Goal: Information Seeking & Learning: Learn about a topic

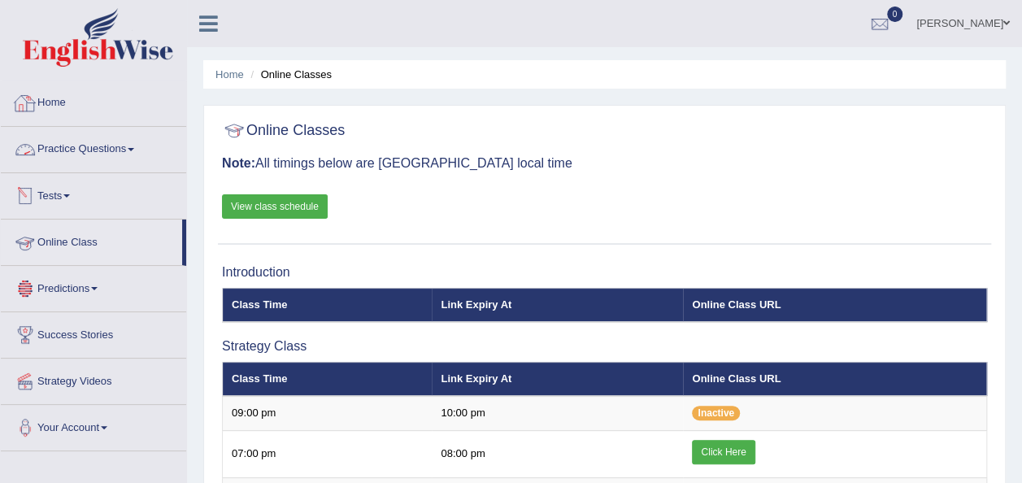
click at [55, 94] on link "Home" at bounding box center [93, 100] width 185 height 41
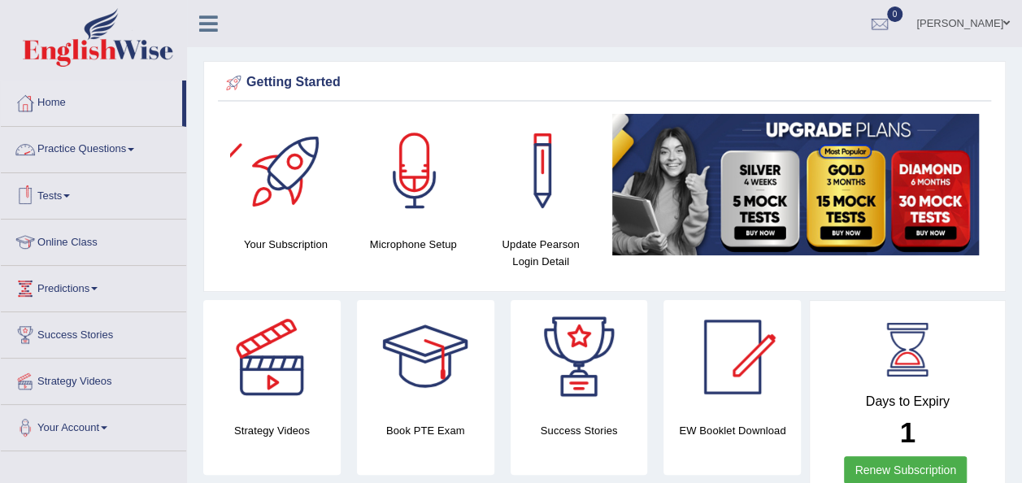
click at [124, 154] on link "Practice Questions" at bounding box center [93, 147] width 185 height 41
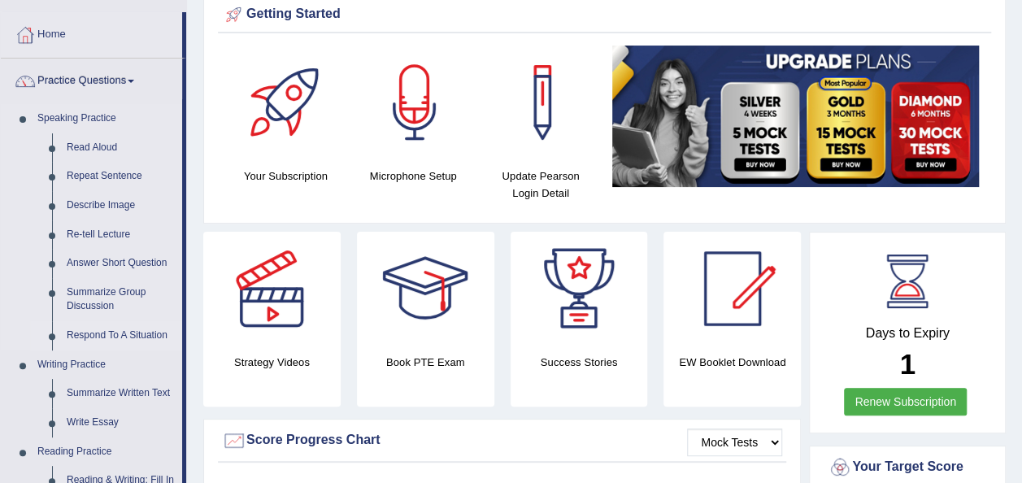
scroll to position [70, 0]
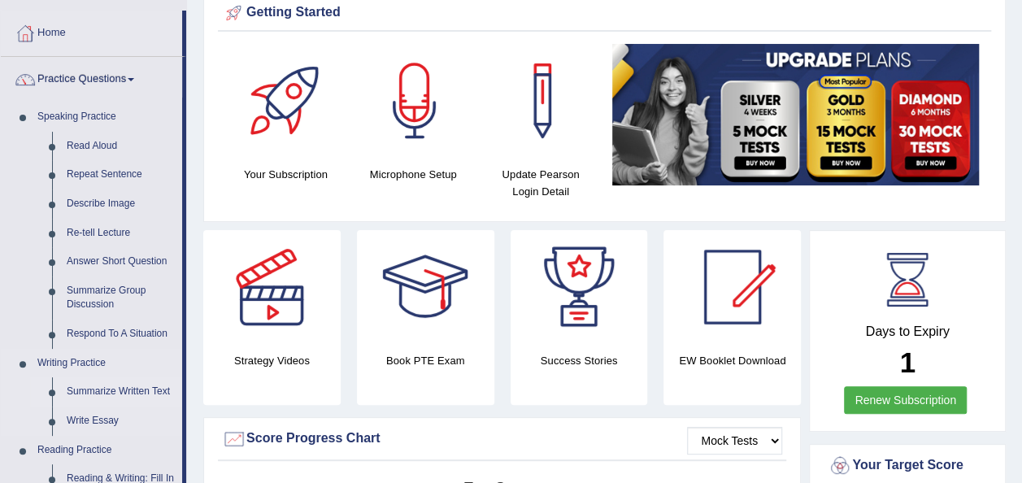
click at [135, 391] on link "Summarize Written Text" at bounding box center [120, 391] width 123 height 29
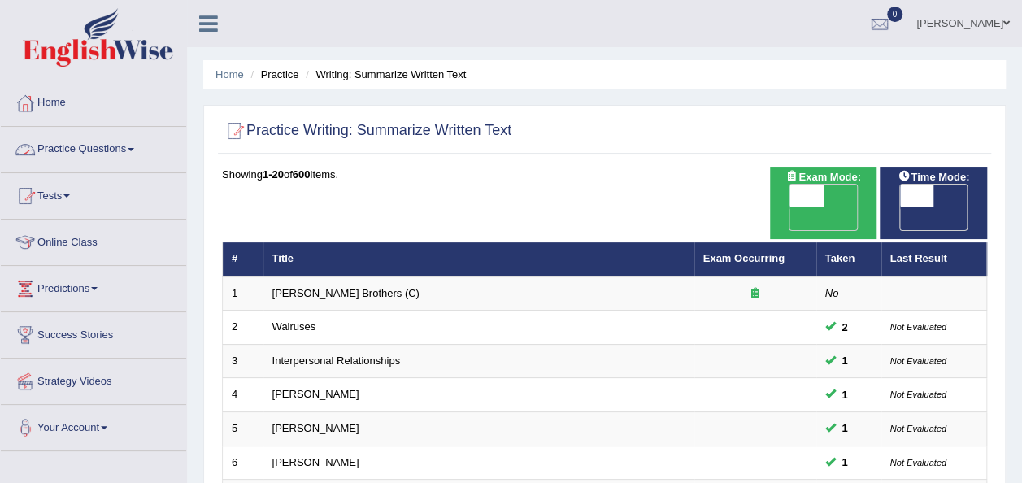
click at [125, 148] on link "Practice Questions" at bounding box center [93, 147] width 185 height 41
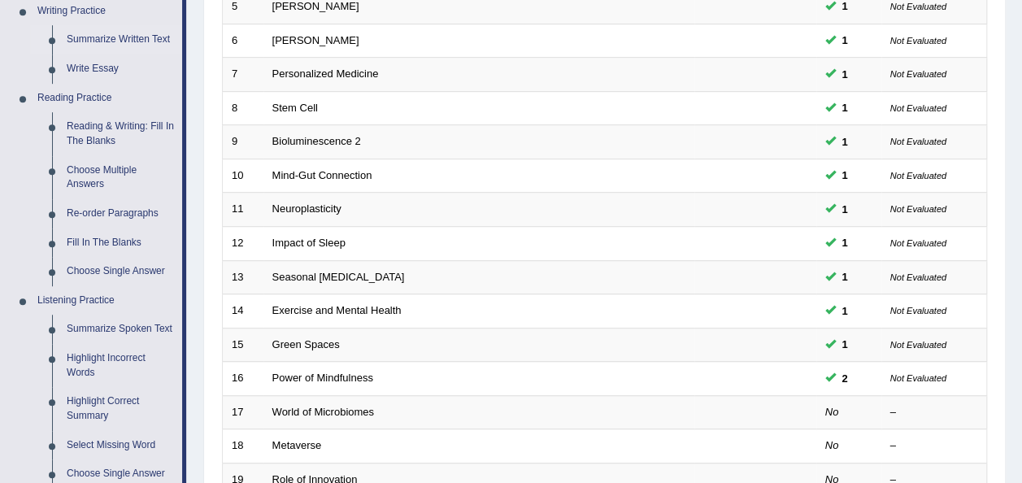
scroll to position [433, 0]
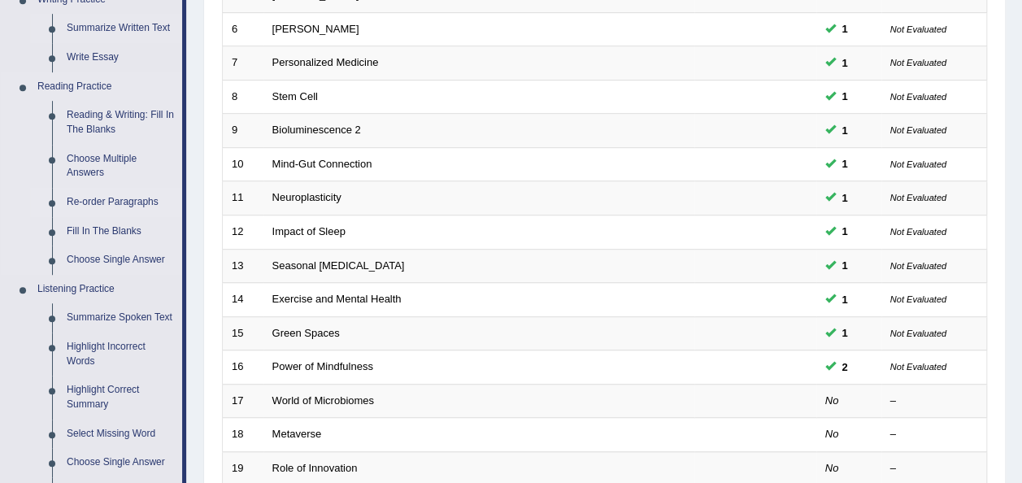
click at [111, 200] on link "Re-order Paragraphs" at bounding box center [120, 202] width 123 height 29
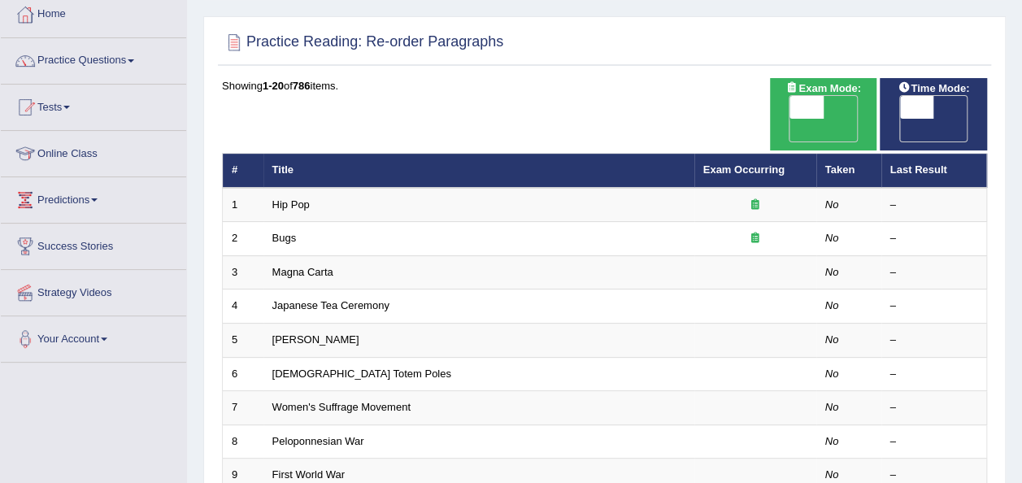
scroll to position [89, 0]
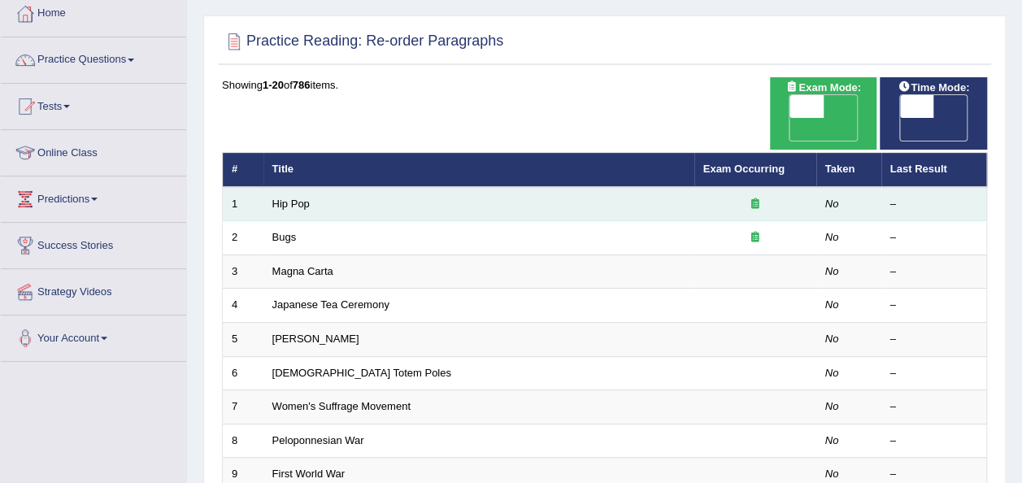
click at [758, 198] on icon at bounding box center [755, 203] width 8 height 11
click at [279, 197] on link "Hip Pop" at bounding box center [290, 203] width 37 height 12
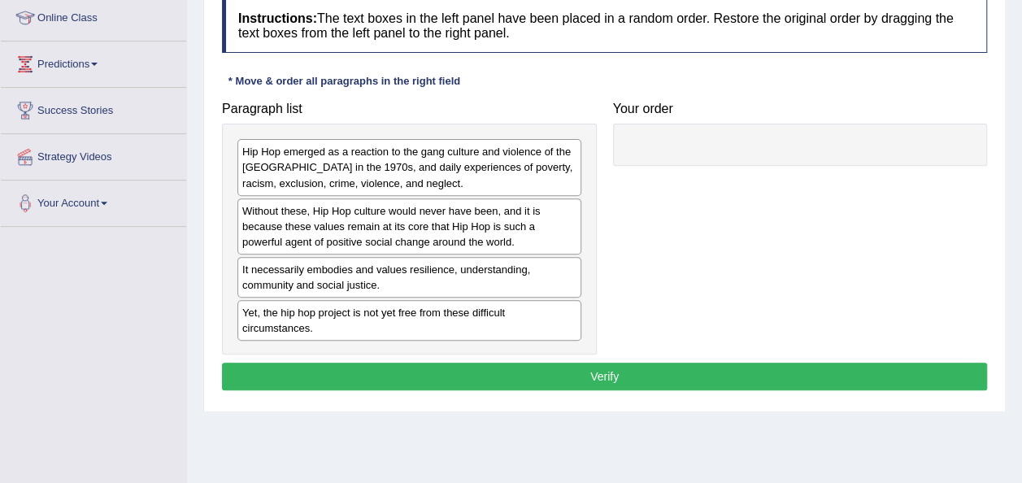
scroll to position [225, 0]
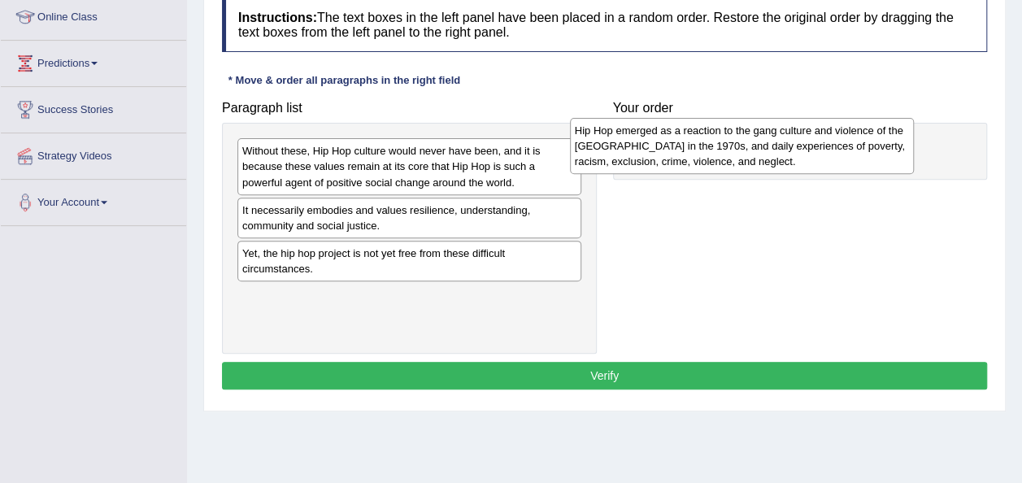
drag, startPoint x: 419, startPoint y: 174, endPoint x: 751, endPoint y: 153, distance: 333.1
click at [751, 153] on div "Hip Hop emerged as a reaction to the gang culture and violence of the South Bro…" at bounding box center [742, 146] width 344 height 56
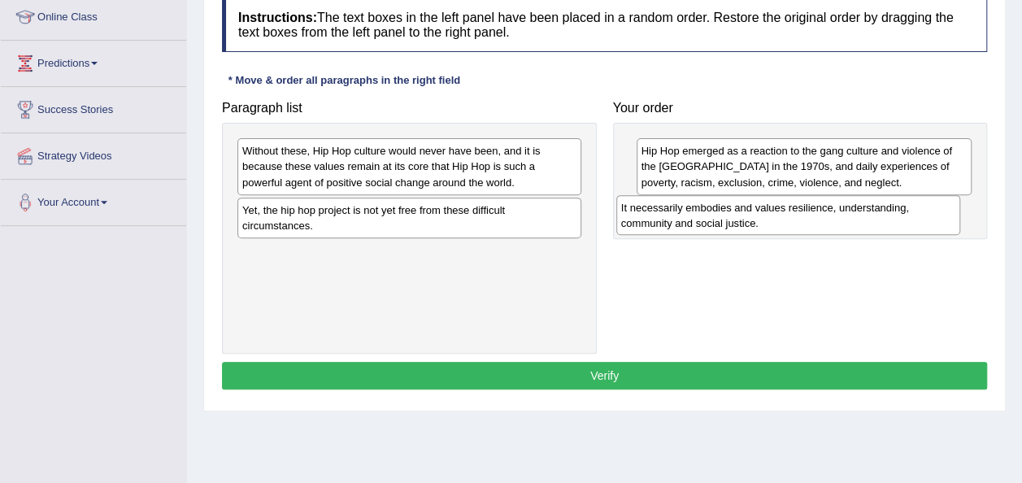
drag, startPoint x: 421, startPoint y: 219, endPoint x: 801, endPoint y: 218, distance: 380.4
click at [801, 218] on div "It necessarily embodies and values resilience, understanding, community and soc…" at bounding box center [788, 215] width 344 height 41
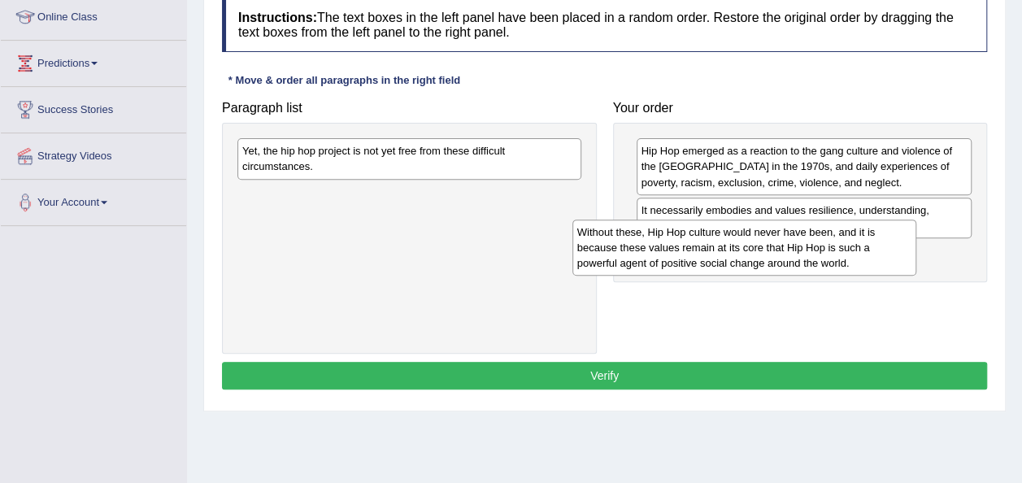
drag, startPoint x: 429, startPoint y: 164, endPoint x: 798, endPoint y: 254, distance: 379.9
click at [798, 254] on div "Without these, Hip Hop culture would never have been, and it is because these v…" at bounding box center [744, 247] width 344 height 56
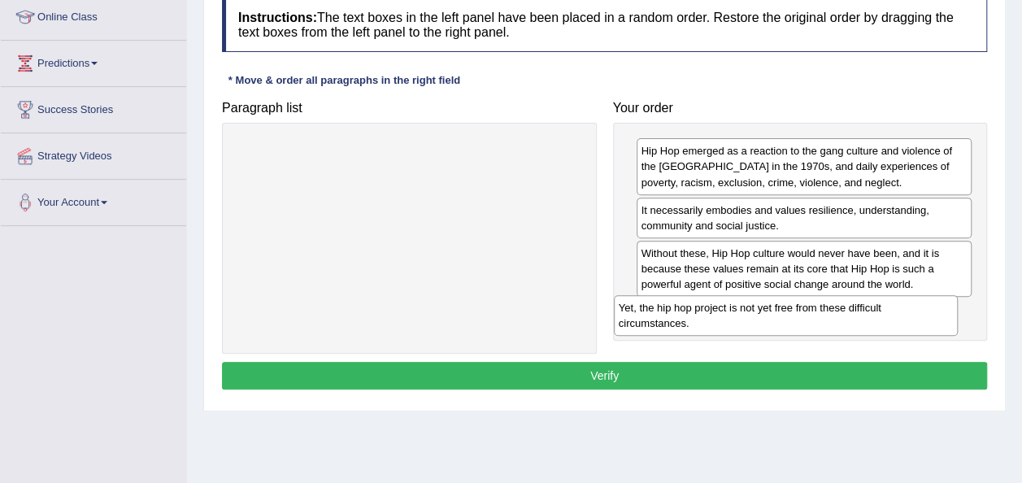
drag, startPoint x: 391, startPoint y: 163, endPoint x: 779, endPoint y: 319, distance: 417.9
click at [779, 319] on div "Yet, the hip hop project is not yet free from these difficult circumstances." at bounding box center [786, 315] width 344 height 41
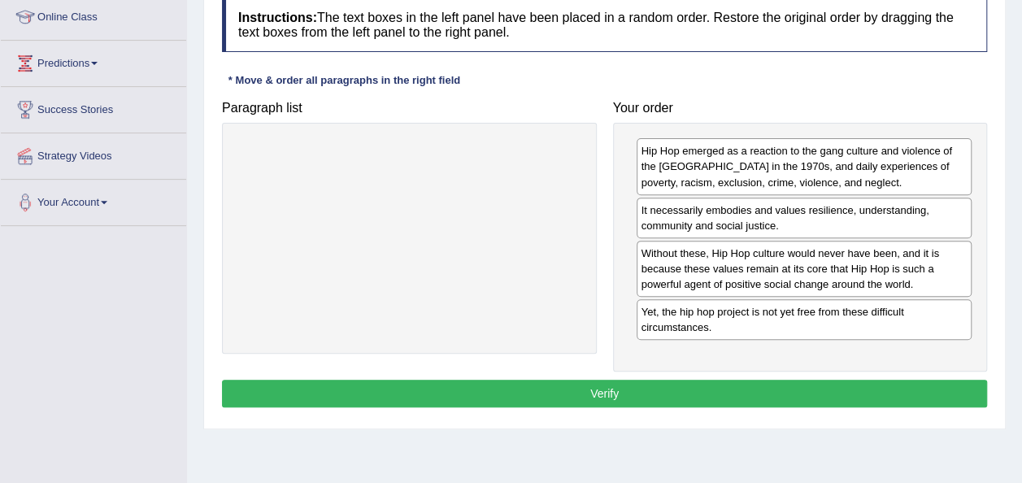
click at [701, 395] on button "Verify" at bounding box center [604, 394] width 765 height 28
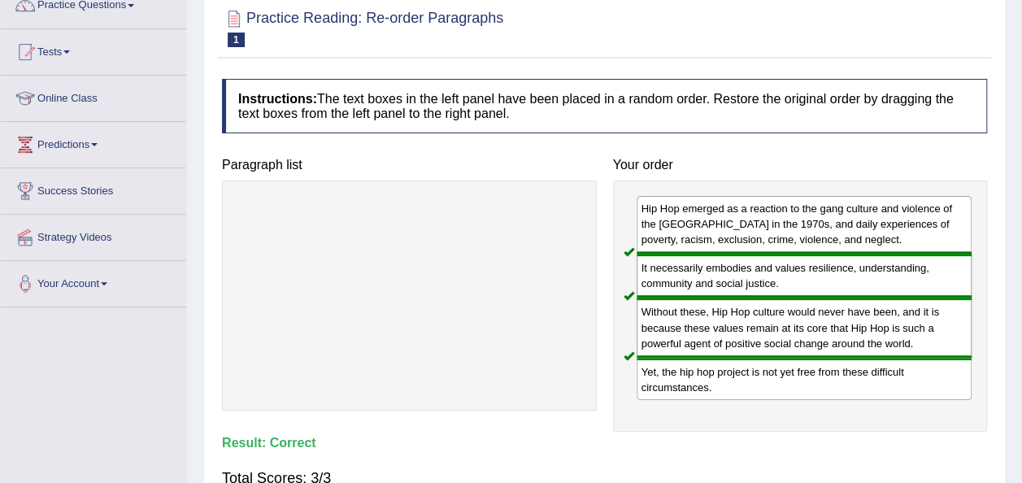
scroll to position [0, 0]
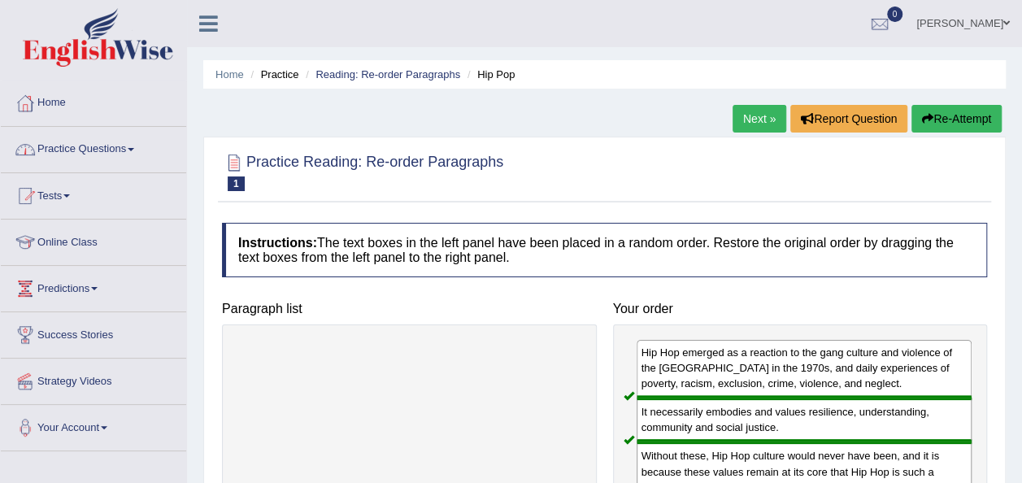
click at [129, 150] on link "Practice Questions" at bounding box center [93, 147] width 185 height 41
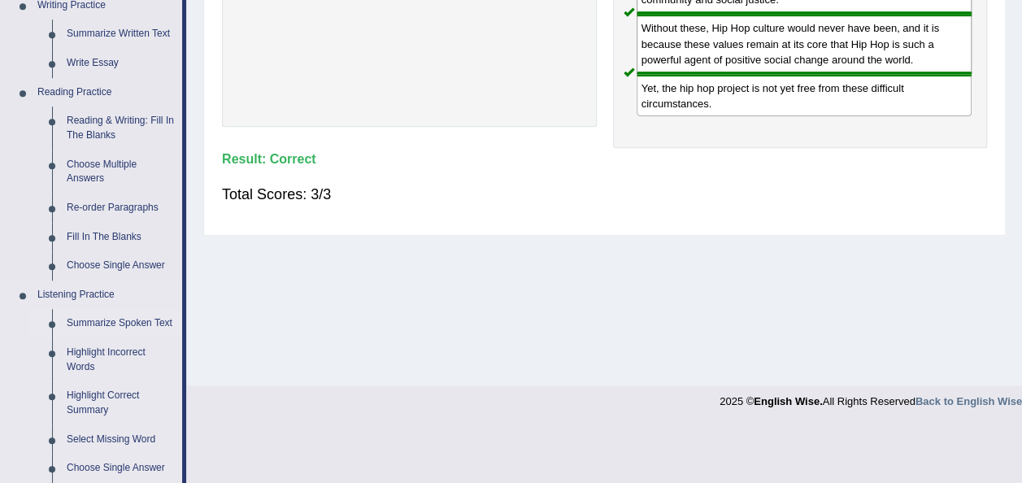
scroll to position [424, 0]
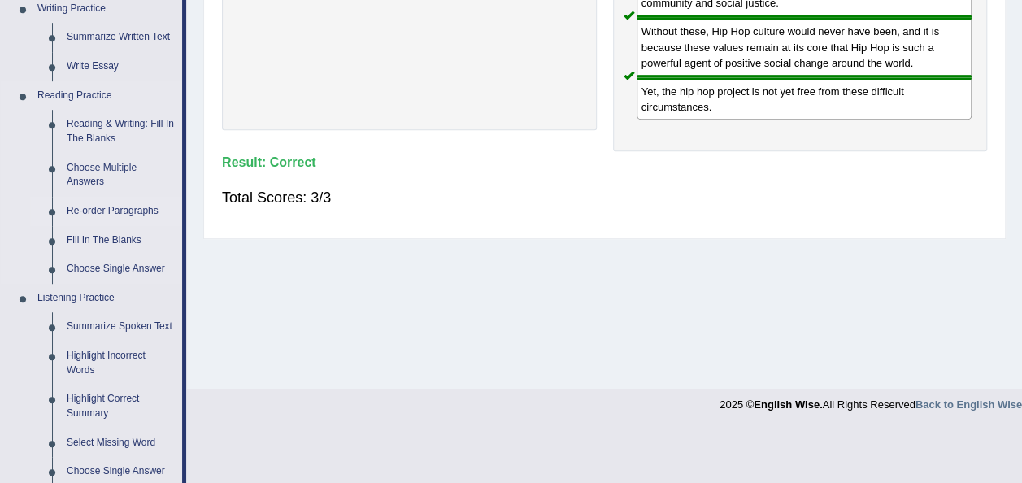
click at [125, 211] on link "Re-order Paragraphs" at bounding box center [120, 211] width 123 height 29
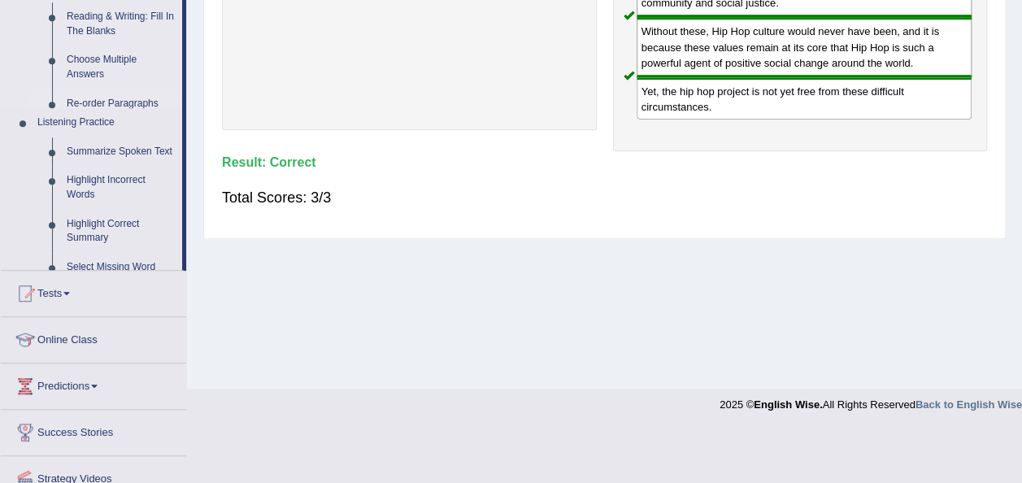
scroll to position [371, 0]
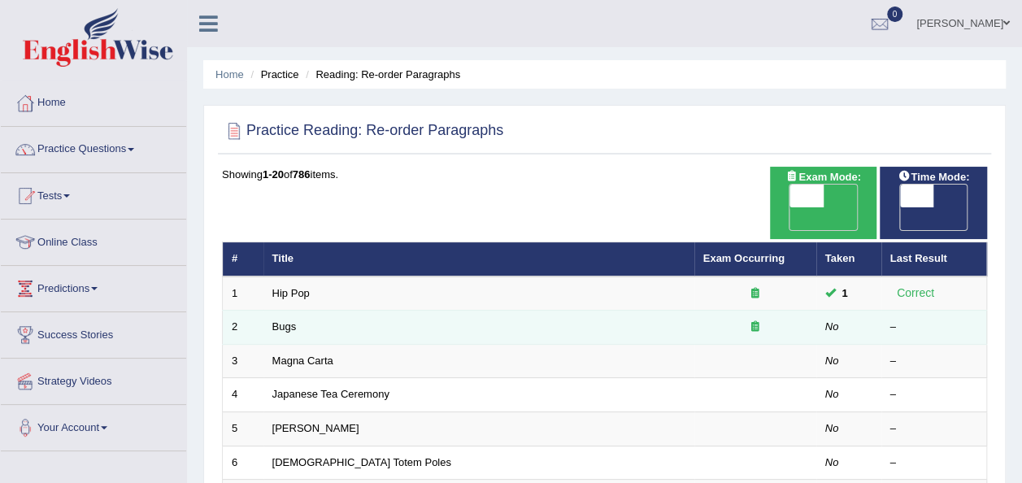
click at [751, 321] on icon at bounding box center [755, 326] width 8 height 11
click at [286, 320] on link "Bugs" at bounding box center [284, 326] width 24 height 12
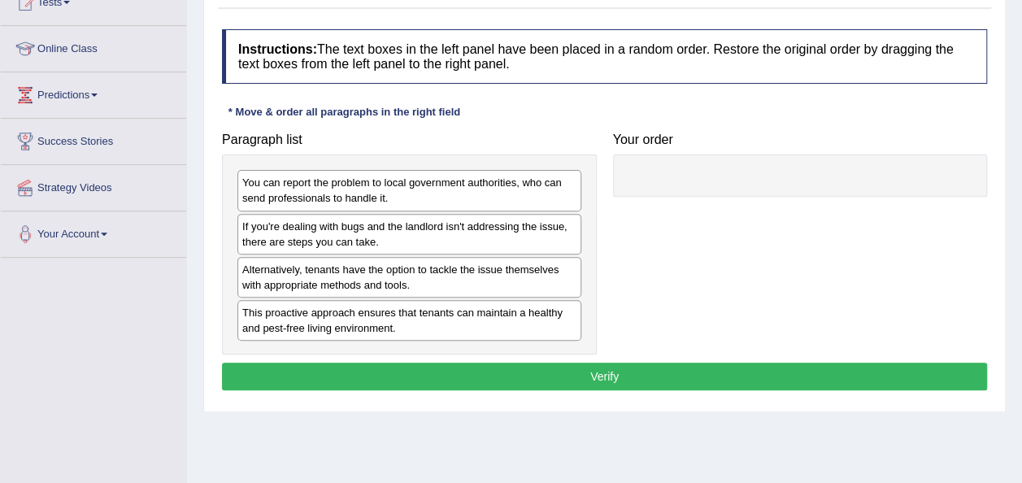
scroll to position [194, 0]
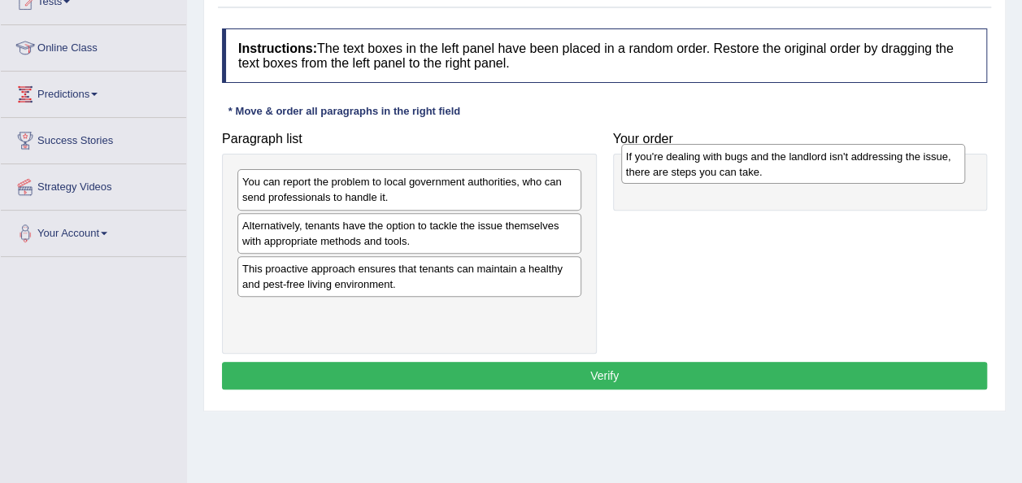
drag, startPoint x: 338, startPoint y: 241, endPoint x: 710, endPoint y: 172, distance: 377.6
click at [710, 172] on div "If you're dealing with bugs and the landlord isn't addressing the issue, there …" at bounding box center [793, 164] width 344 height 41
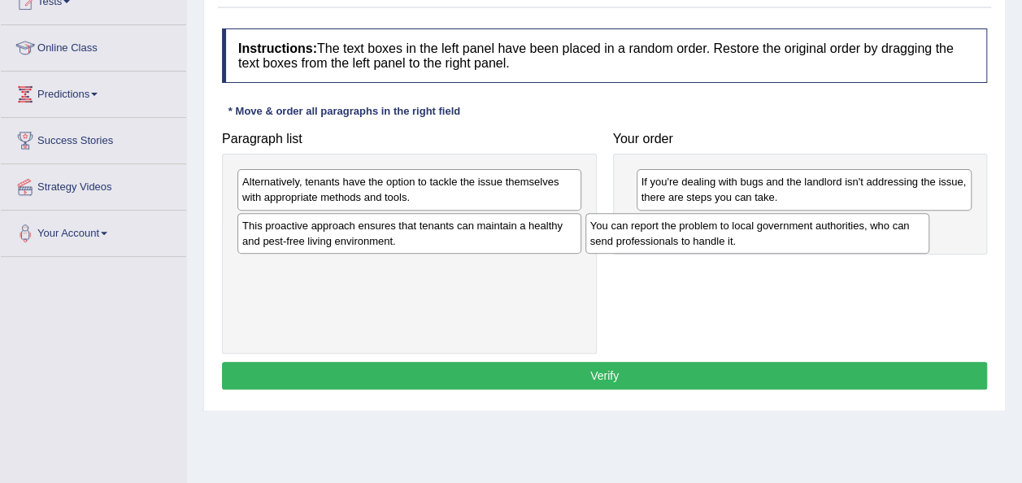
drag, startPoint x: 344, startPoint y: 195, endPoint x: 702, endPoint y: 247, distance: 362.2
click at [702, 247] on div "You can report the problem to local government authorities, who can send profes…" at bounding box center [757, 233] width 344 height 41
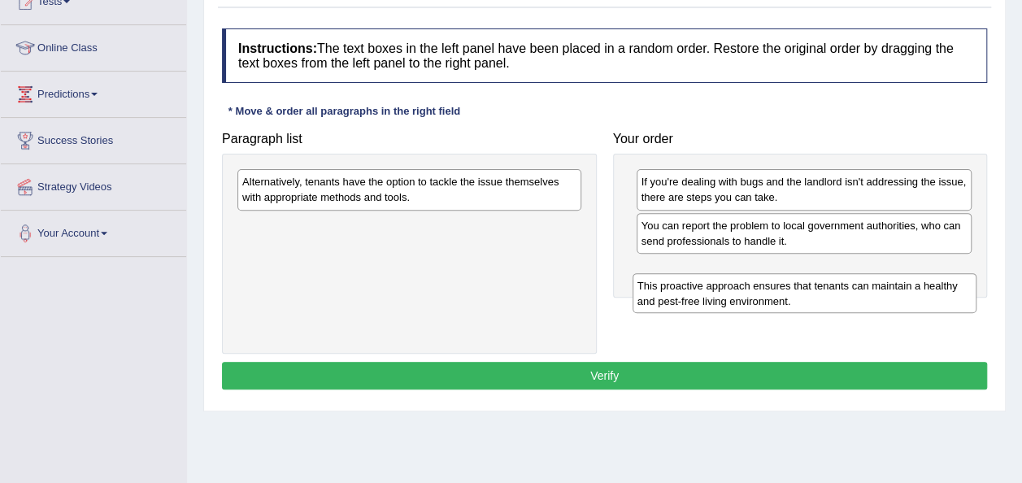
drag, startPoint x: 346, startPoint y: 240, endPoint x: 730, endPoint y: 279, distance: 385.6
click at [730, 279] on div "This proactive approach ensures that tenants can maintain a healthy and pest-fr…" at bounding box center [804, 293] width 344 height 41
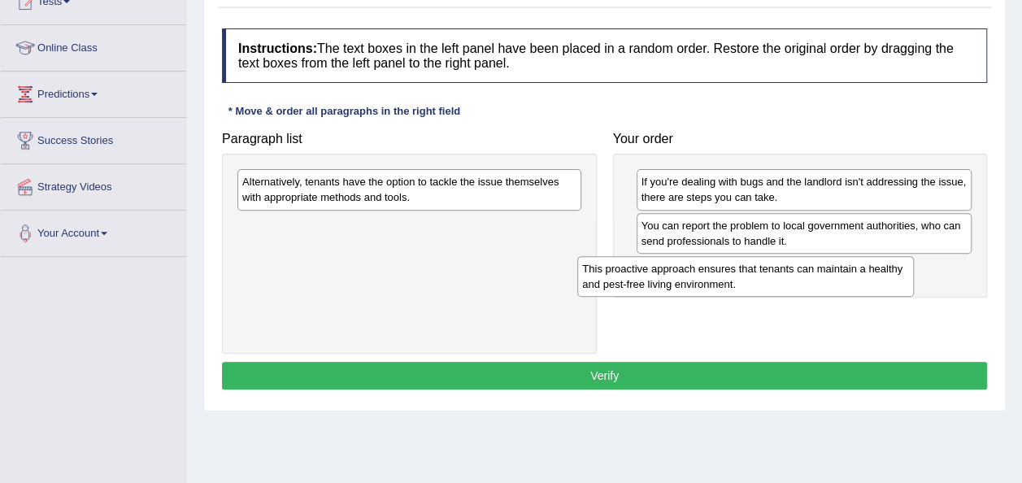
drag, startPoint x: 749, startPoint y: 276, endPoint x: 320, endPoint y: 242, distance: 430.5
click at [577, 256] on div "This proactive approach ensures that tenants can maintain a healthy and pest-fr…" at bounding box center [745, 276] width 336 height 41
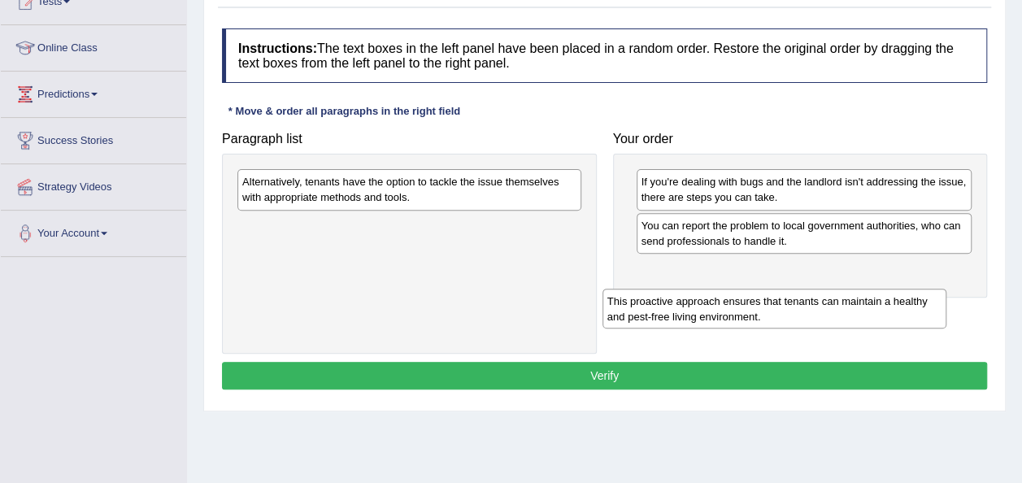
drag, startPoint x: 354, startPoint y: 233, endPoint x: 772, endPoint y: 300, distance: 423.0
click at [772, 300] on div "This proactive approach ensures that tenants can maintain a healthy and pest-fr…" at bounding box center [774, 309] width 344 height 41
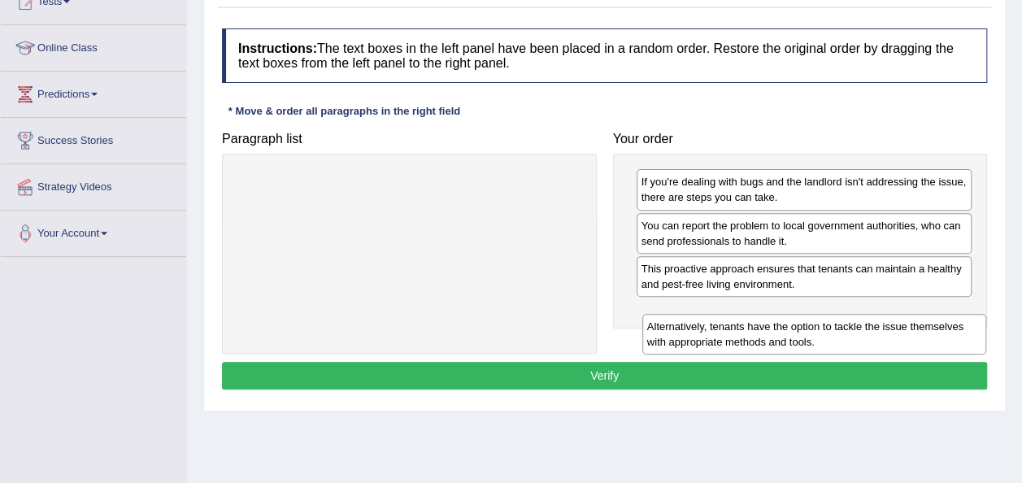
drag, startPoint x: 465, startPoint y: 195, endPoint x: 888, endPoint y: 338, distance: 446.2
click at [888, 338] on div "Alternatively, tenants have the option to tackle the issue themselves with appr…" at bounding box center [814, 334] width 344 height 41
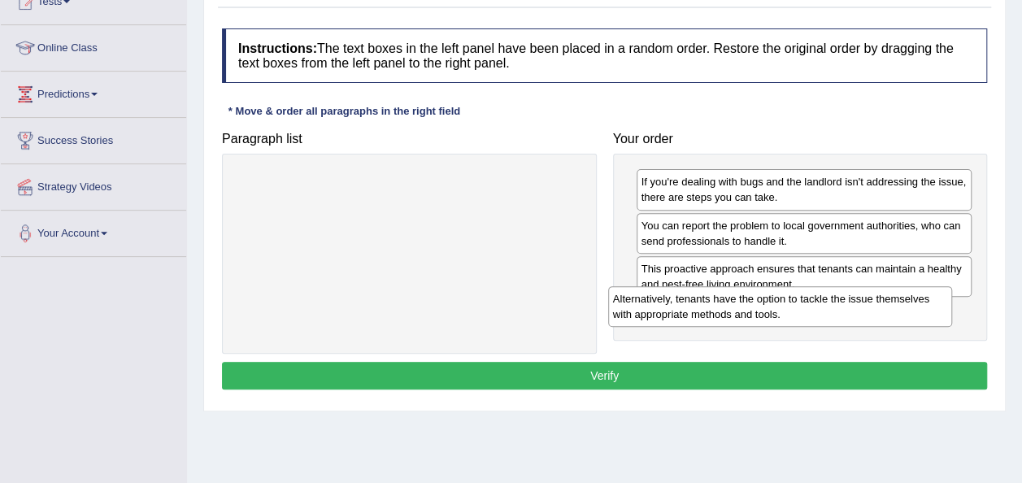
drag, startPoint x: 428, startPoint y: 204, endPoint x: 852, endPoint y: 327, distance: 440.9
click at [852, 327] on div "Alternatively, tenants have the option to tackle the issue themselves with appr…" at bounding box center [780, 306] width 344 height 41
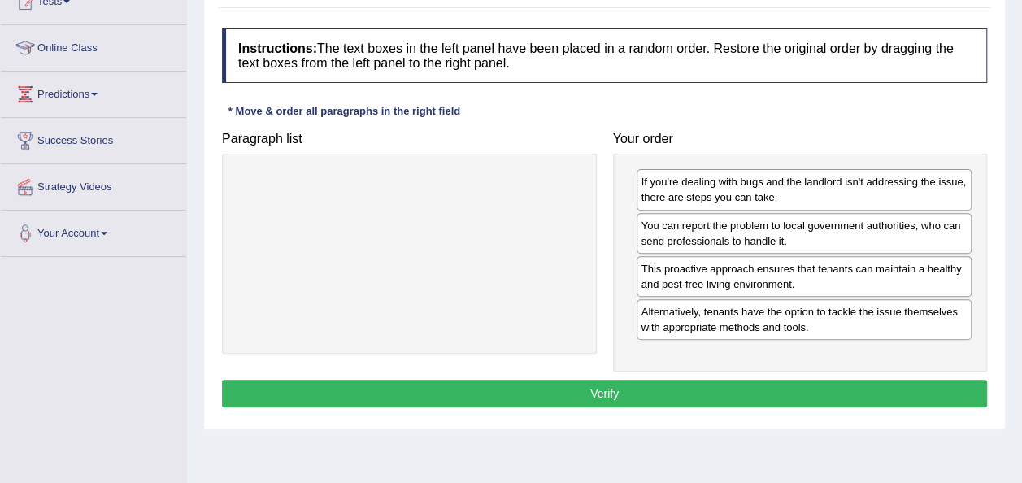
click at [715, 393] on button "Verify" at bounding box center [604, 394] width 765 height 28
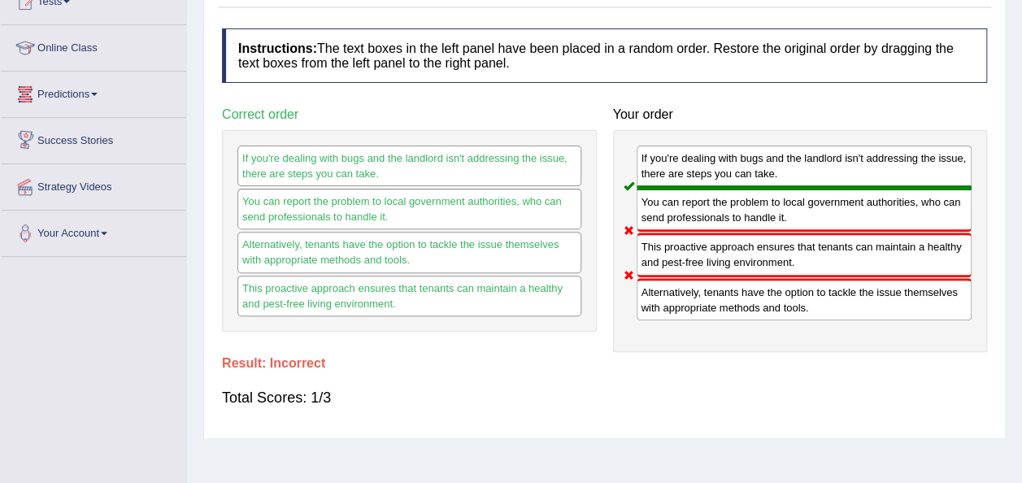
scroll to position [0, 0]
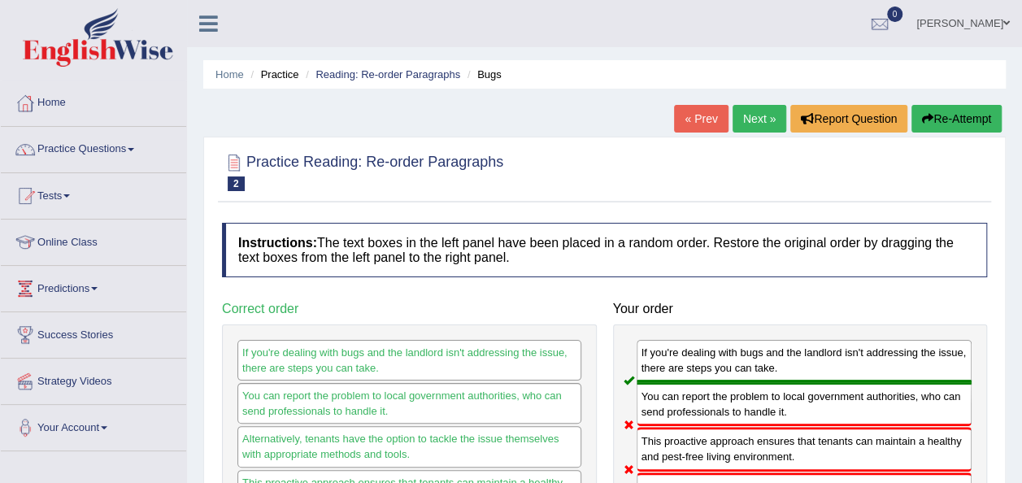
click at [748, 124] on link "Next »" at bounding box center [759, 119] width 54 height 28
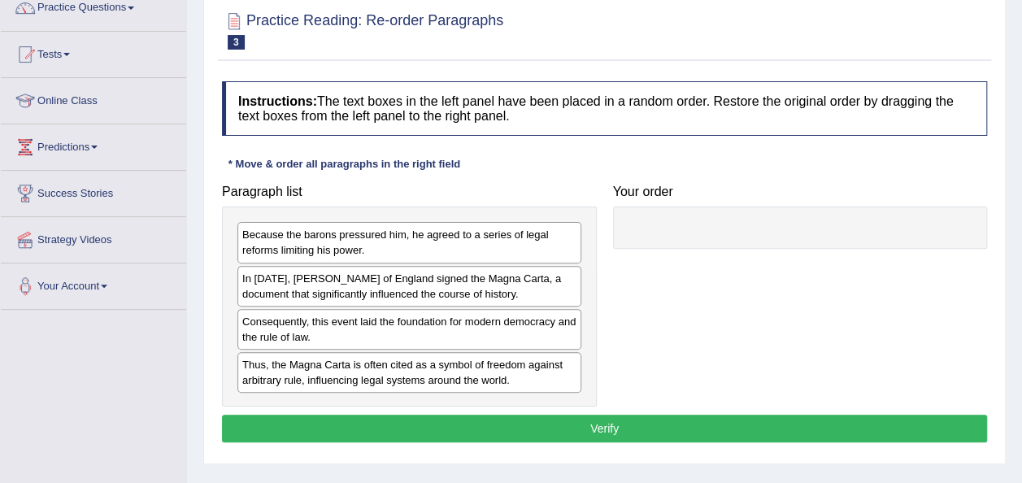
scroll to position [141, 0]
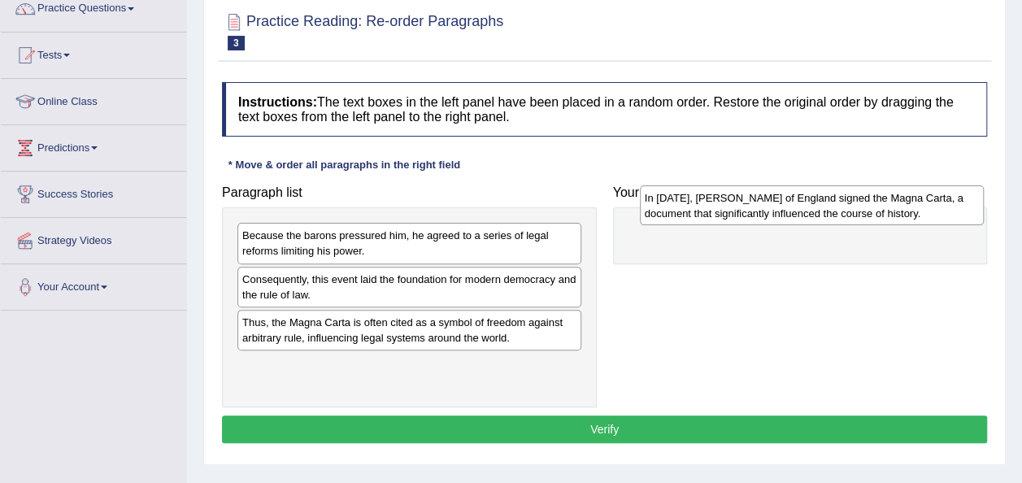
drag, startPoint x: 364, startPoint y: 286, endPoint x: 766, endPoint y: 206, distance: 409.3
click at [766, 206] on div "In 1215, King John of England signed the Magna Carta, a document that significa…" at bounding box center [812, 205] width 344 height 41
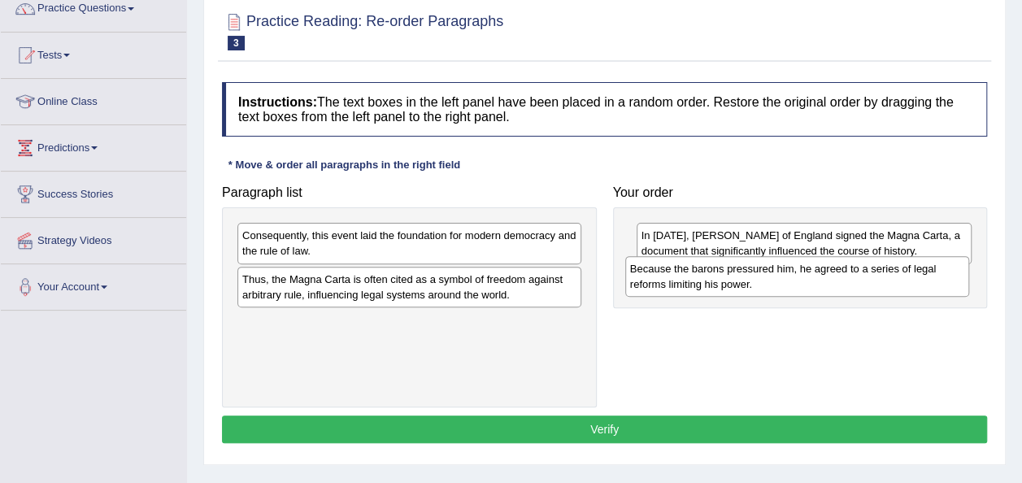
drag, startPoint x: 326, startPoint y: 249, endPoint x: 714, endPoint y: 280, distance: 388.9
click at [714, 280] on div "Because the barons pressured him, he agreed to a series of legal reforms limiti…" at bounding box center [797, 276] width 344 height 41
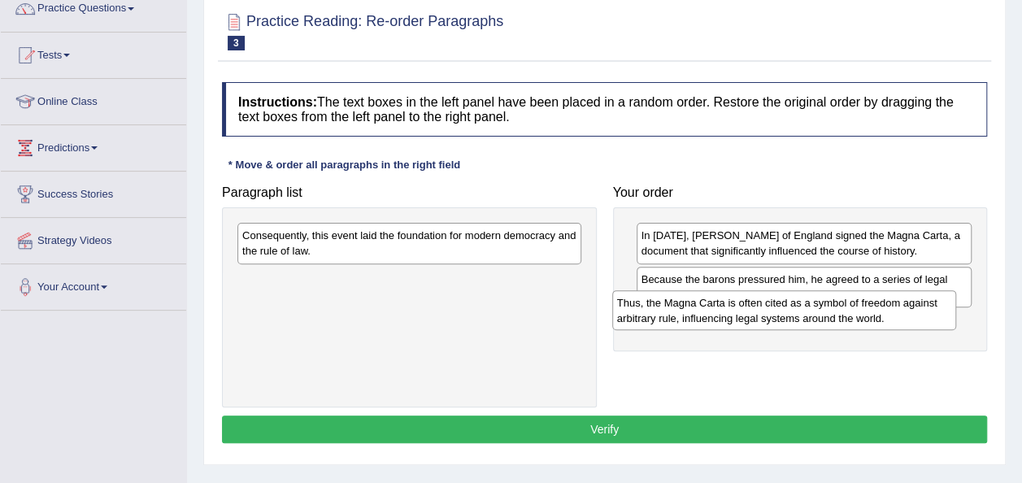
drag, startPoint x: 387, startPoint y: 289, endPoint x: 764, endPoint y: 313, distance: 377.9
click at [764, 313] on div "Thus, the Magna Carta is often cited as a symbol of freedom against arbitrary r…" at bounding box center [784, 310] width 344 height 41
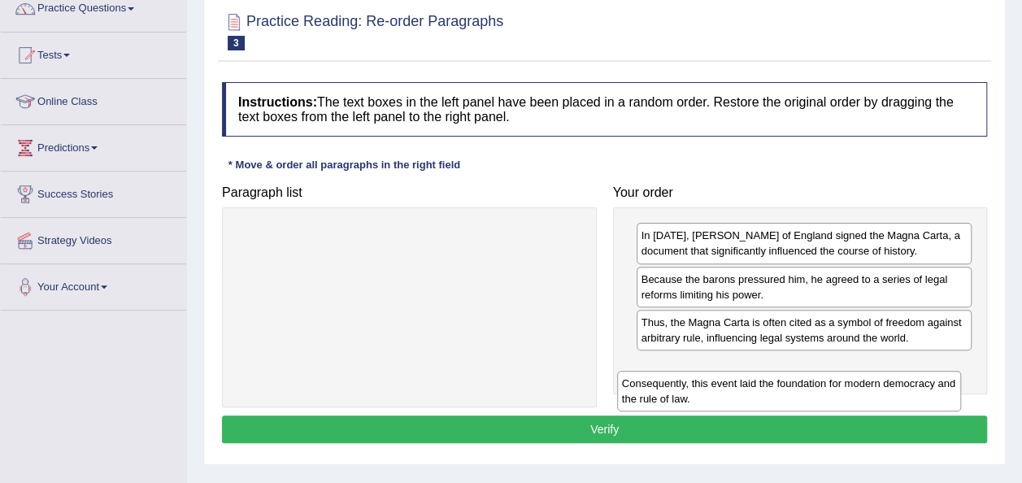
drag, startPoint x: 394, startPoint y: 252, endPoint x: 777, endPoint y: 390, distance: 407.0
click at [777, 390] on div "Consequently, this event laid the foundation for modern democracy and the rule …" at bounding box center [789, 391] width 344 height 41
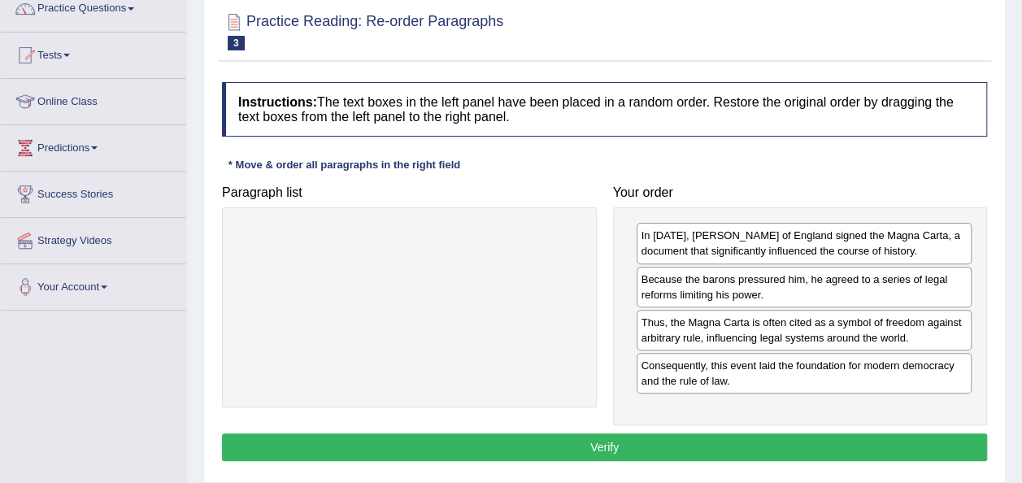
click at [674, 449] on button "Verify" at bounding box center [604, 447] width 765 height 28
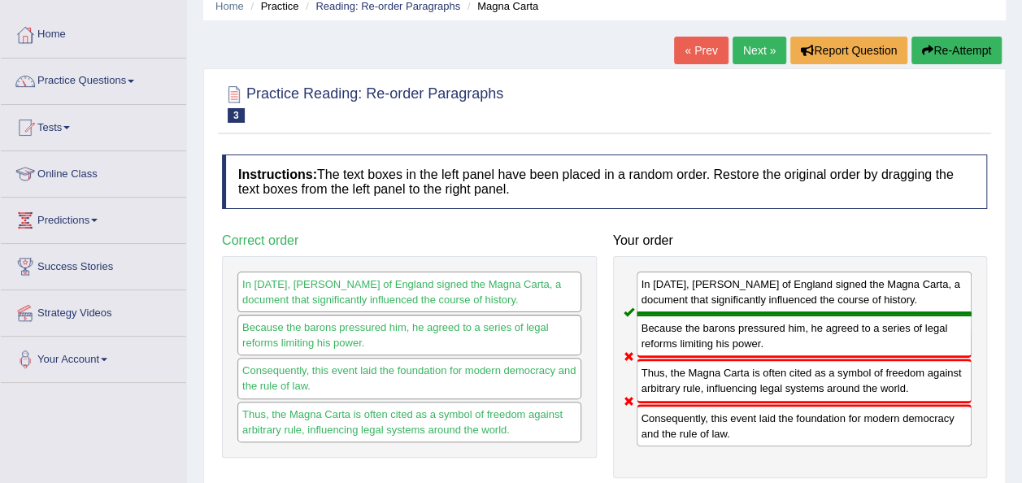
scroll to position [35, 0]
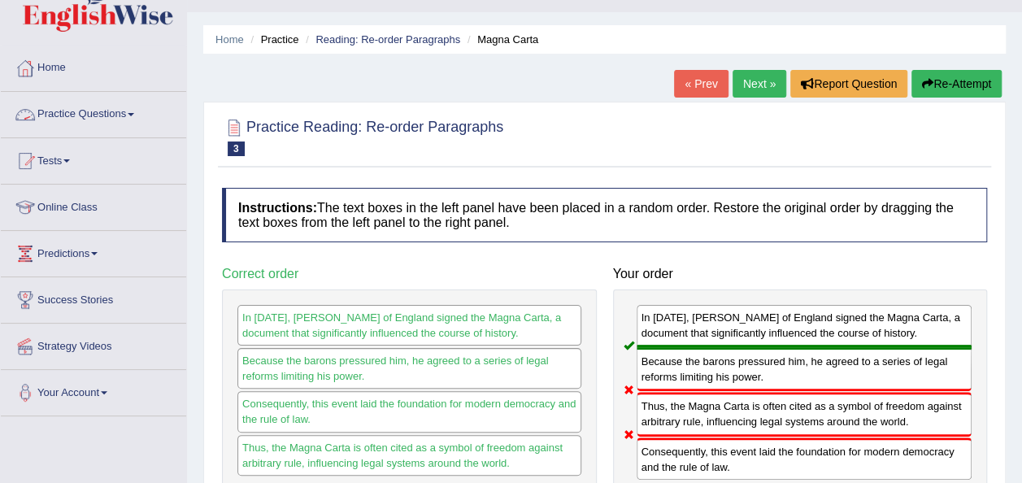
click at [133, 113] on span at bounding box center [131, 114] width 7 height 3
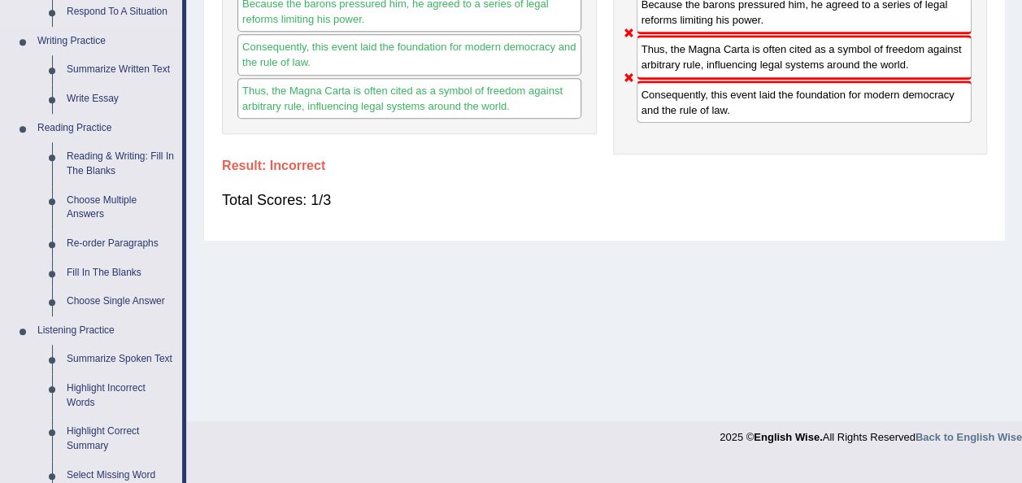
scroll to position [397, 0]
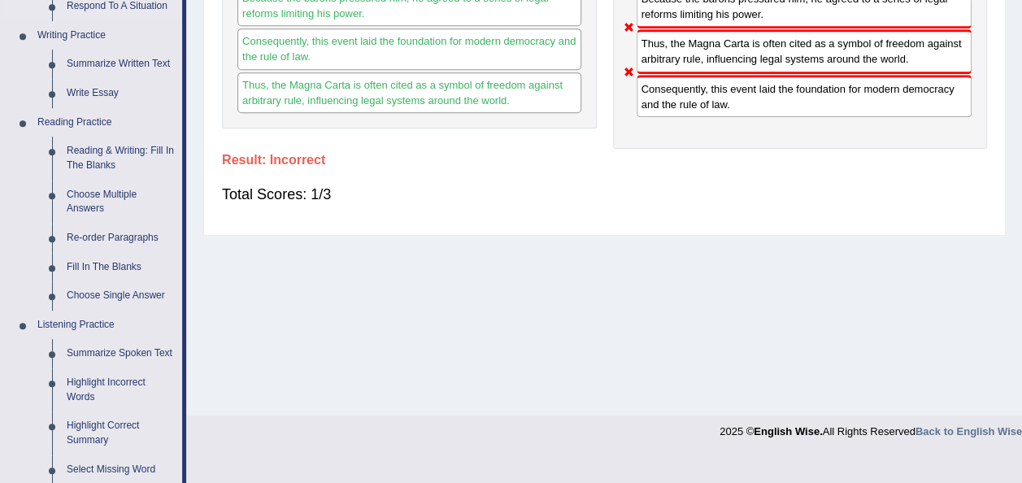
click at [109, 236] on link "Re-order Paragraphs" at bounding box center [120, 238] width 123 height 29
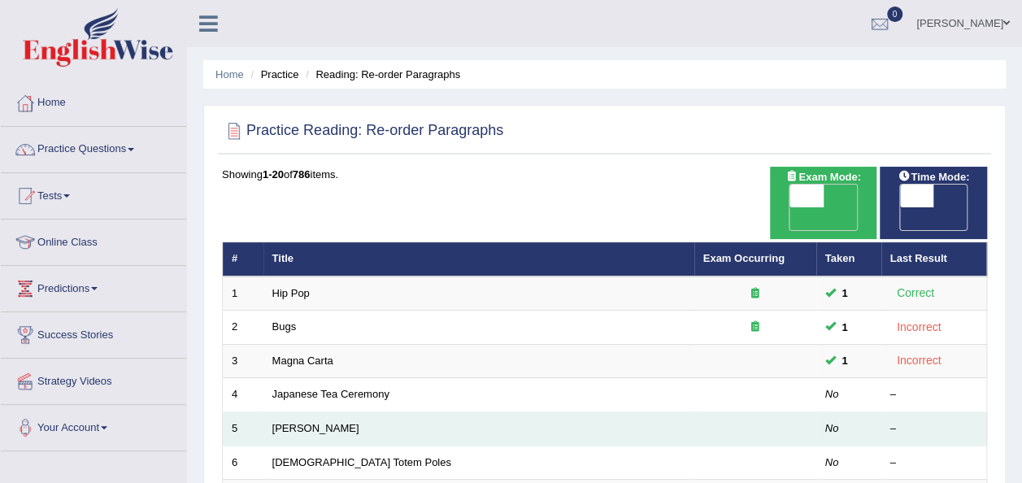
click at [598, 412] on td "[PERSON_NAME]" at bounding box center [478, 429] width 431 height 34
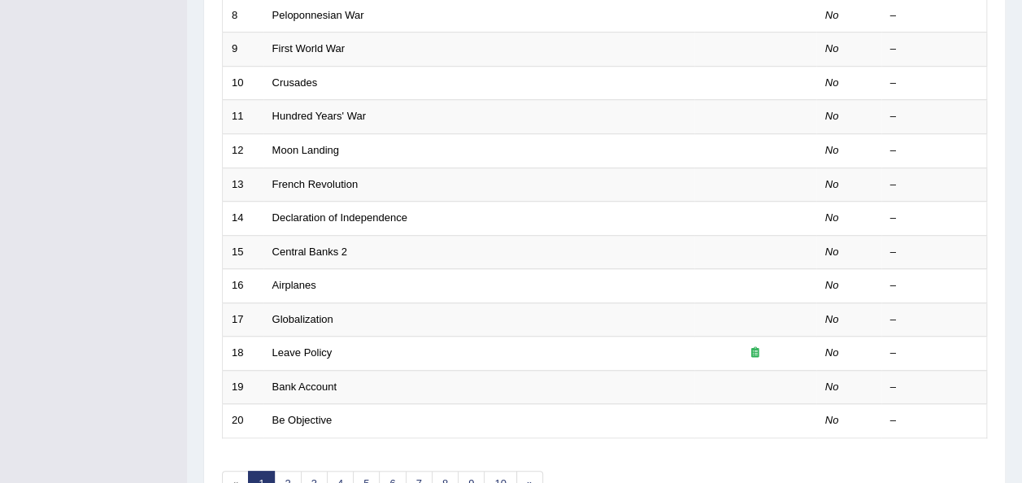
scroll to position [519, 0]
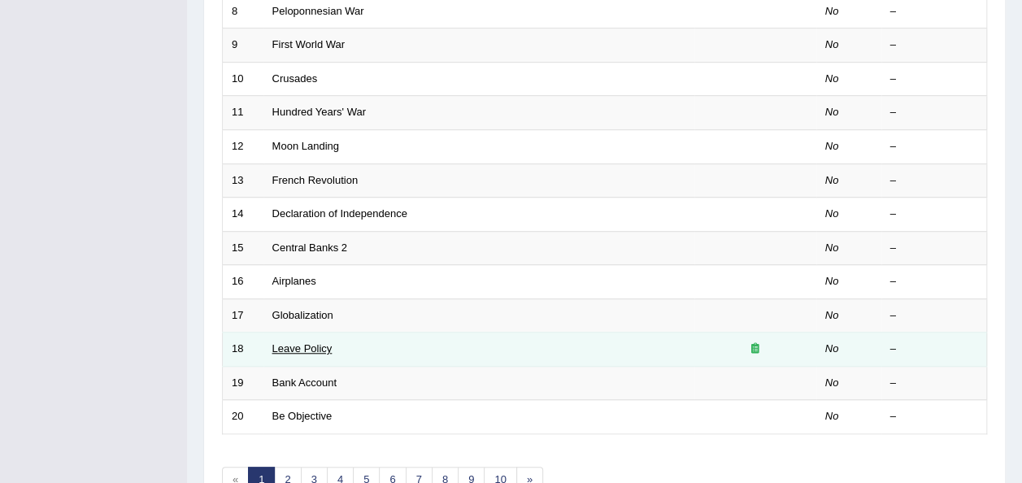
click at [294, 342] on link "Leave Policy" at bounding box center [302, 348] width 60 height 12
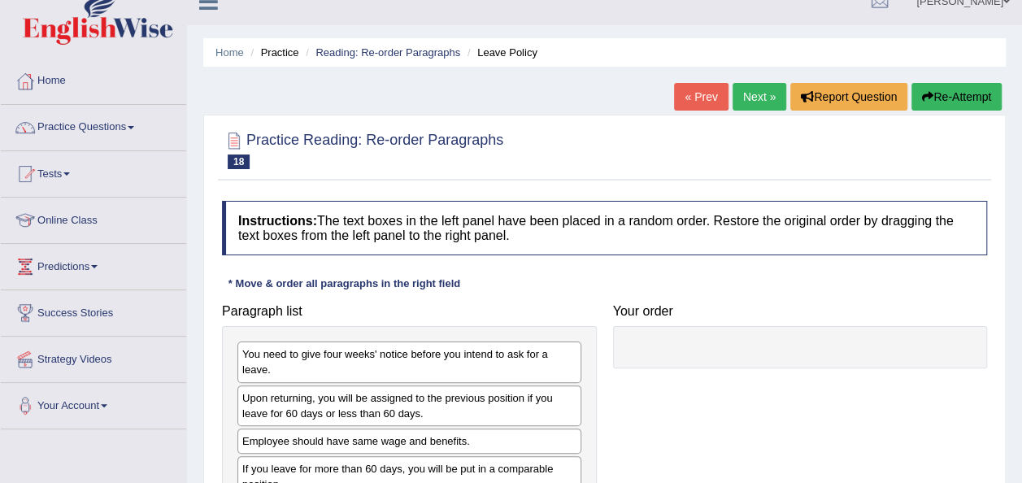
scroll to position [24, 0]
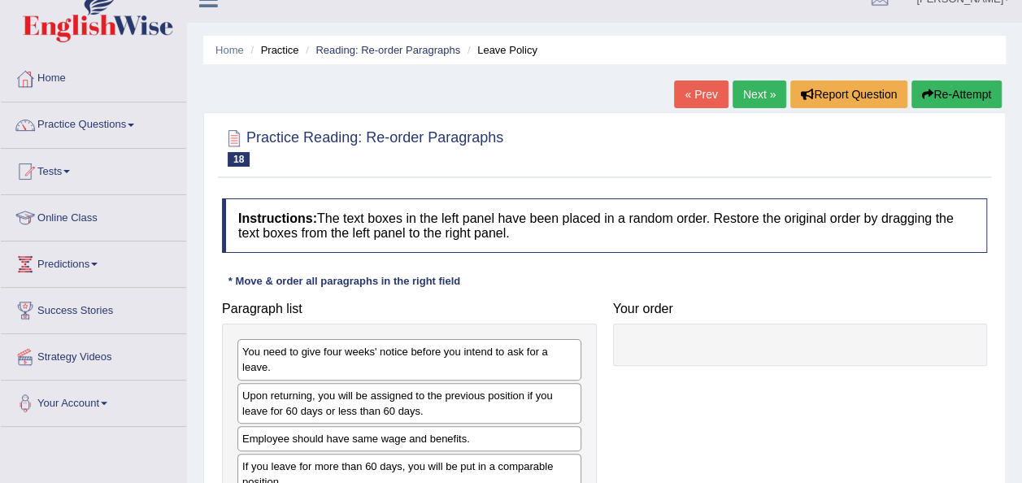
click at [497, 383] on div "Upon returning, you will be assigned to the previous position if you leave for …" at bounding box center [409, 403] width 344 height 41
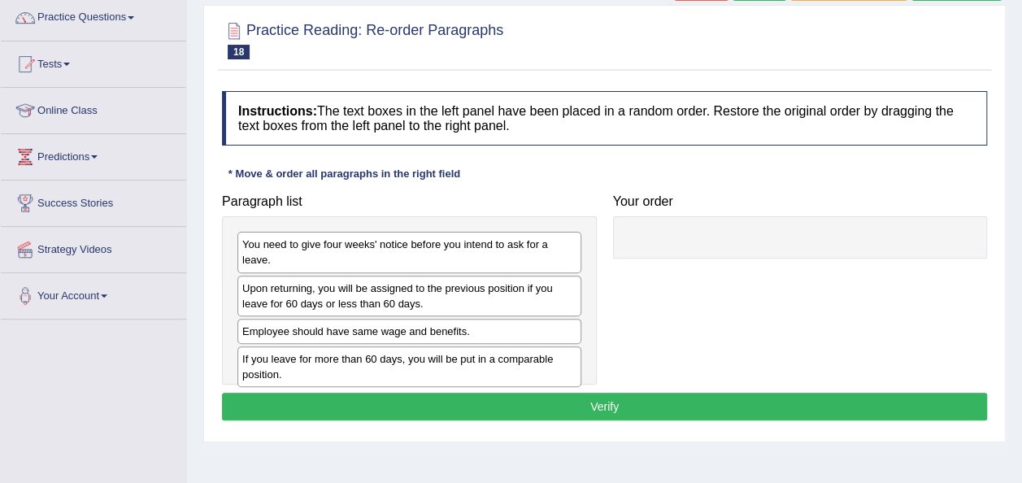
scroll to position [148, 0]
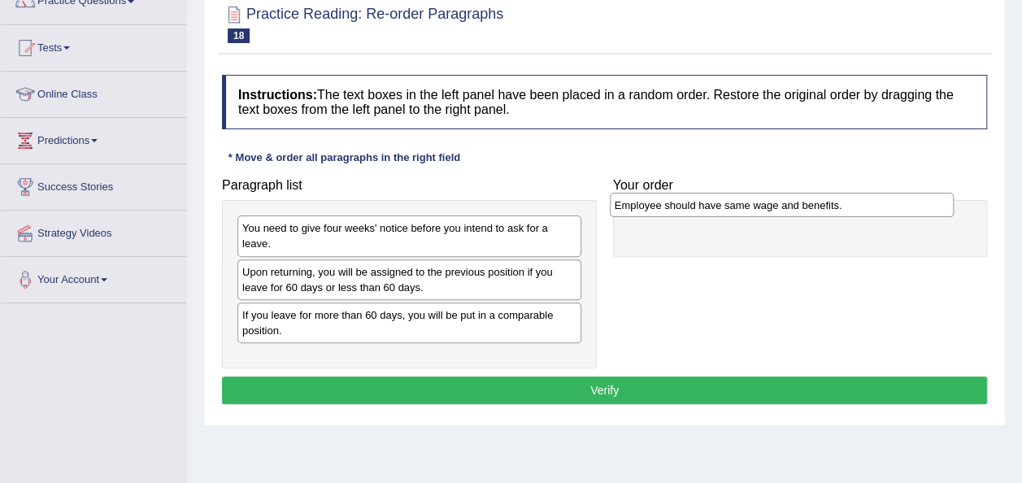
drag, startPoint x: 338, startPoint y: 302, endPoint x: 710, endPoint y: 210, distance: 383.6
click at [710, 210] on div "Employee should have same wage and benefits." at bounding box center [782, 205] width 344 height 24
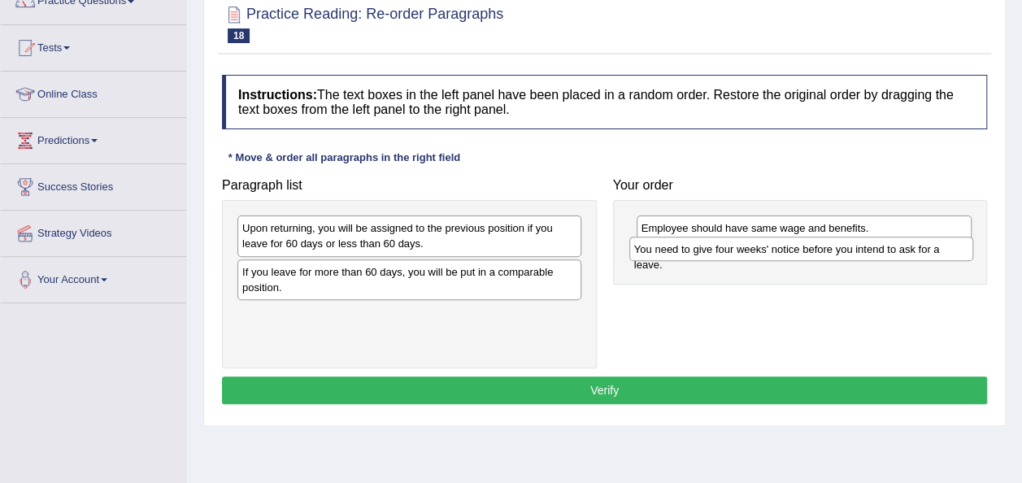
drag, startPoint x: 296, startPoint y: 228, endPoint x: 687, endPoint y: 251, distance: 391.6
click at [687, 251] on div "You need to give four weeks' notice before you intend to ask for a leave." at bounding box center [801, 249] width 344 height 24
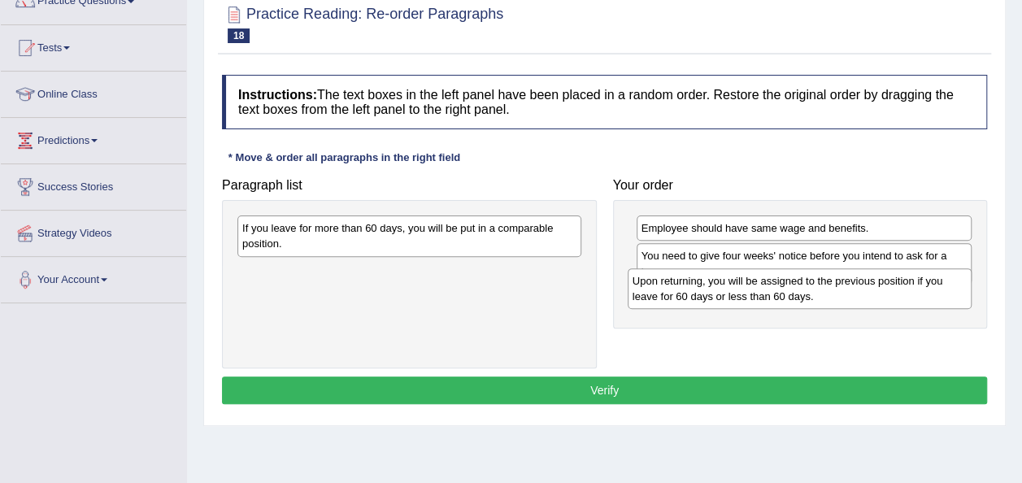
drag, startPoint x: 351, startPoint y: 241, endPoint x: 741, endPoint y: 294, distance: 393.7
click at [741, 294] on div "Upon returning, you will be assigned to the previous position if you leave for …" at bounding box center [799, 288] width 344 height 41
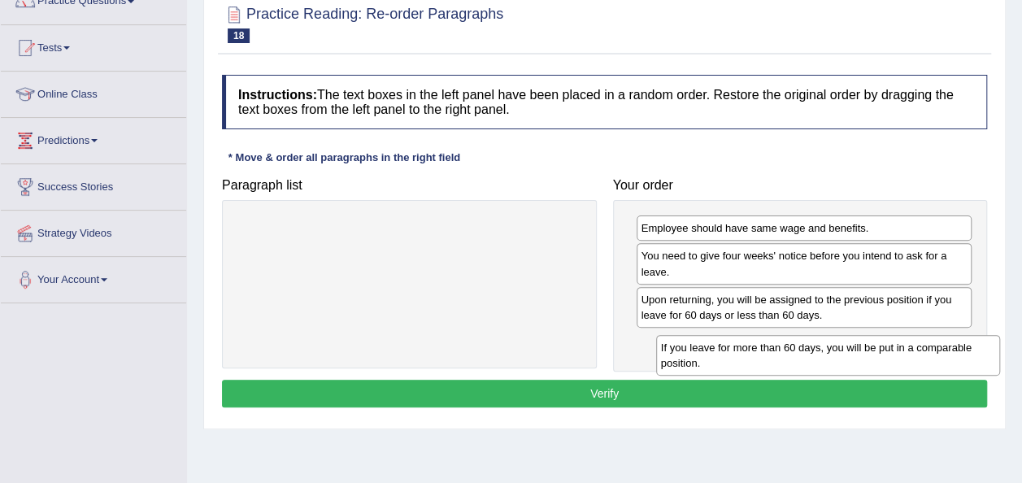
drag, startPoint x: 428, startPoint y: 235, endPoint x: 829, endPoint y: 336, distance: 414.2
click at [829, 336] on div "If you leave for more than 60 days, you will be put in a comparable position." at bounding box center [828, 355] width 344 height 41
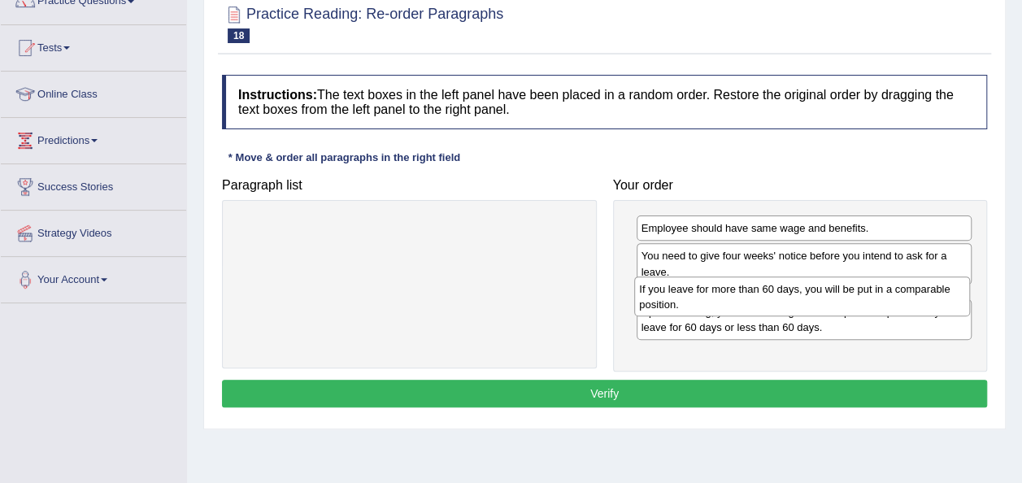
drag, startPoint x: 820, startPoint y: 343, endPoint x: 818, endPoint y: 288, distance: 55.3
click at [818, 288] on div "If you leave for more than 60 days, you will be put in a comparable position." at bounding box center [802, 296] width 336 height 41
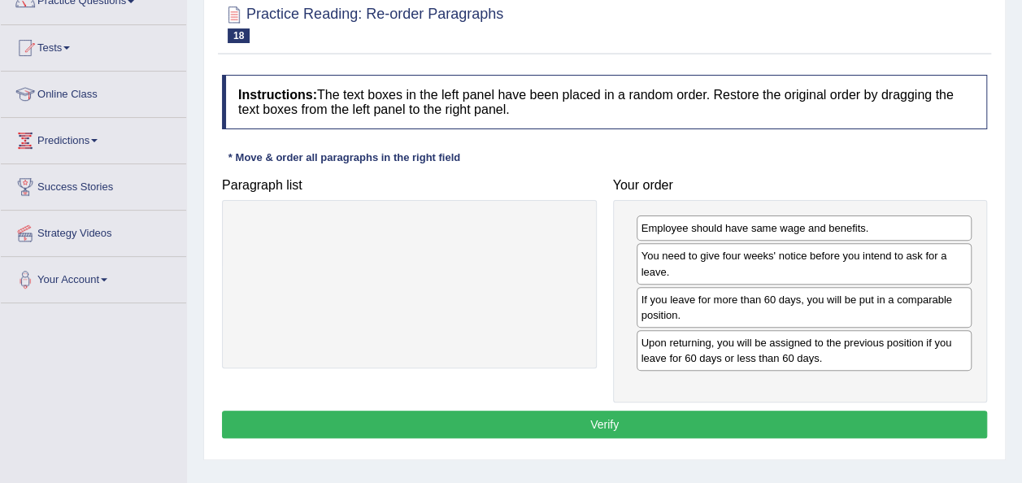
click at [689, 415] on button "Verify" at bounding box center [604, 424] width 765 height 28
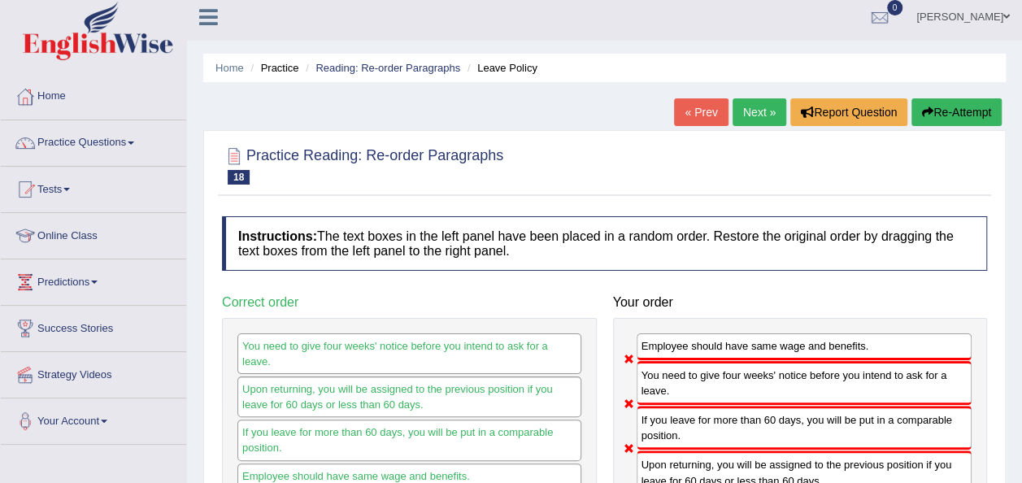
scroll to position [0, 0]
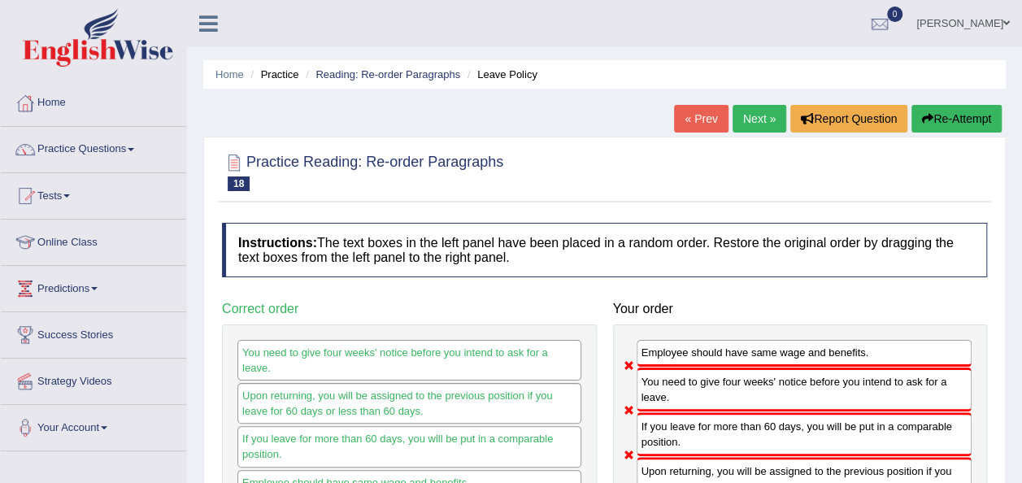
click at [962, 110] on button "Re-Attempt" at bounding box center [956, 119] width 90 height 28
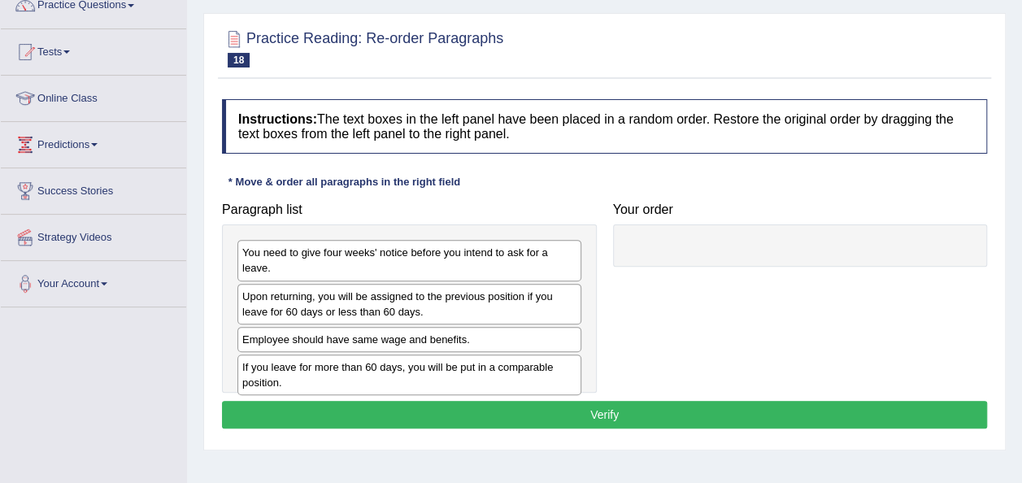
scroll to position [145, 0]
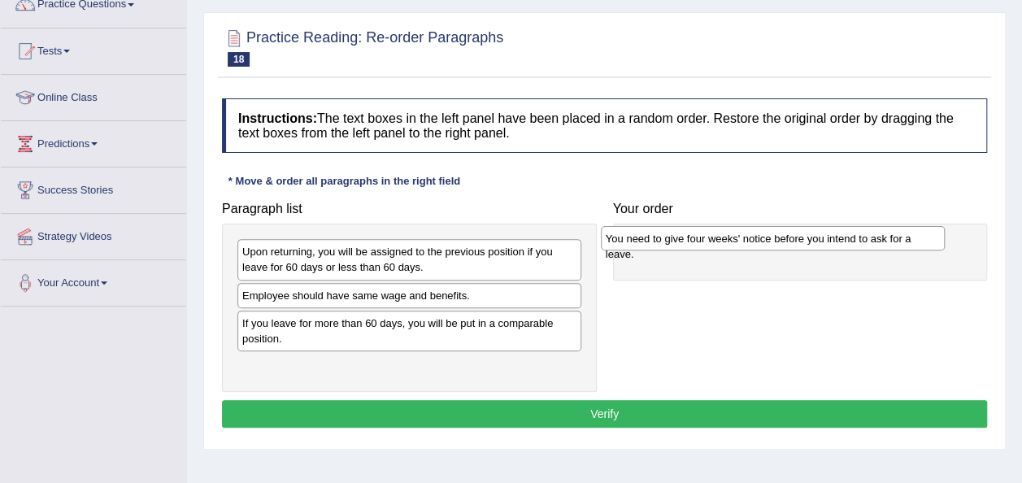
drag, startPoint x: 302, startPoint y: 254, endPoint x: 680, endPoint y: 234, distance: 378.4
click at [680, 234] on div "You need to give four weeks' notice before you intend to ask for a leave." at bounding box center [773, 238] width 344 height 24
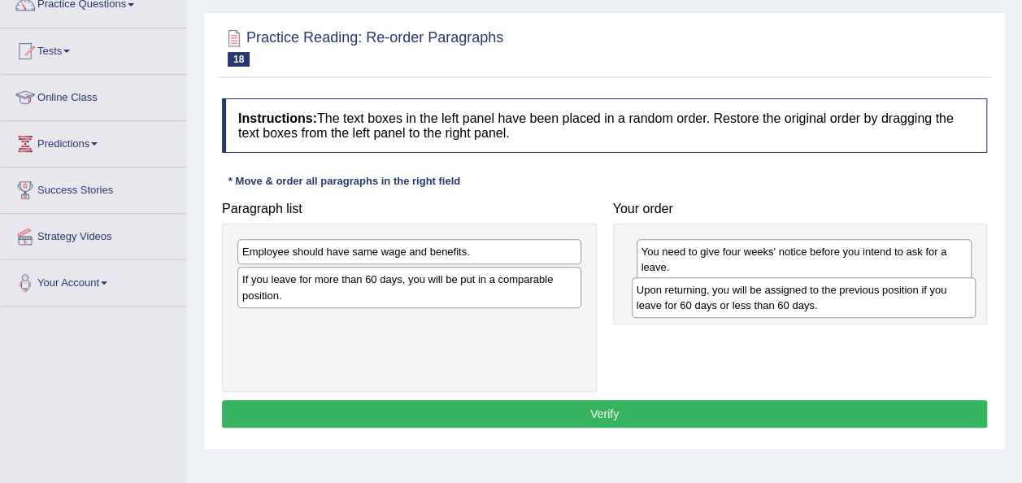
drag, startPoint x: 302, startPoint y: 257, endPoint x: 697, endPoint y: 295, distance: 396.8
click at [697, 295] on div "Upon returning, you will be assigned to the previous position if you leave for …" at bounding box center [804, 297] width 344 height 41
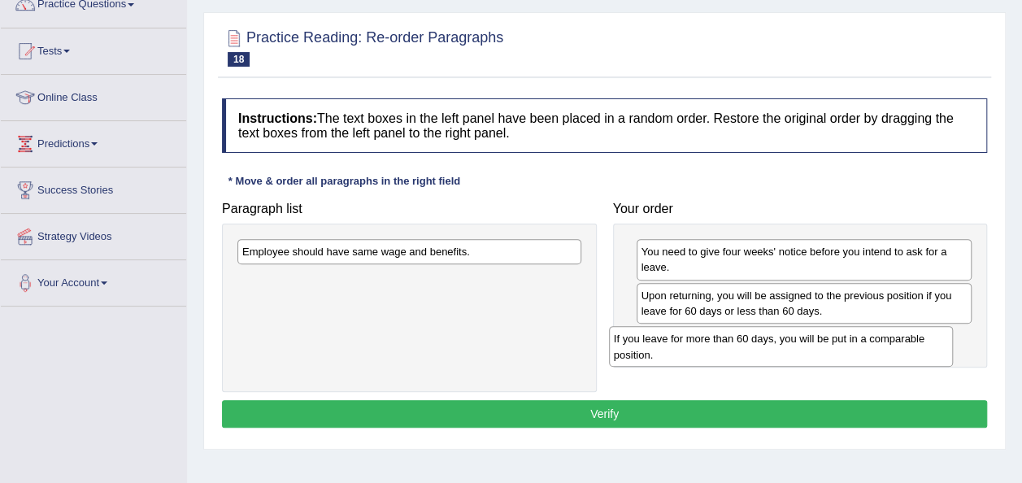
drag, startPoint x: 350, startPoint y: 283, endPoint x: 723, endPoint y: 342, distance: 376.9
click at [723, 342] on div "If you leave for more than 60 days, you will be put in a comparable position." at bounding box center [781, 346] width 344 height 41
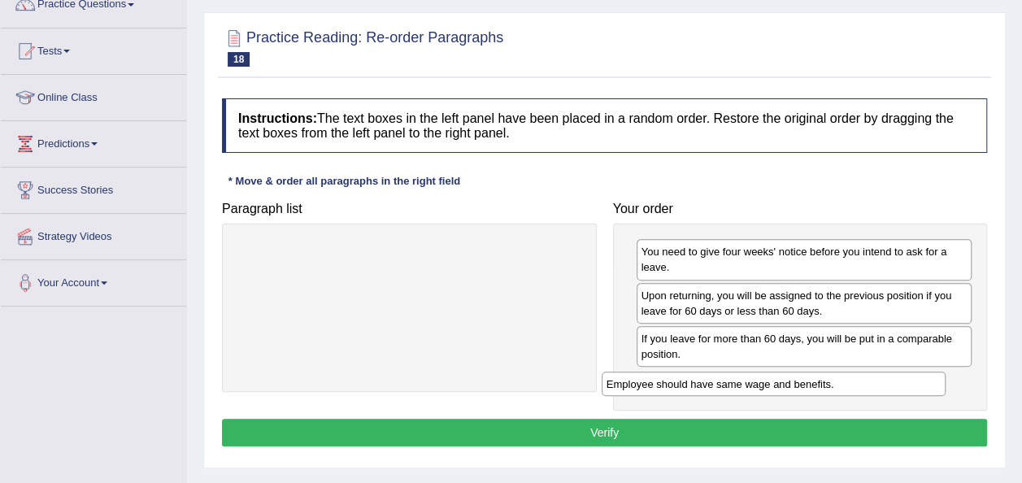
drag, startPoint x: 416, startPoint y: 253, endPoint x: 785, endPoint y: 391, distance: 394.0
click at [785, 391] on div "Employee should have same wage and benefits." at bounding box center [773, 383] width 344 height 24
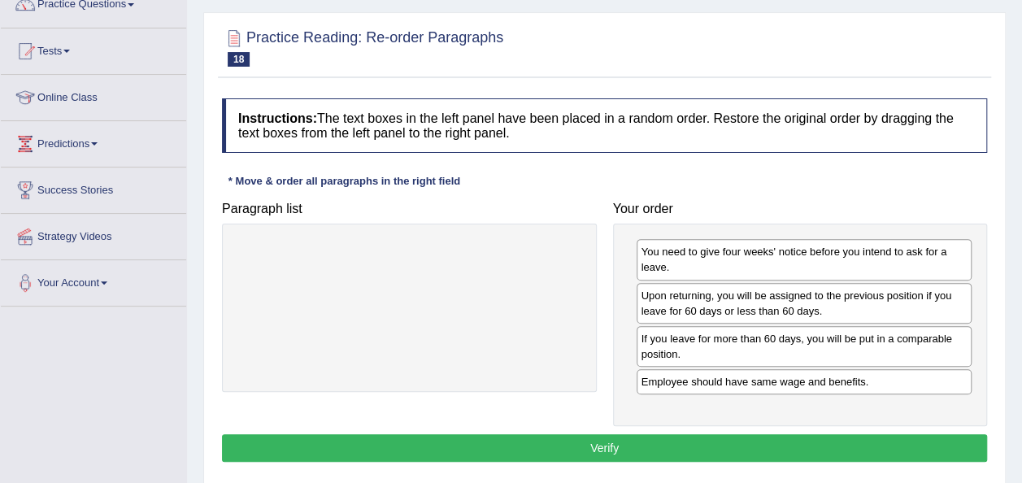
click at [653, 443] on button "Verify" at bounding box center [604, 448] width 765 height 28
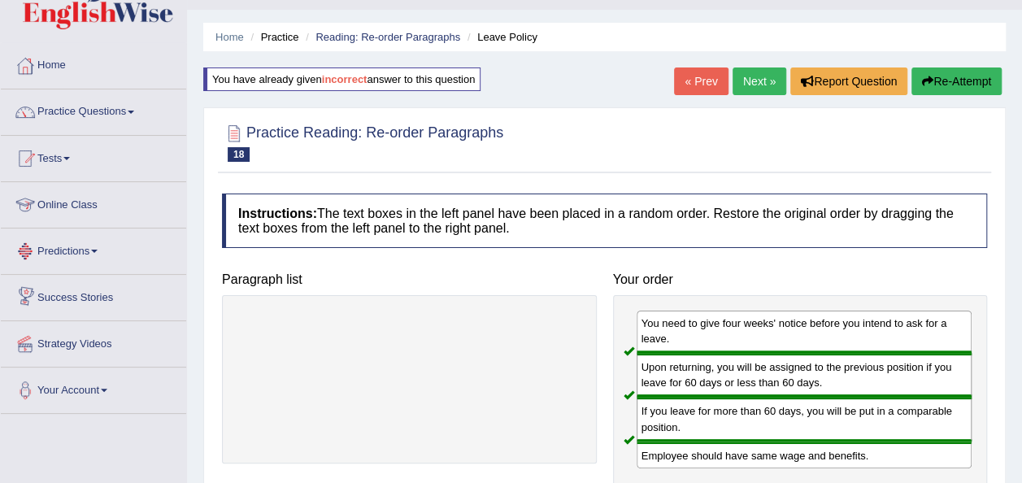
scroll to position [37, 0]
click at [132, 112] on span at bounding box center [131, 112] width 7 height 3
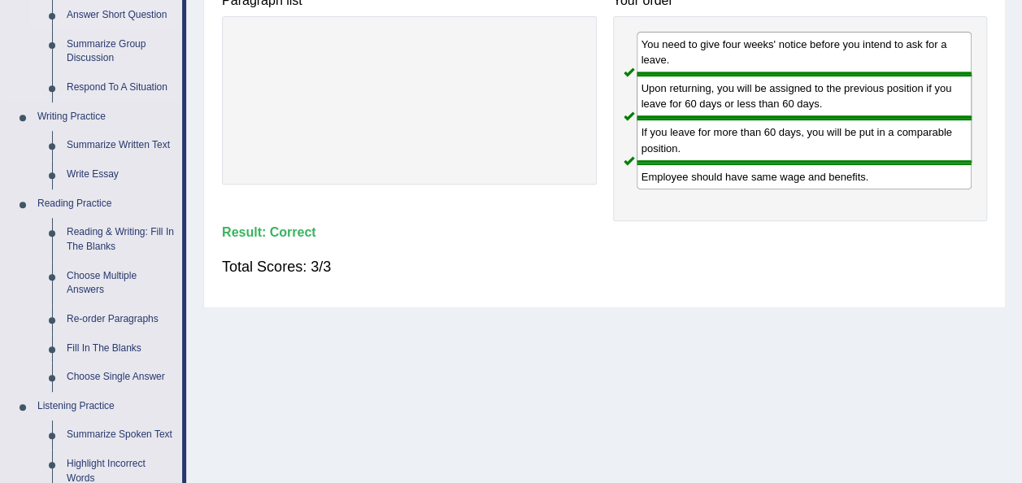
scroll to position [323, 0]
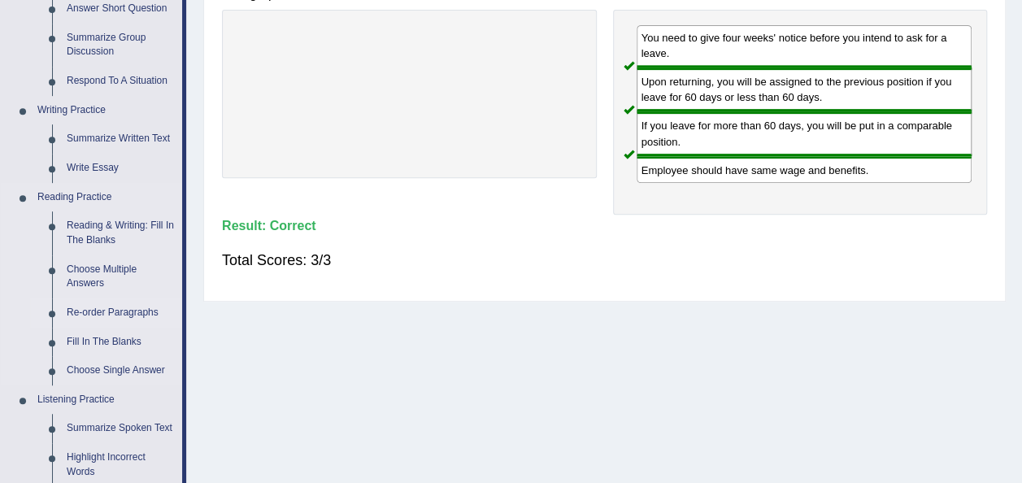
click at [128, 306] on link "Re-order Paragraphs" at bounding box center [120, 312] width 123 height 29
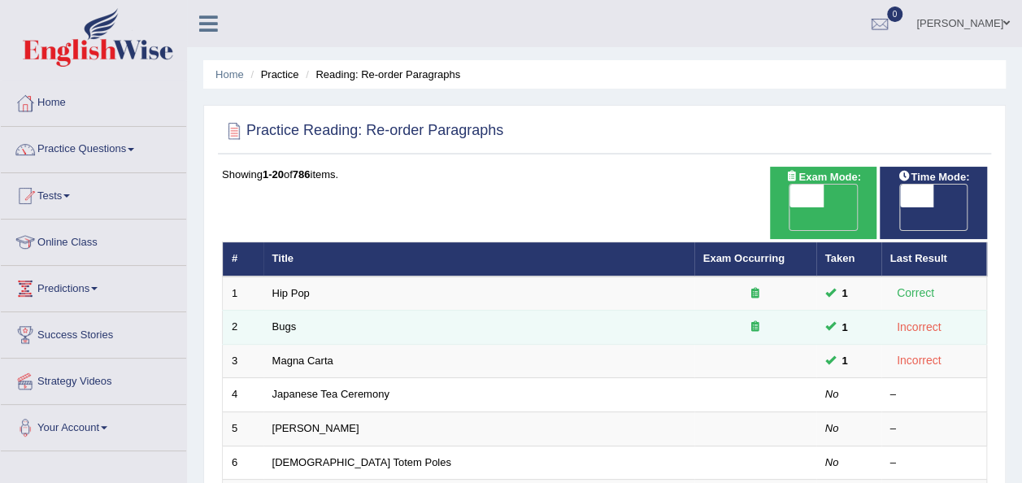
click at [753, 321] on icon at bounding box center [755, 326] width 8 height 11
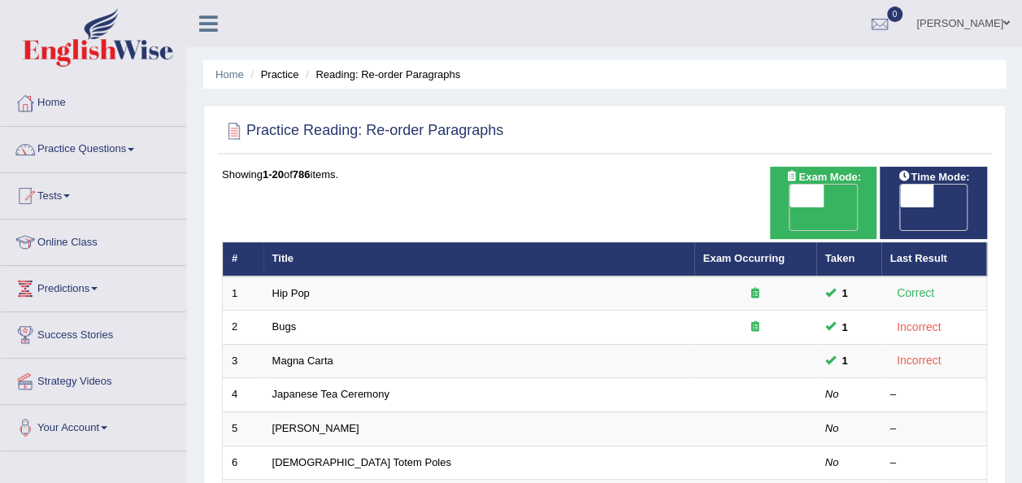
click at [790, 207] on span "OFF" at bounding box center [773, 218] width 34 height 23
checkbox input "true"
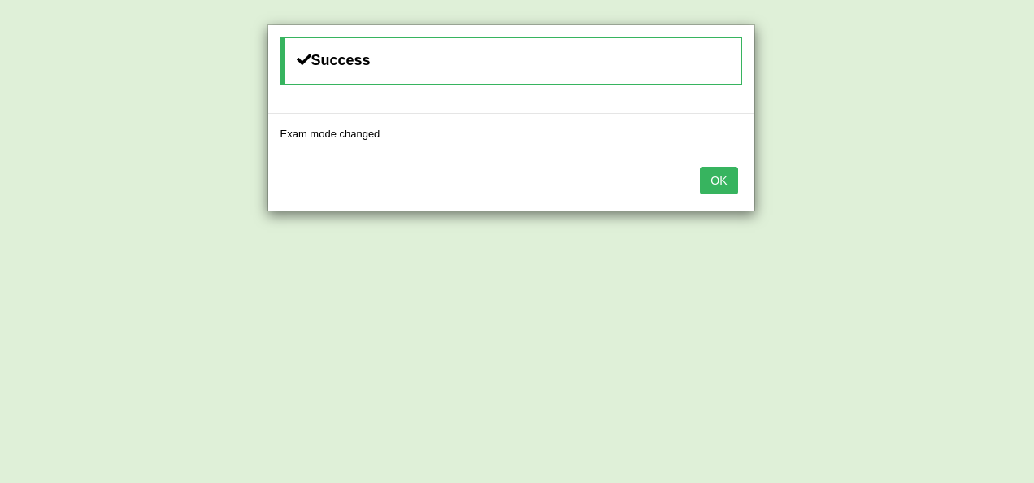
click at [718, 177] on button "OK" at bounding box center [718, 181] width 37 height 28
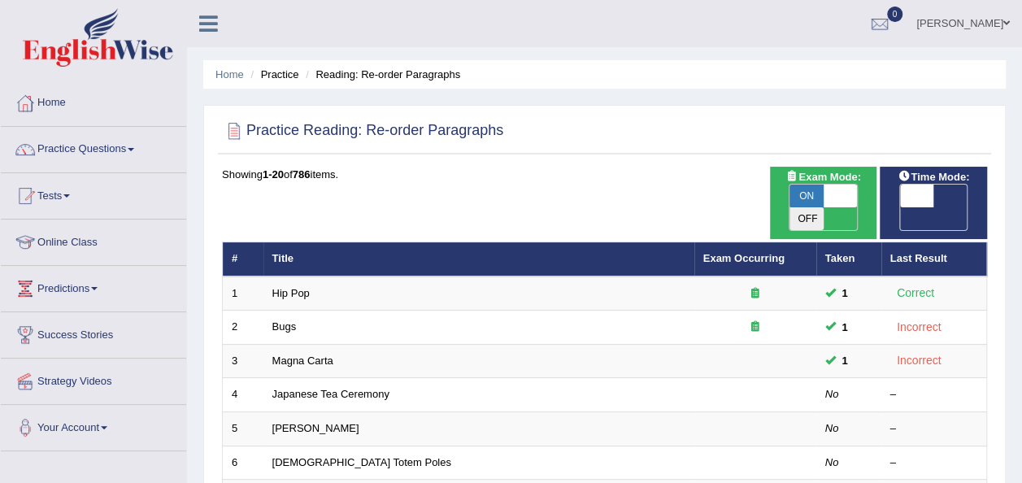
click at [900, 207] on span "OFF" at bounding box center [883, 218] width 34 height 23
checkbox input "true"
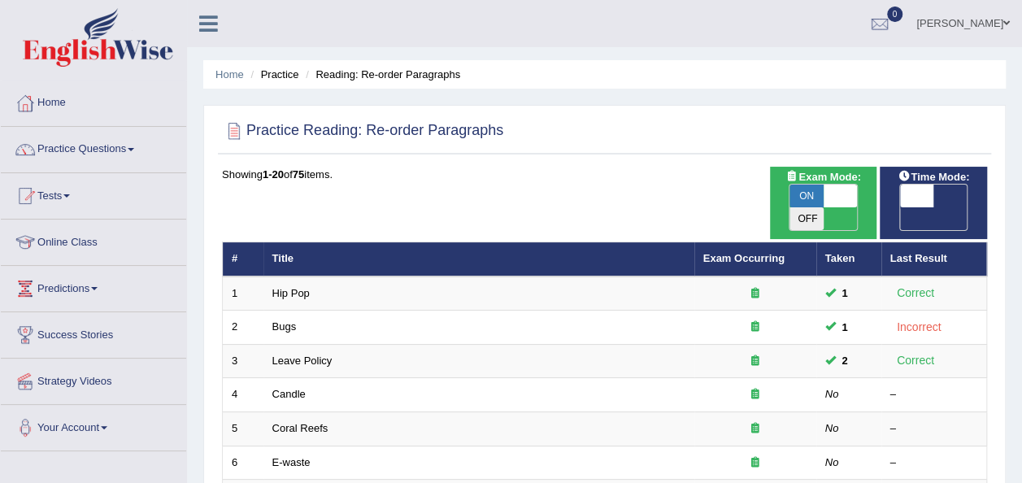
click at [900, 207] on span "OFF" at bounding box center [883, 218] width 34 height 23
checkbox input "true"
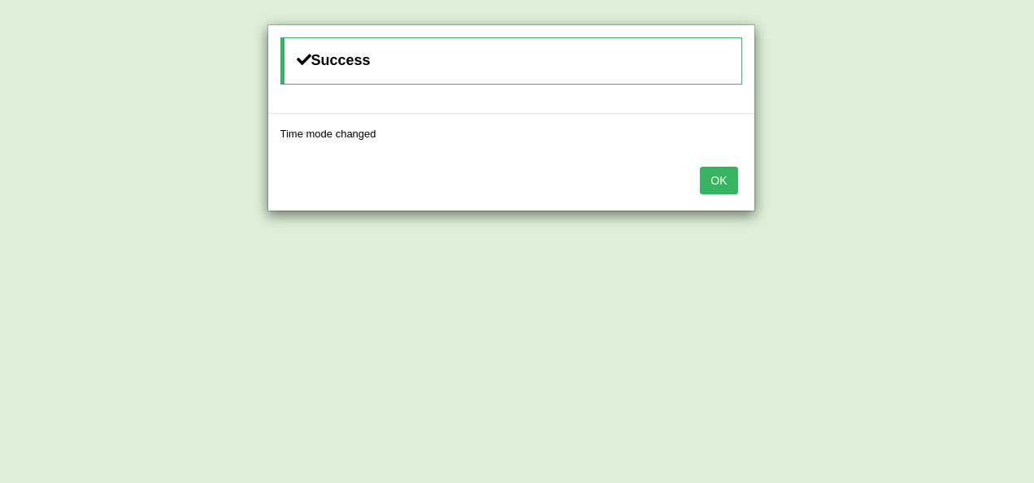
click at [712, 176] on button "OK" at bounding box center [718, 181] width 37 height 28
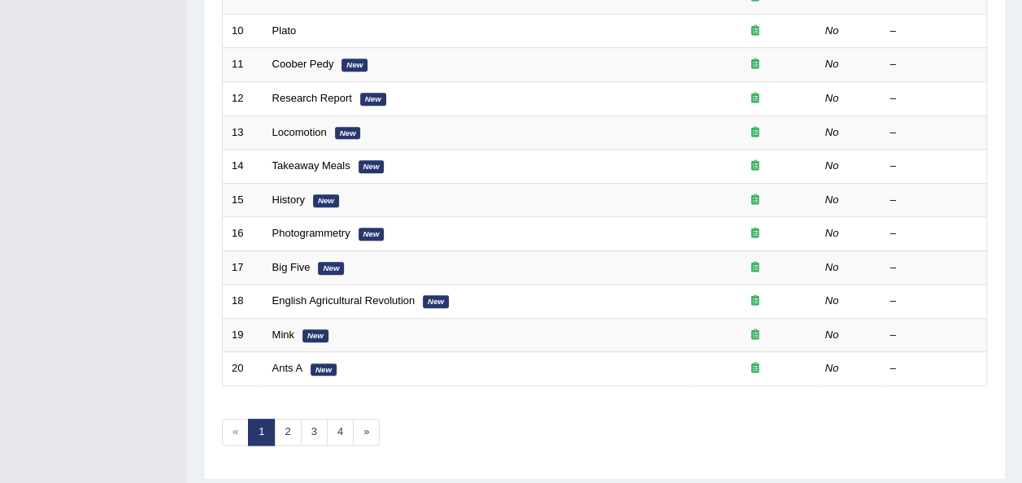
scroll to position [585, 0]
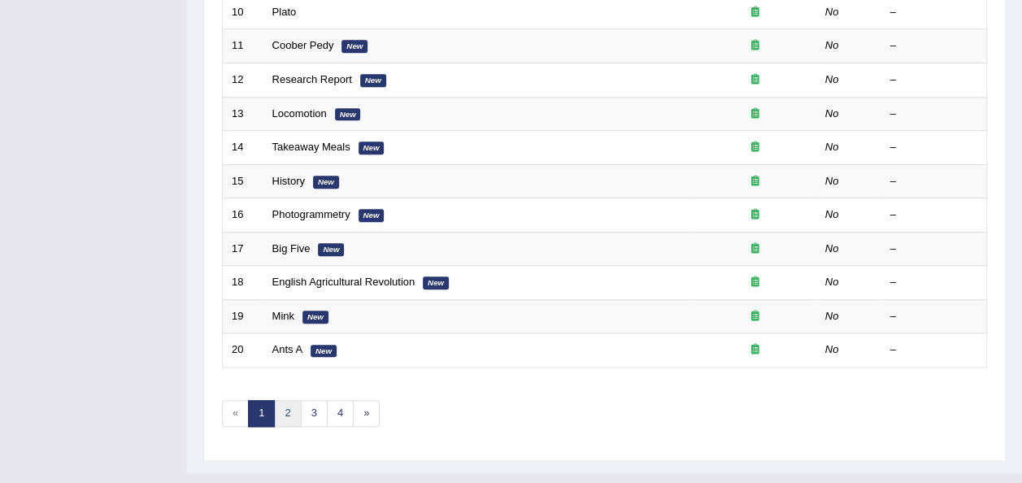
click at [288, 400] on link "2" at bounding box center [287, 413] width 27 height 27
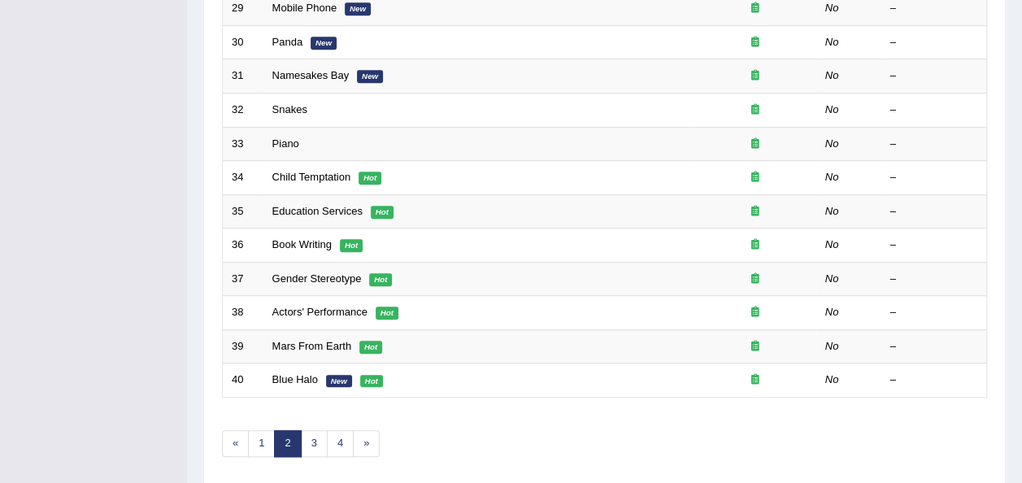
scroll to position [556, 0]
click at [308, 429] on link "3" at bounding box center [314, 442] width 27 height 27
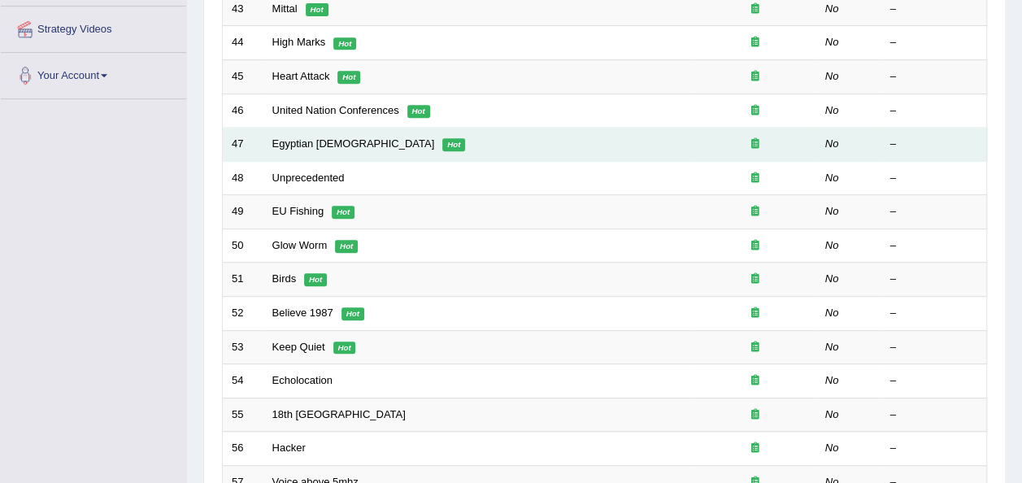
scroll to position [585, 0]
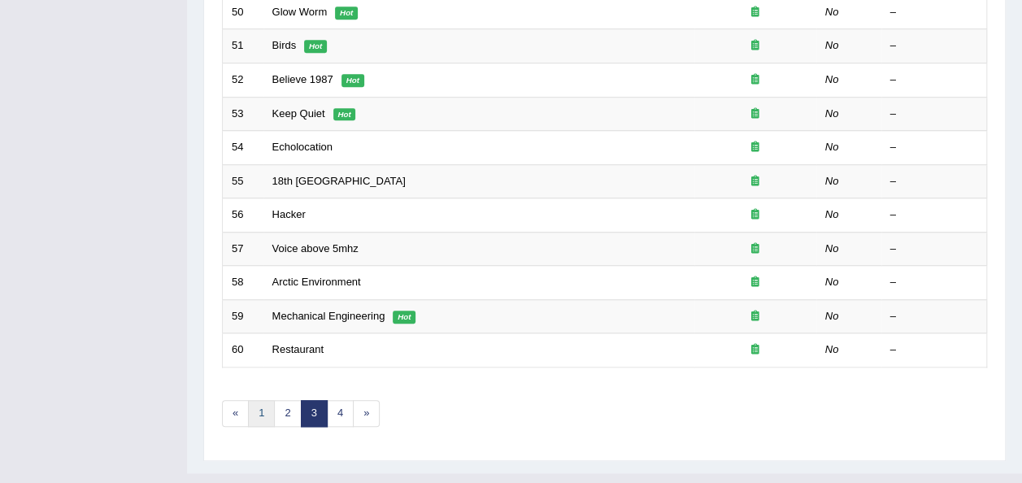
click at [260, 400] on link "1" at bounding box center [261, 413] width 27 height 27
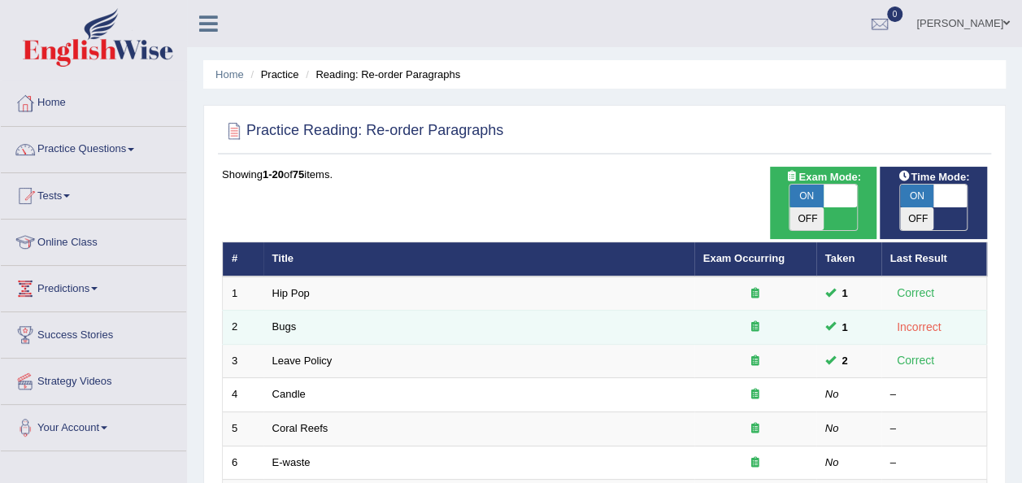
click at [753, 321] on icon at bounding box center [755, 326] width 8 height 11
click at [266, 310] on td "Bugs" at bounding box center [478, 327] width 431 height 34
click at [278, 320] on link "Bugs" at bounding box center [284, 326] width 24 height 12
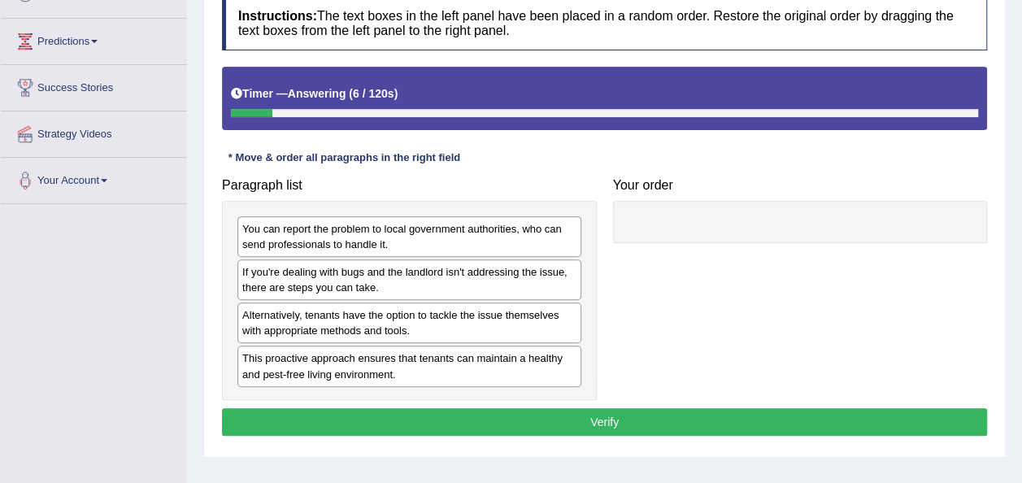
scroll to position [249, 0]
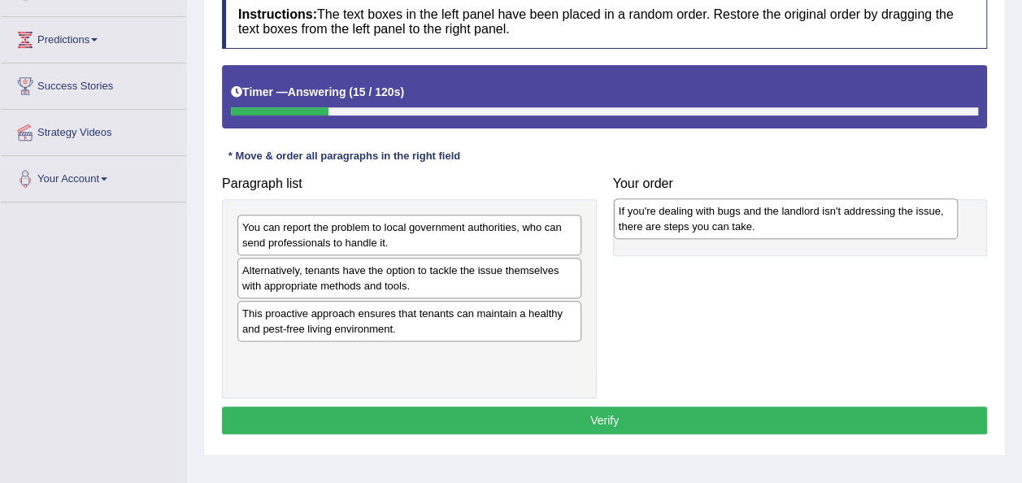
drag, startPoint x: 405, startPoint y: 276, endPoint x: 781, endPoint y: 217, distance: 380.8
click at [781, 217] on div "If you're dealing with bugs and the landlord isn't addressing the issue, there …" at bounding box center [786, 218] width 344 height 41
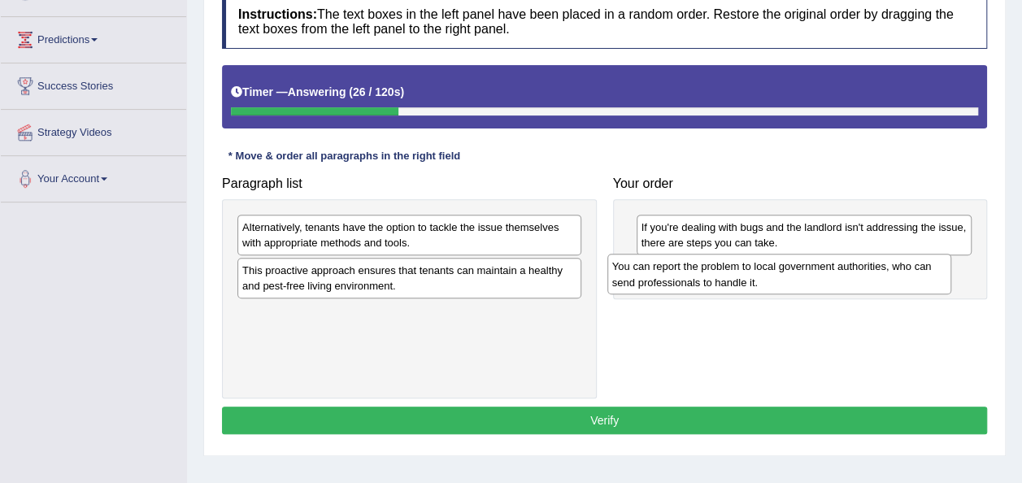
drag, startPoint x: 368, startPoint y: 236, endPoint x: 758, endPoint y: 283, distance: 393.0
click at [758, 283] on div "You can report the problem to local government authorities, who can send profes…" at bounding box center [779, 274] width 344 height 41
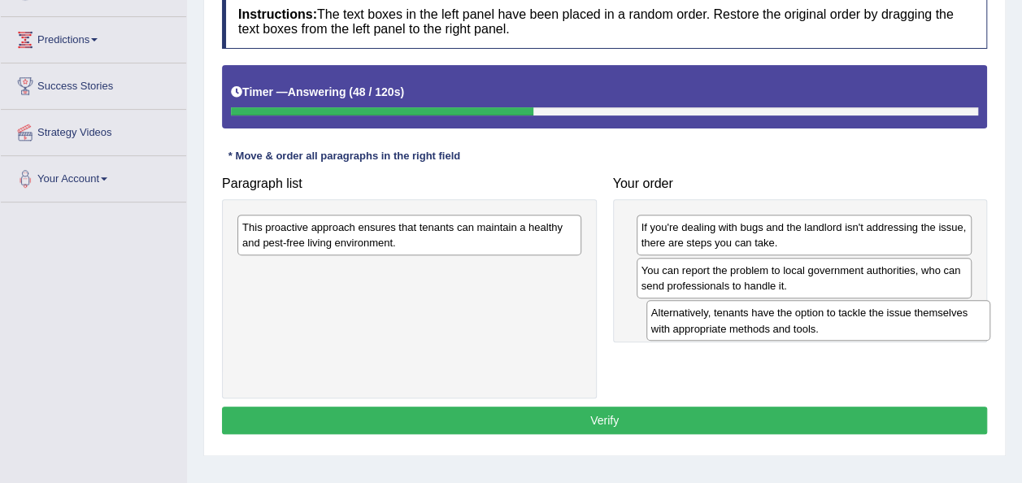
drag, startPoint x: 397, startPoint y: 237, endPoint x: 808, endPoint y: 324, distance: 419.5
click at [808, 324] on div "Alternatively, tenants have the option to tackle the issue themselves with appr…" at bounding box center [818, 320] width 344 height 41
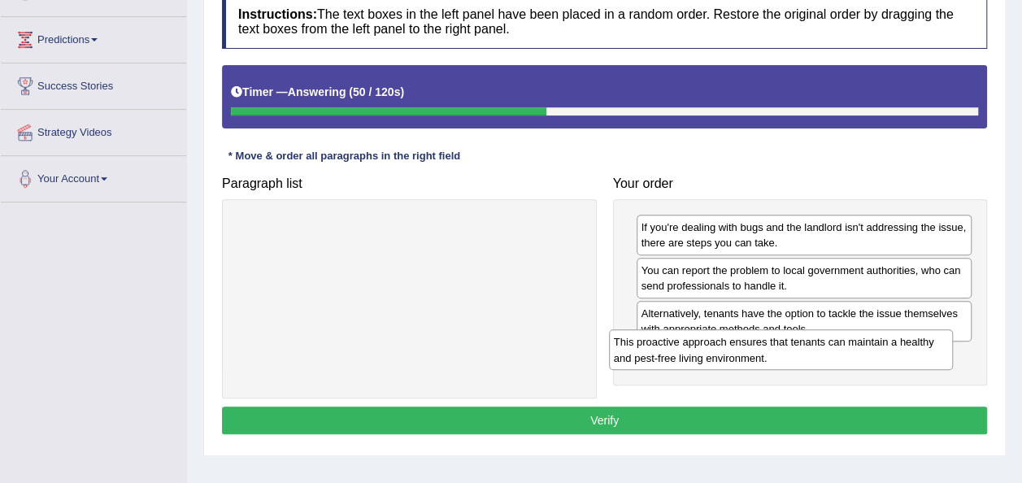
drag, startPoint x: 393, startPoint y: 223, endPoint x: 786, endPoint y: 358, distance: 415.9
click at [786, 358] on div "This proactive approach ensures that tenants can maintain a healthy and pest-fr…" at bounding box center [781, 349] width 344 height 41
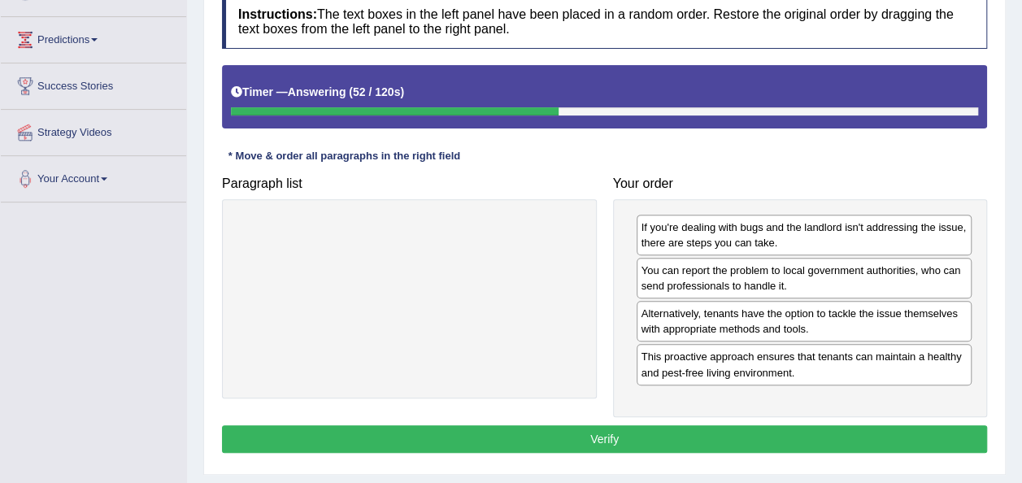
click at [639, 431] on button "Verify" at bounding box center [604, 439] width 765 height 28
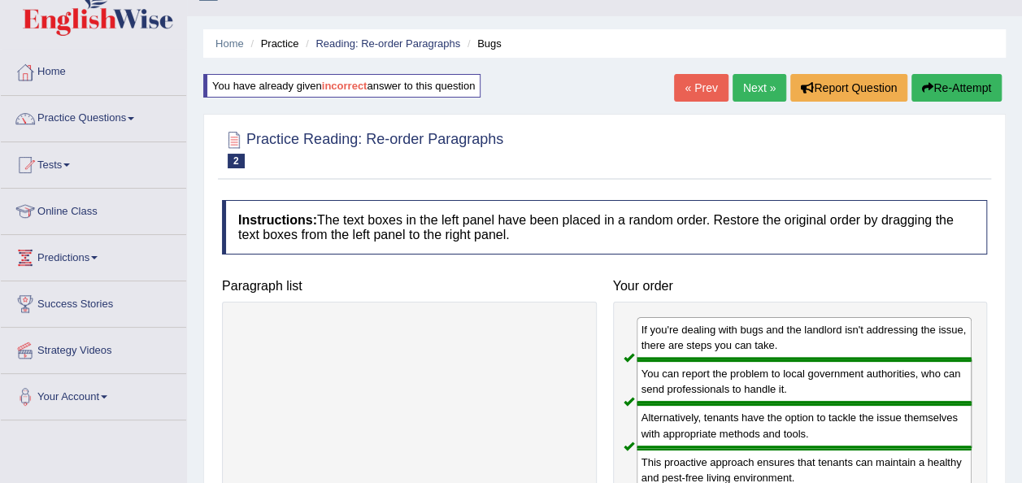
scroll to position [0, 0]
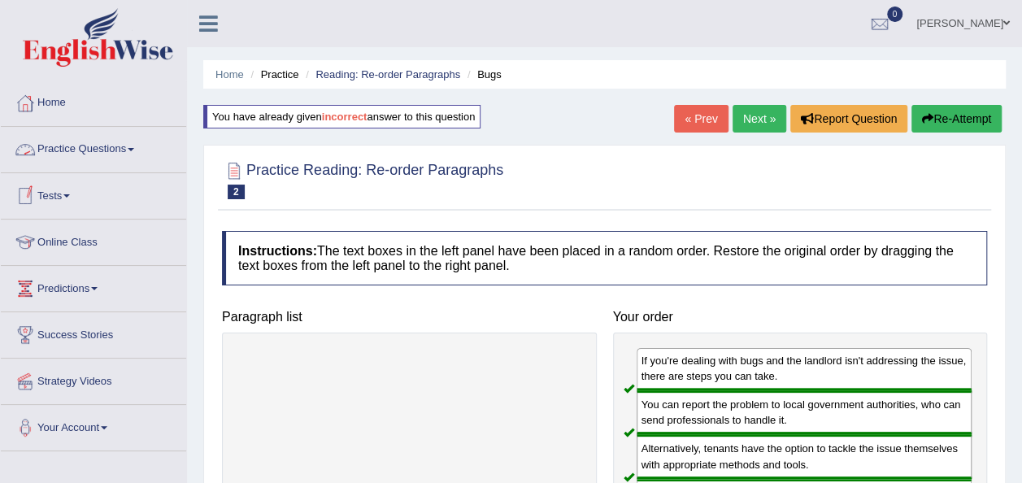
click at [136, 144] on link "Practice Questions" at bounding box center [93, 147] width 185 height 41
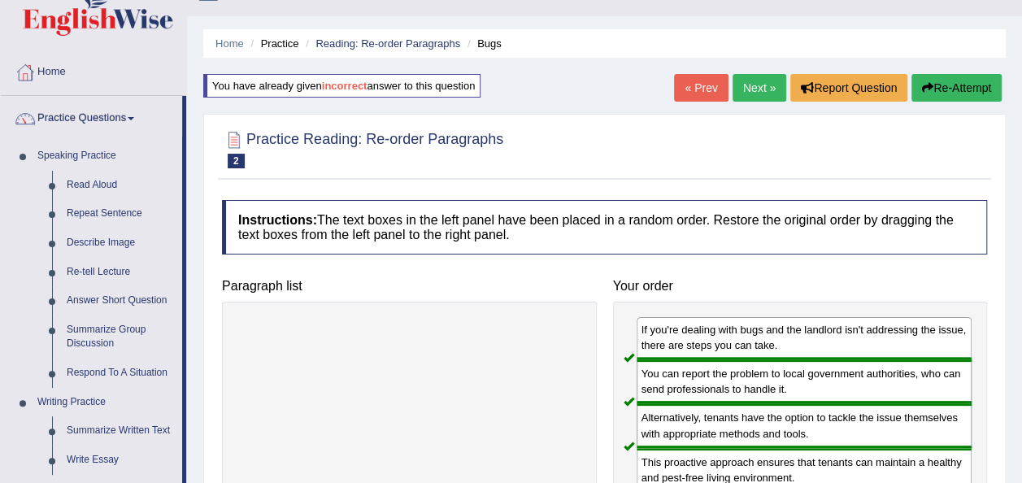
scroll to position [28, 0]
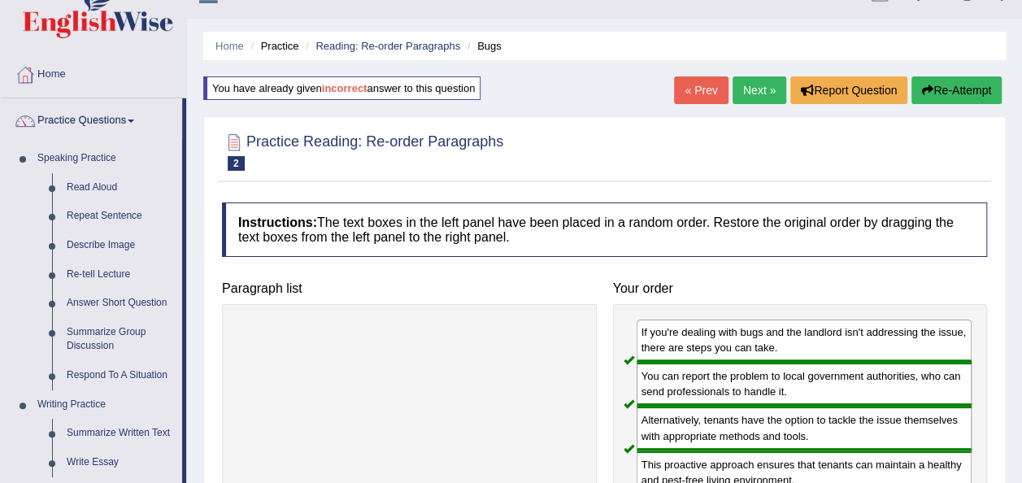
click at [754, 94] on link "Next »" at bounding box center [759, 90] width 54 height 28
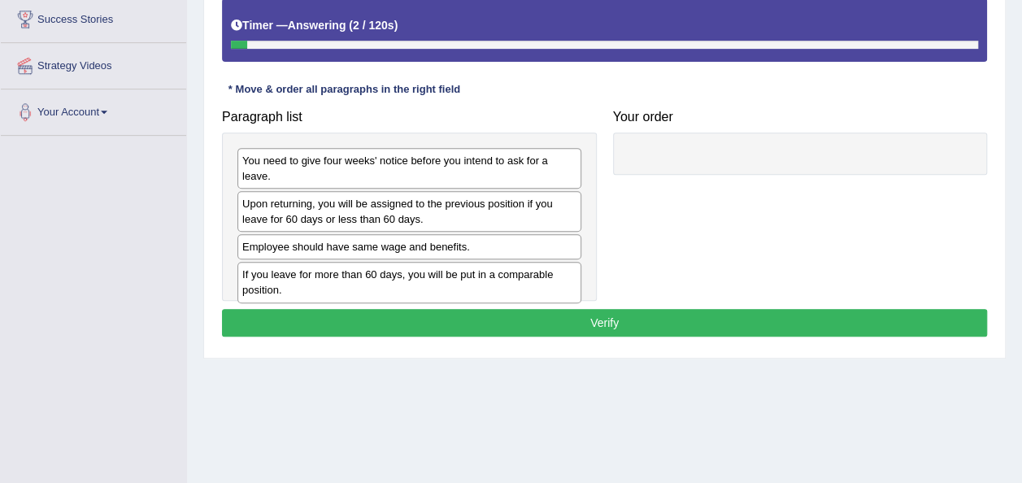
scroll to position [316, 0]
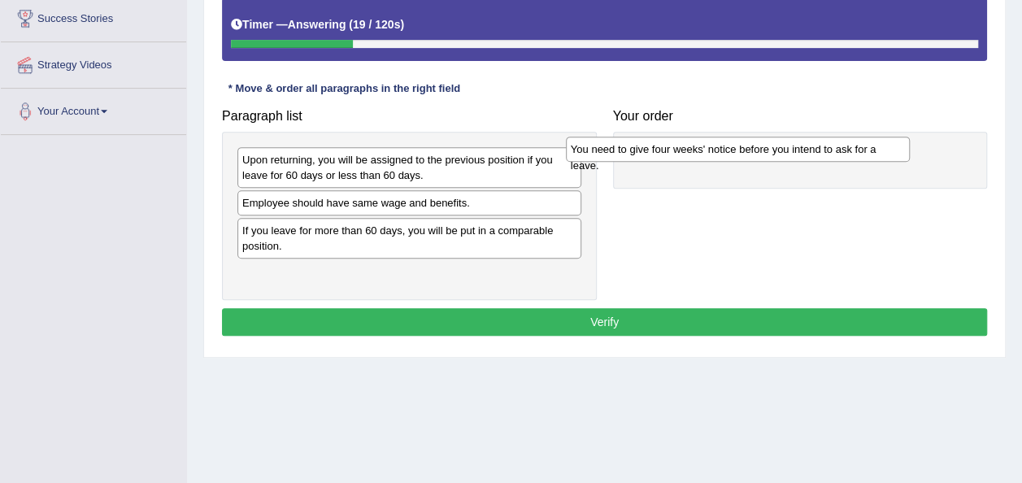
drag, startPoint x: 423, startPoint y: 159, endPoint x: 783, endPoint y: 151, distance: 360.1
click at [783, 151] on div "You need to give four weeks' notice before you intend to ask for a leave." at bounding box center [738, 149] width 344 height 24
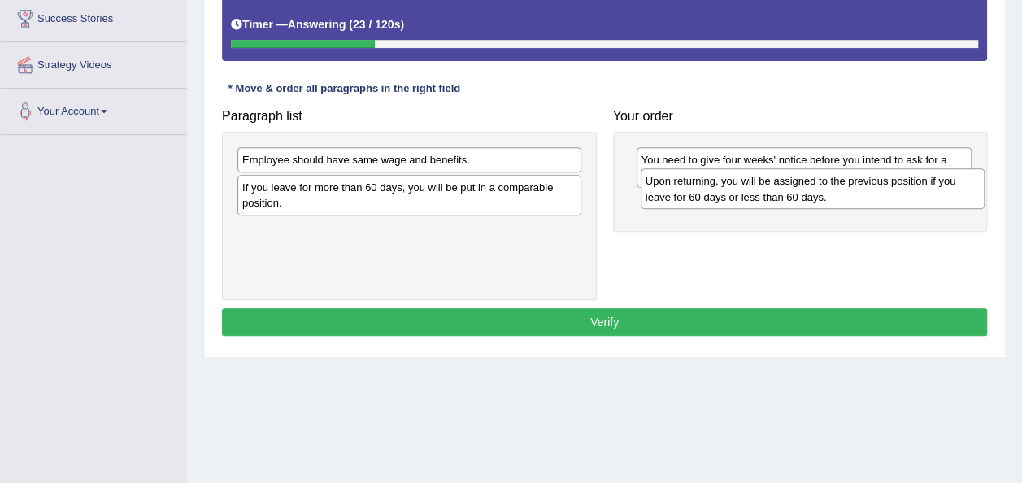
drag, startPoint x: 439, startPoint y: 174, endPoint x: 843, endPoint y: 200, distance: 404.8
click at [843, 200] on div "Upon returning, you will be assigned to the previous position if you leave for …" at bounding box center [812, 188] width 344 height 41
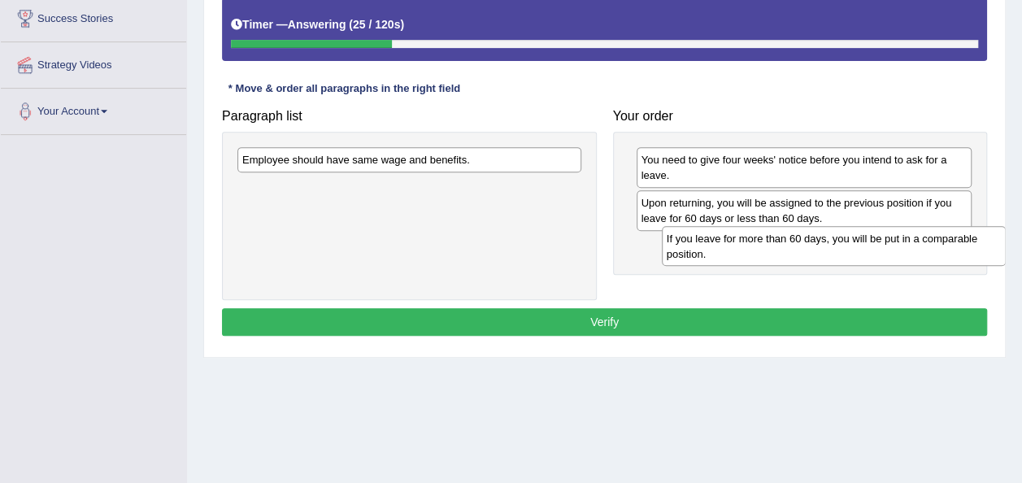
drag, startPoint x: 409, startPoint y: 189, endPoint x: 819, endPoint y: 232, distance: 412.7
click at [819, 232] on div "If you leave for more than 60 days, you will be put in a comparable position." at bounding box center [834, 246] width 344 height 41
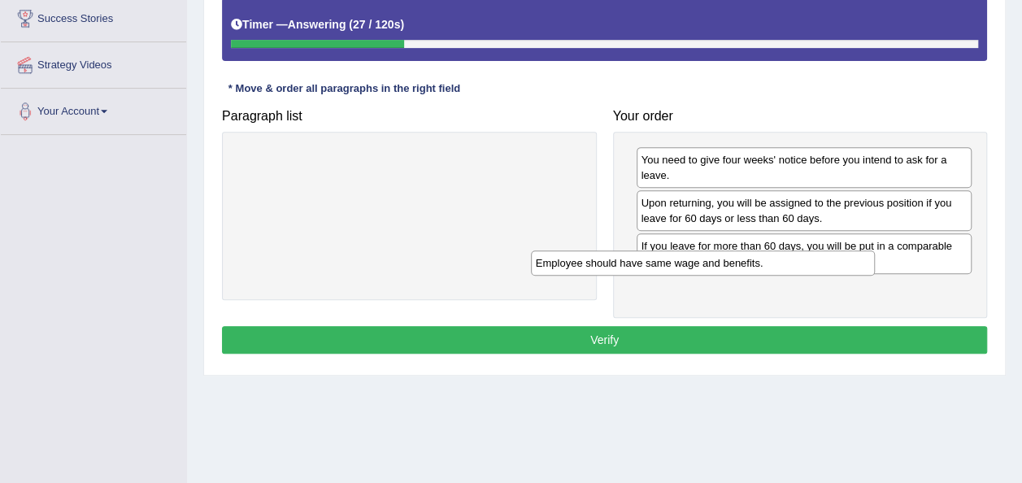
drag, startPoint x: 401, startPoint y: 167, endPoint x: 733, endPoint y: 283, distance: 351.9
click at [733, 275] on div "Employee should have same wage and benefits." at bounding box center [703, 262] width 344 height 24
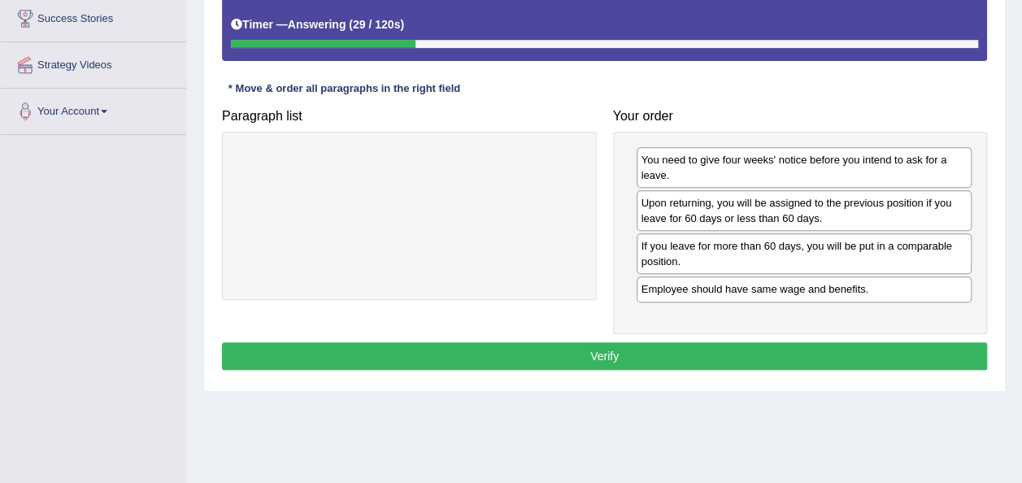
click at [580, 353] on button "Verify" at bounding box center [604, 356] width 765 height 28
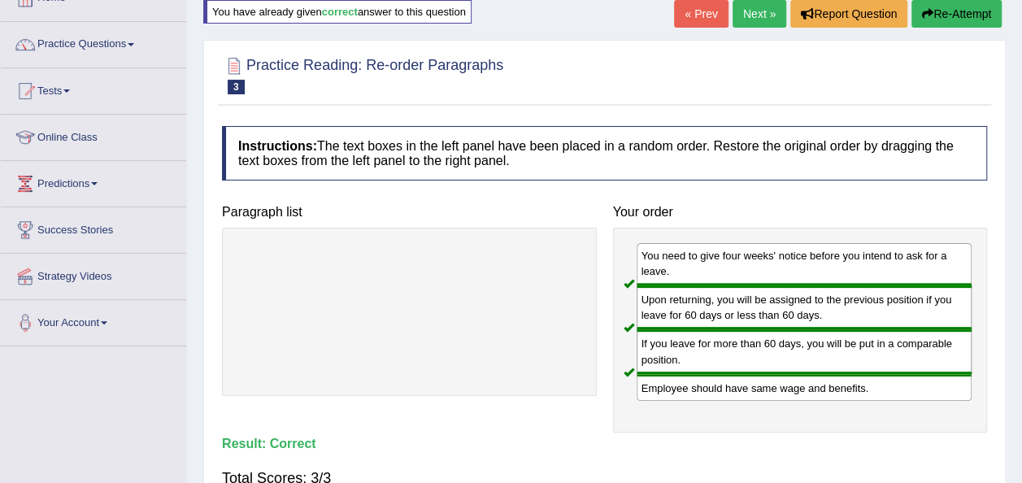
scroll to position [89, 0]
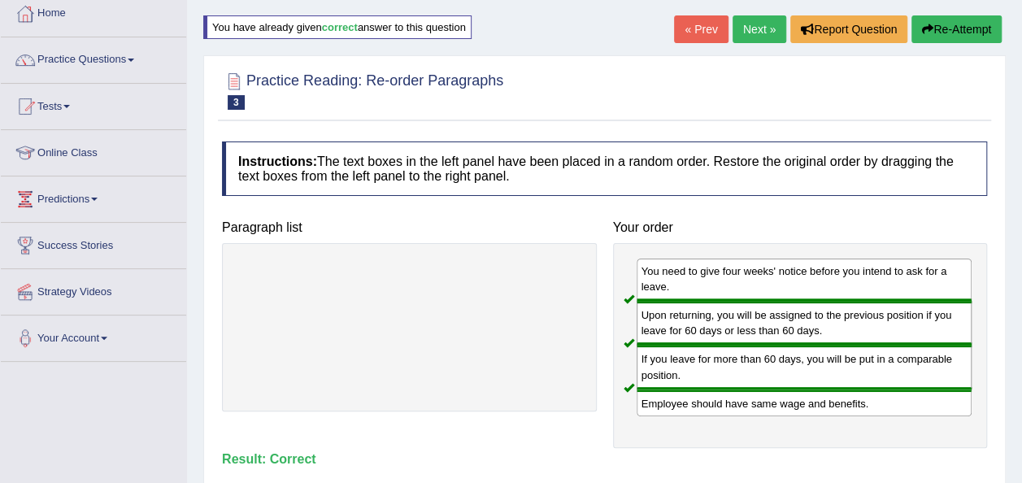
click at [757, 16] on link "Next »" at bounding box center [759, 29] width 54 height 28
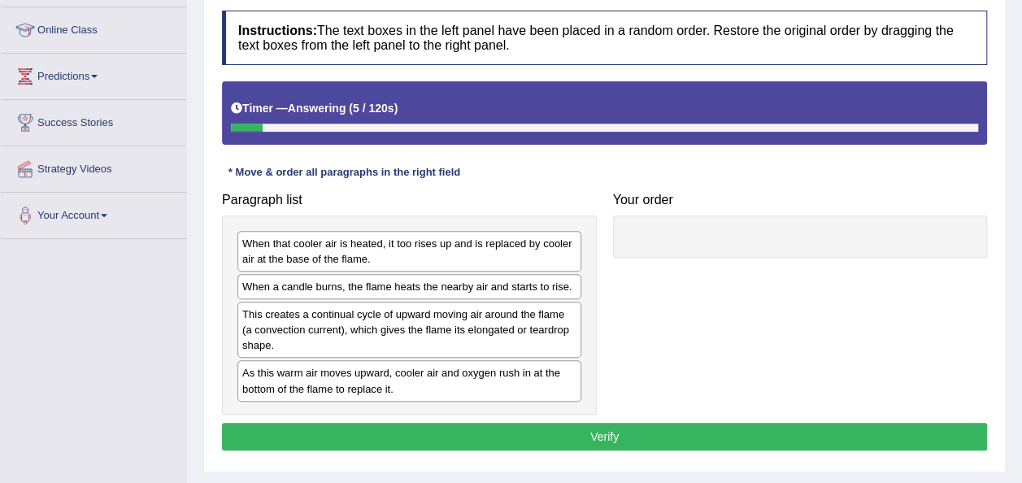
scroll to position [214, 0]
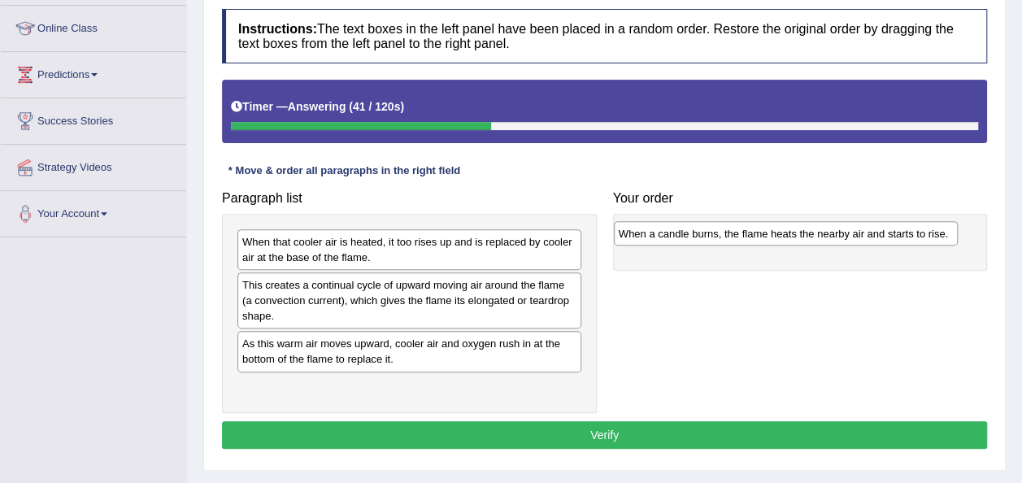
drag, startPoint x: 421, startPoint y: 288, endPoint x: 796, endPoint y: 238, distance: 378.7
click at [796, 238] on div "When a candle burns, the flame heats the nearby air and starts to rise." at bounding box center [786, 233] width 344 height 24
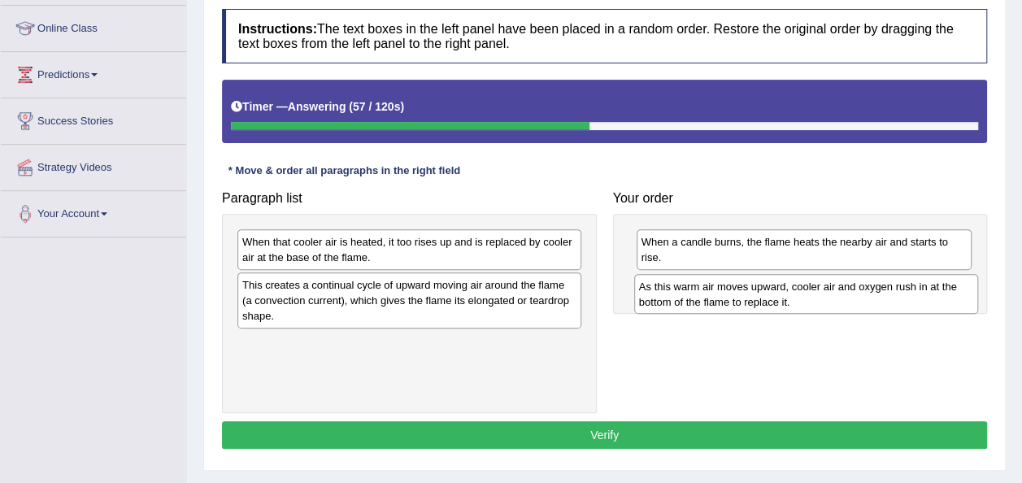
drag, startPoint x: 387, startPoint y: 358, endPoint x: 772, endPoint y: 282, distance: 392.6
click at [772, 282] on div "As this warm air moves upward, cooler air and oxygen rush in at the bottom of t…" at bounding box center [806, 294] width 344 height 41
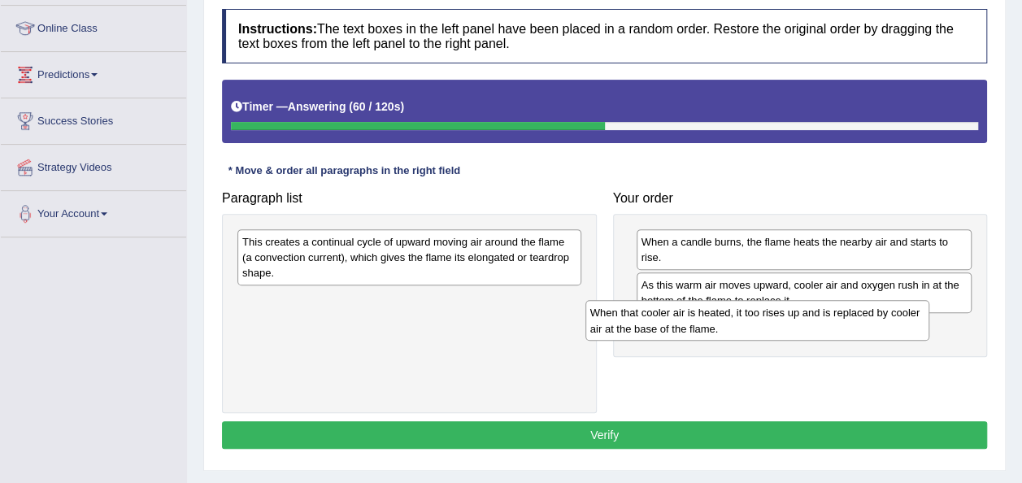
drag, startPoint x: 435, startPoint y: 254, endPoint x: 792, endPoint y: 325, distance: 363.9
click at [792, 325] on div "When that cooler air is heated, it too rises up and is replaced by cooler air a…" at bounding box center [757, 320] width 344 height 41
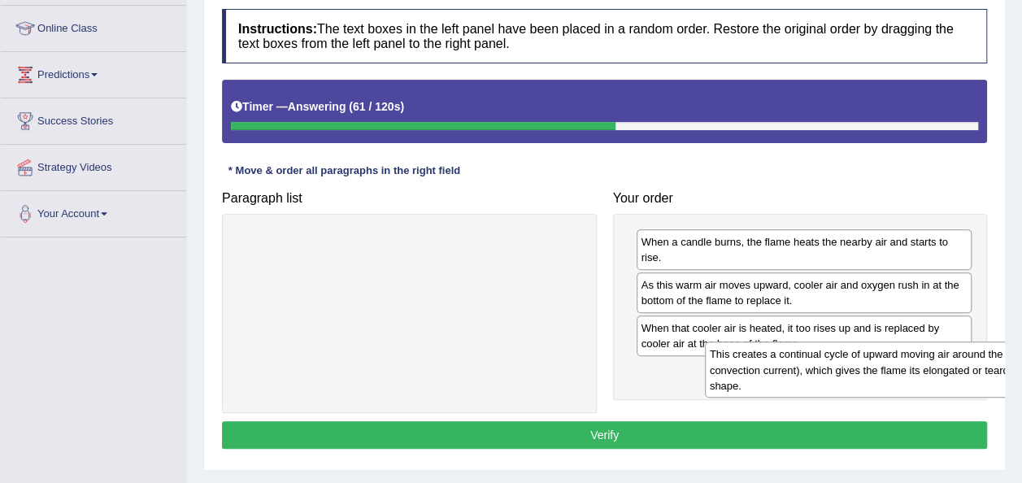
drag, startPoint x: 360, startPoint y: 263, endPoint x: 801, endPoint y: 375, distance: 454.6
click at [801, 375] on div "This creates a continual cycle of upward moving air around the flame (a convect…" at bounding box center [877, 369] width 344 height 56
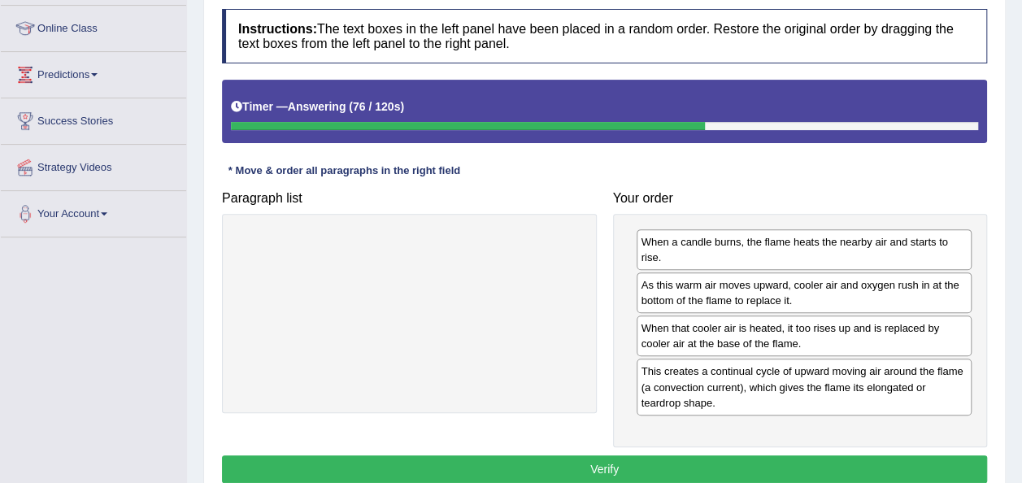
click at [806, 455] on button "Verify" at bounding box center [604, 469] width 765 height 28
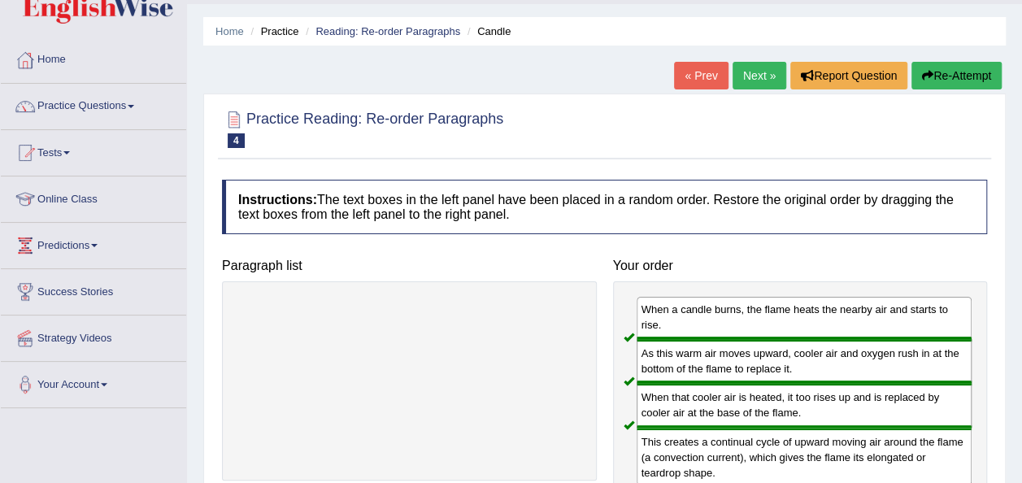
scroll to position [38, 0]
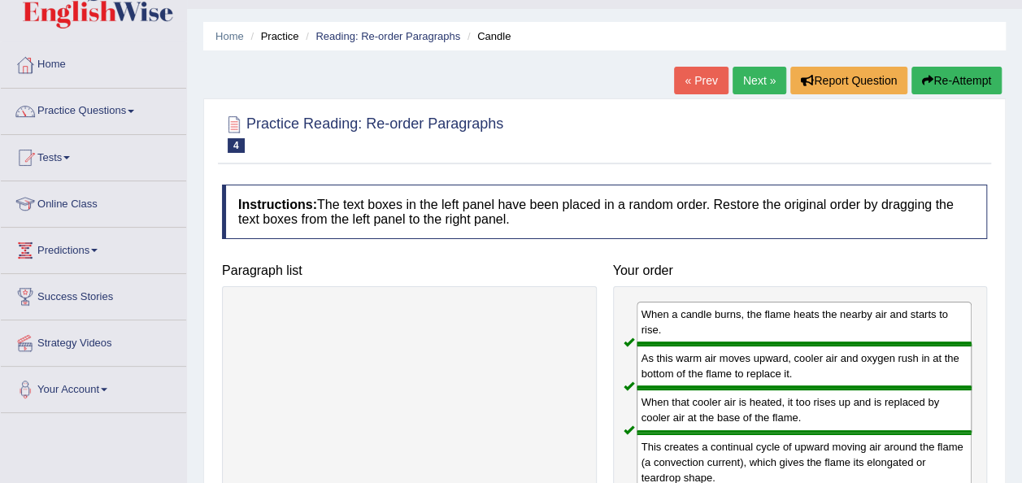
click at [760, 80] on link "Next »" at bounding box center [759, 81] width 54 height 28
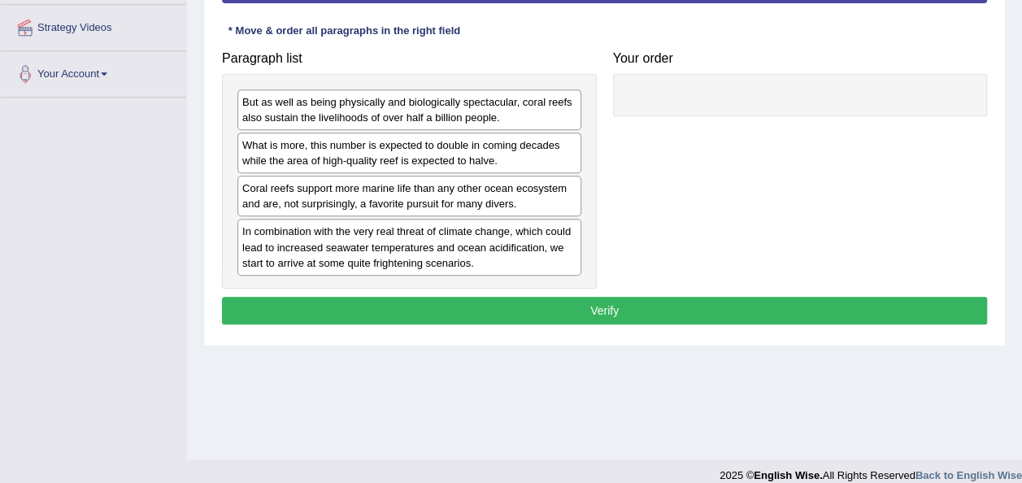
scroll to position [354, 0]
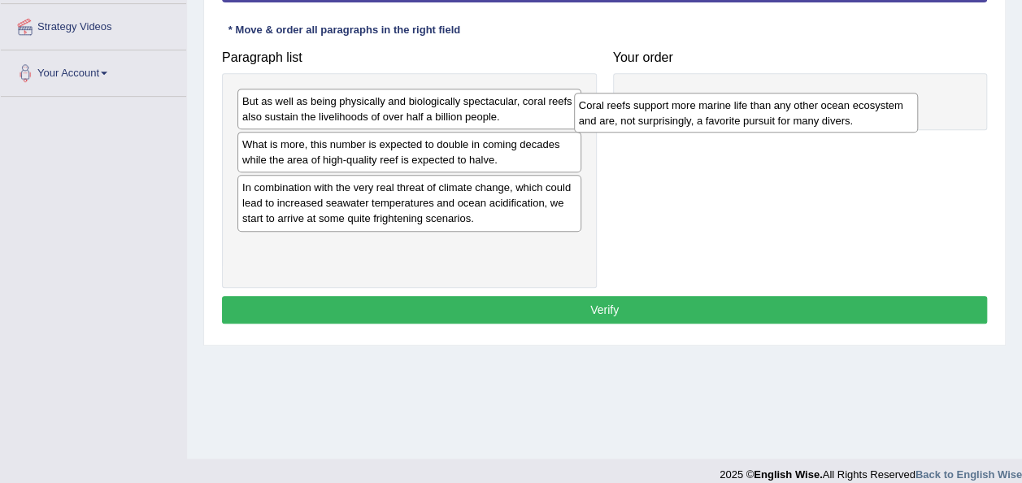
drag, startPoint x: 428, startPoint y: 195, endPoint x: 783, endPoint y: 103, distance: 366.9
click at [783, 103] on div "Coral reefs support more marine life than any other ocean ecosystem and are, no…" at bounding box center [746, 113] width 344 height 41
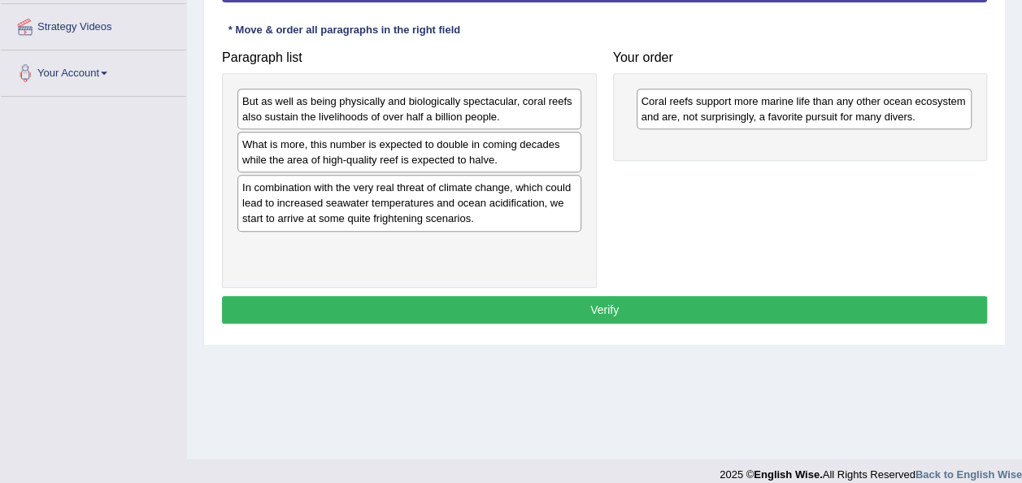
scroll to position [293, 0]
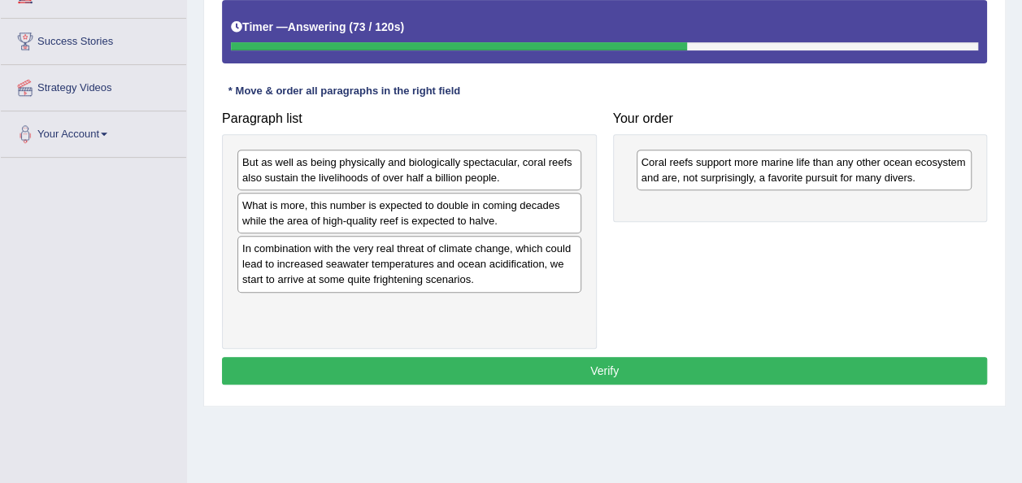
click at [484, 291] on div "But as well as being physically and biologically spectacular, coral reefs also …" at bounding box center [409, 241] width 375 height 215
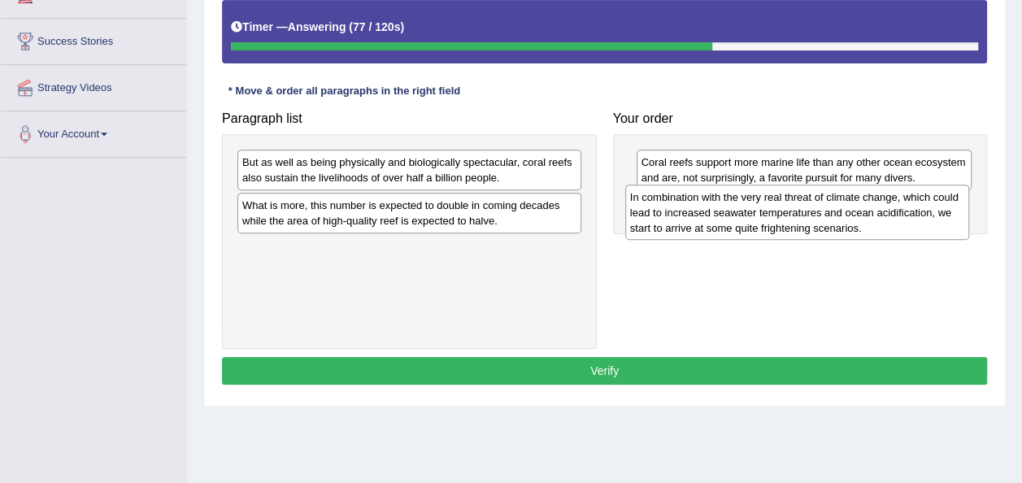
drag, startPoint x: 436, startPoint y: 263, endPoint x: 830, endPoint y: 216, distance: 396.9
click at [830, 216] on div "In combination with the very real threat of climate change, which could lead to…" at bounding box center [797, 212] width 344 height 56
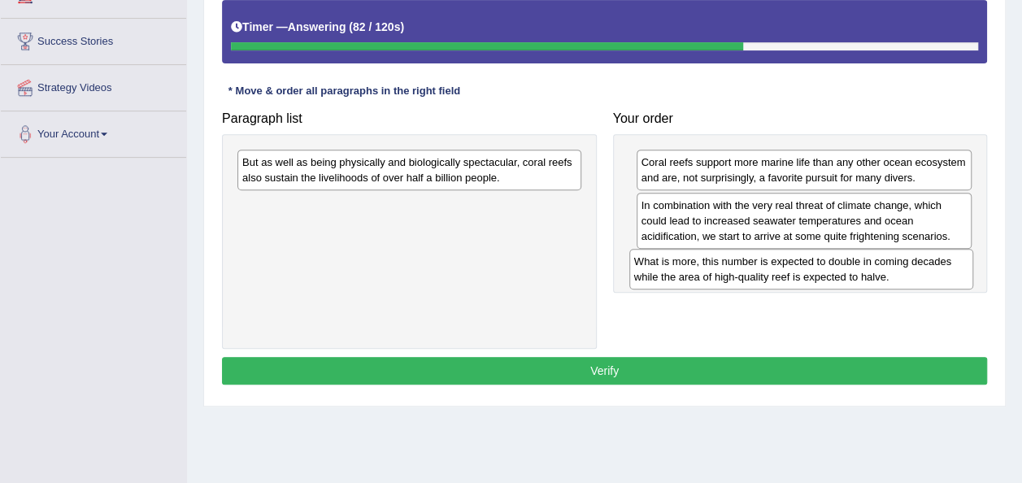
drag, startPoint x: 421, startPoint y: 213, endPoint x: 813, endPoint y: 271, distance: 396.0
click at [813, 271] on div "What is more, this number is expected to double in coming decades while the are…" at bounding box center [801, 269] width 344 height 41
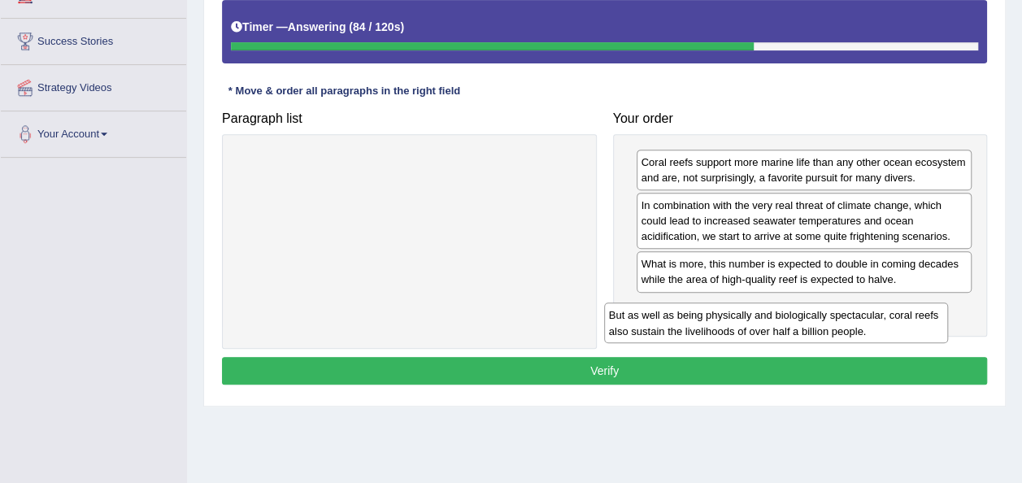
drag, startPoint x: 416, startPoint y: 178, endPoint x: 789, endPoint y: 331, distance: 403.1
click at [789, 331] on div "But as well as being physically and biologically spectacular, coral reefs also …" at bounding box center [776, 322] width 344 height 41
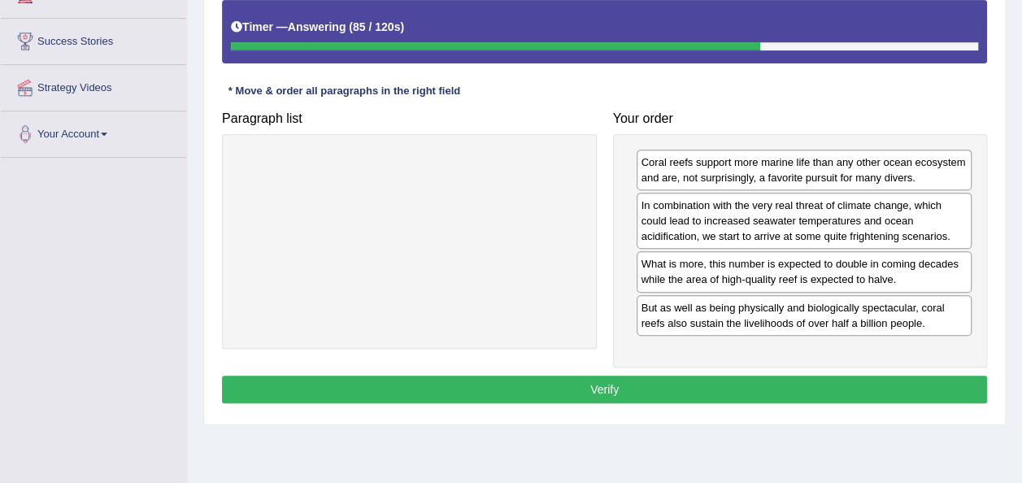
click at [703, 384] on button "Verify" at bounding box center [604, 389] width 765 height 28
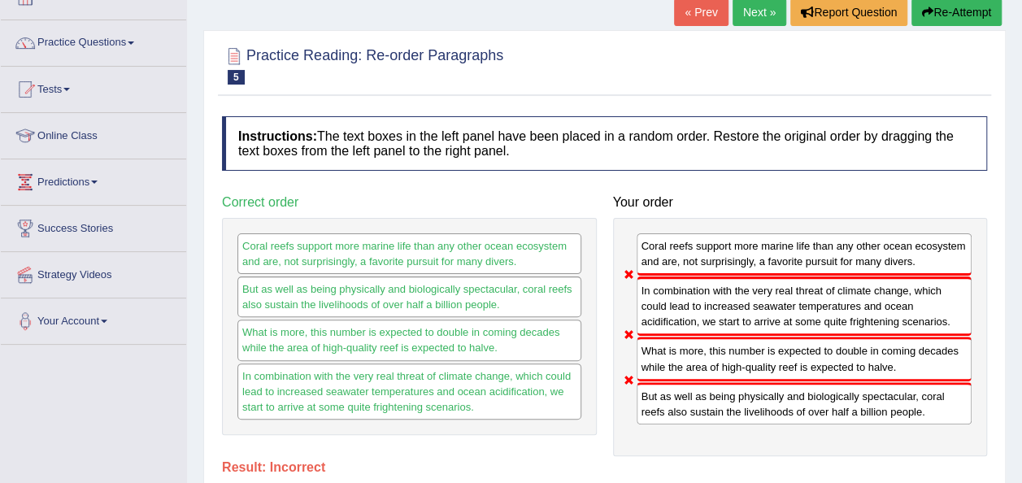
scroll to position [109, 0]
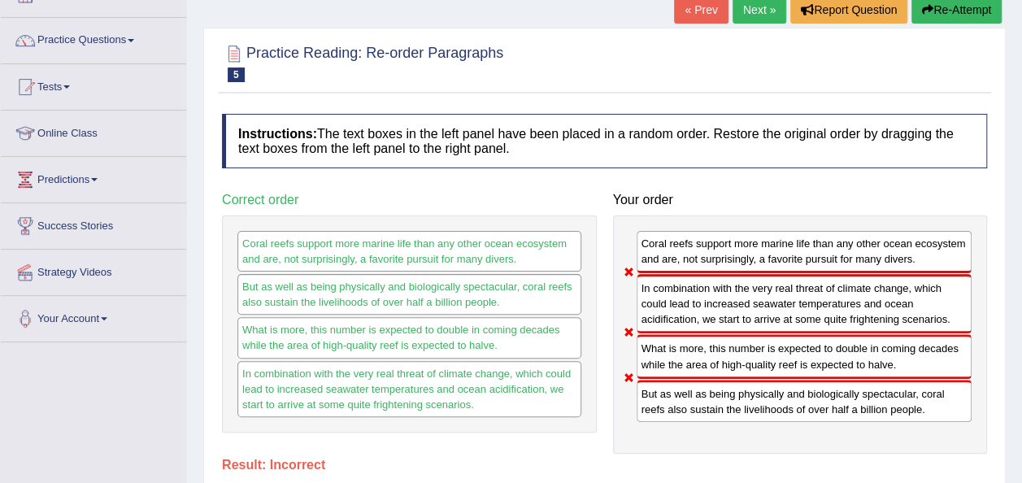
click at [949, 14] on button "Re-Attempt" at bounding box center [956, 10] width 90 height 28
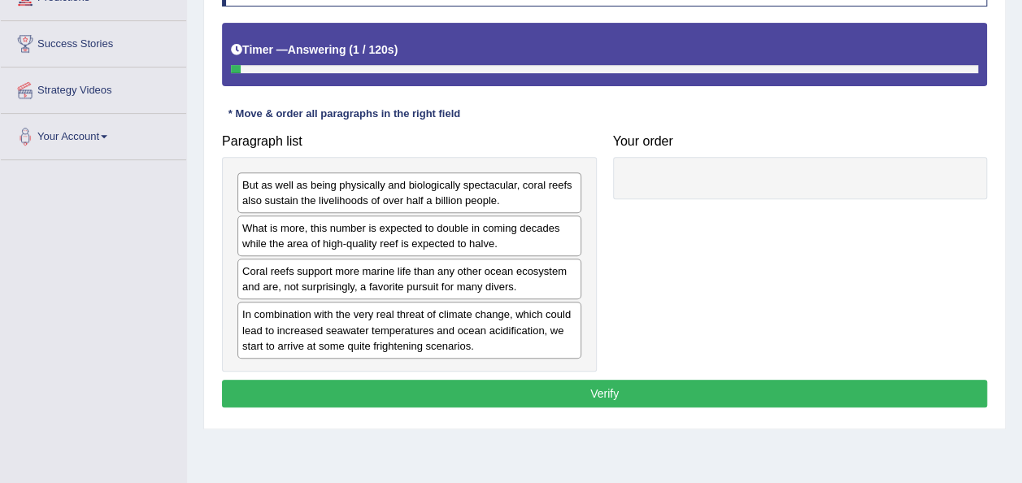
scroll to position [292, 0]
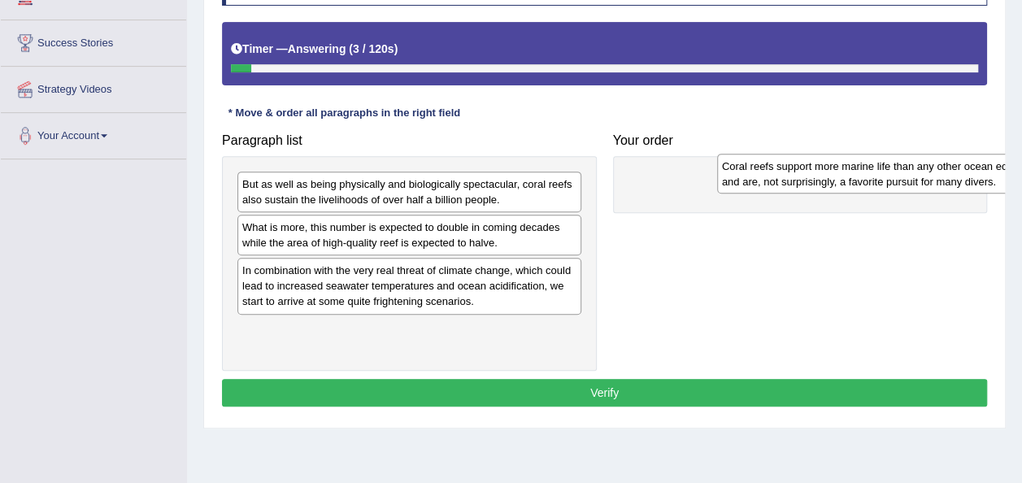
drag, startPoint x: 441, startPoint y: 278, endPoint x: 925, endPoint y: 175, distance: 495.3
click at [925, 175] on div "Coral reefs support more marine life than any other ocean ecosystem and are, no…" at bounding box center [889, 174] width 344 height 41
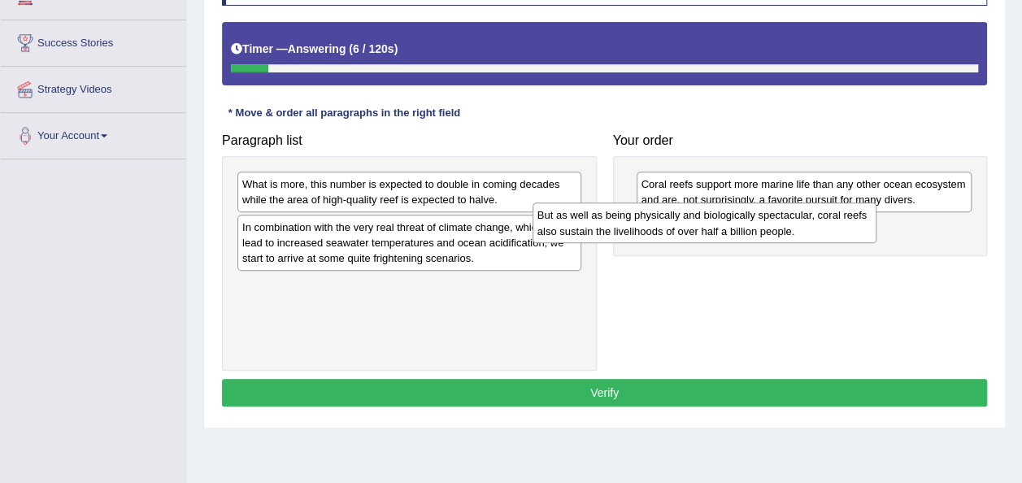
drag, startPoint x: 410, startPoint y: 195, endPoint x: 789, endPoint y: 245, distance: 382.1
click at [789, 243] on div "But as well as being physically and biologically spectacular, coral reefs also …" at bounding box center [704, 222] width 344 height 41
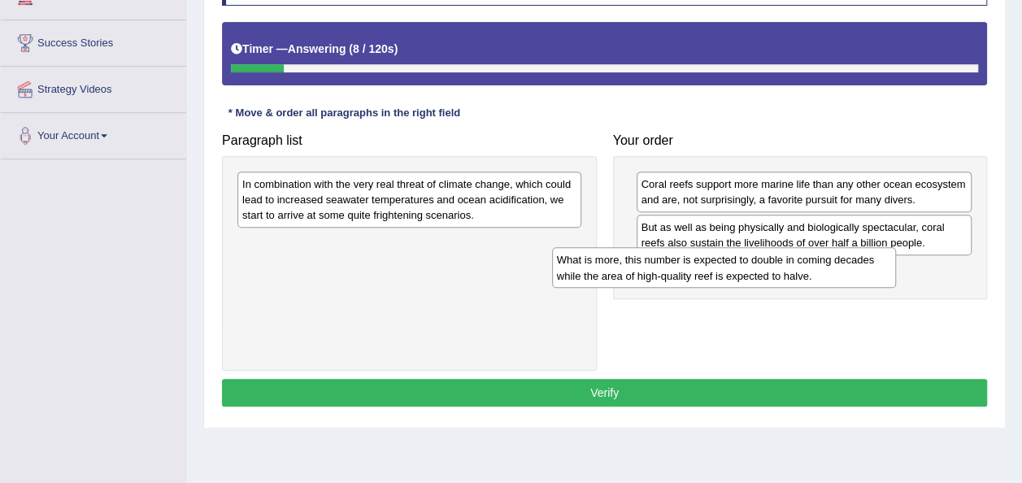
drag, startPoint x: 406, startPoint y: 193, endPoint x: 783, endPoint y: 276, distance: 387.1
click at [783, 276] on div "What is more, this number is expected to double in coming decades while the are…" at bounding box center [724, 267] width 344 height 41
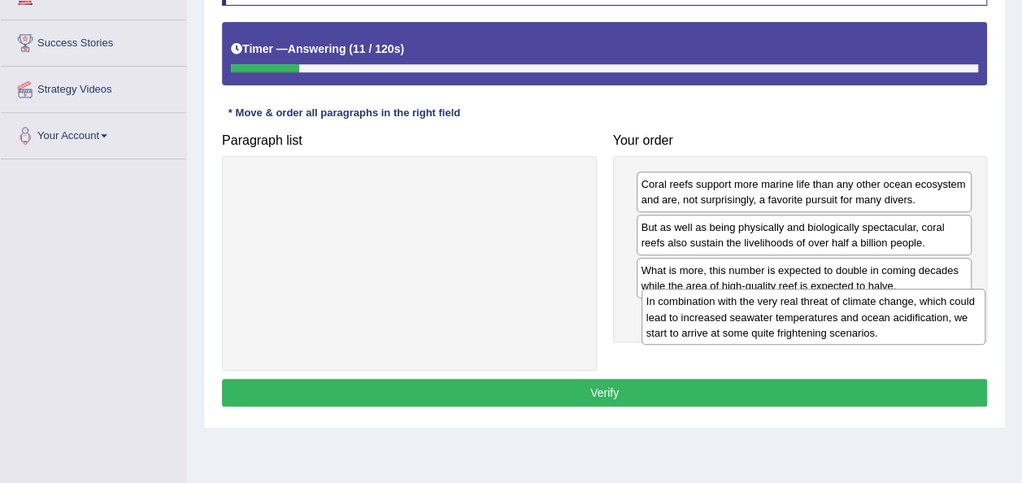
drag, startPoint x: 376, startPoint y: 195, endPoint x: 775, endPoint y: 314, distance: 416.3
click at [775, 314] on div "In combination with the very real threat of climate change, which could lead to…" at bounding box center [813, 317] width 344 height 56
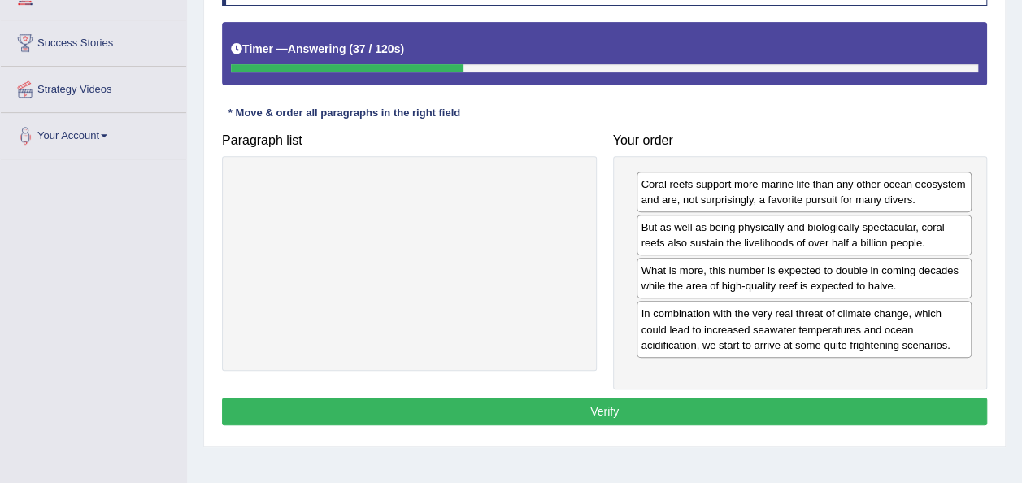
click at [615, 423] on div "Instructions: The text boxes in the left panel have been placed in a random ord…" at bounding box center [604, 190] width 773 height 495
click at [610, 408] on button "Verify" at bounding box center [604, 411] width 765 height 28
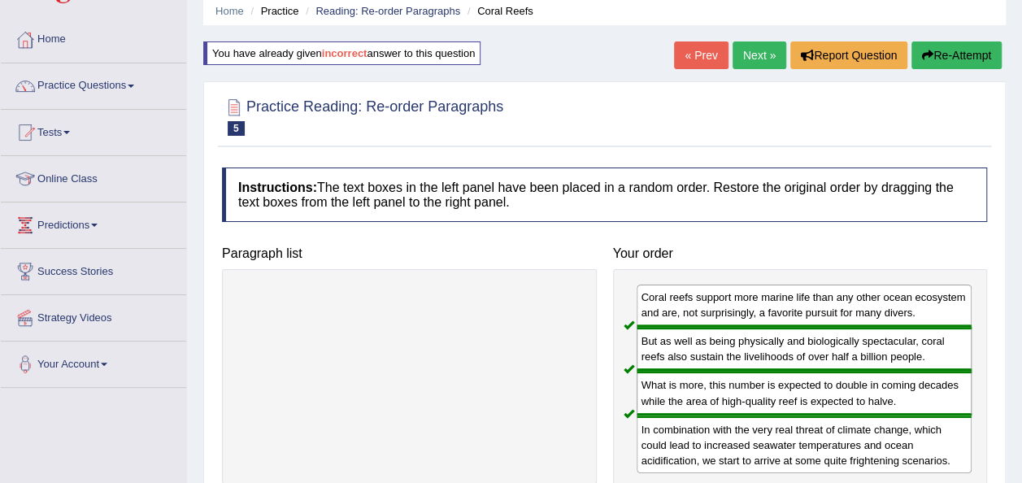
scroll to position [61, 0]
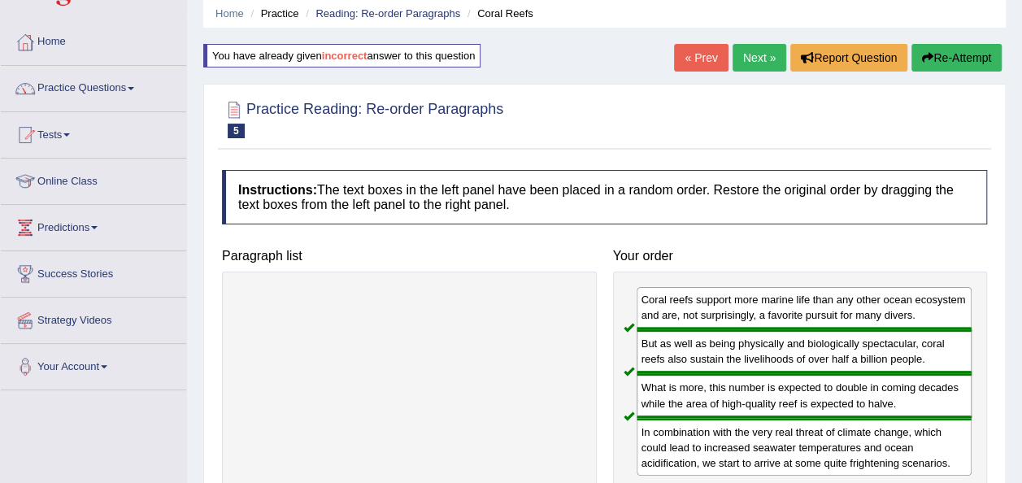
click at [759, 55] on link "Next »" at bounding box center [759, 58] width 54 height 28
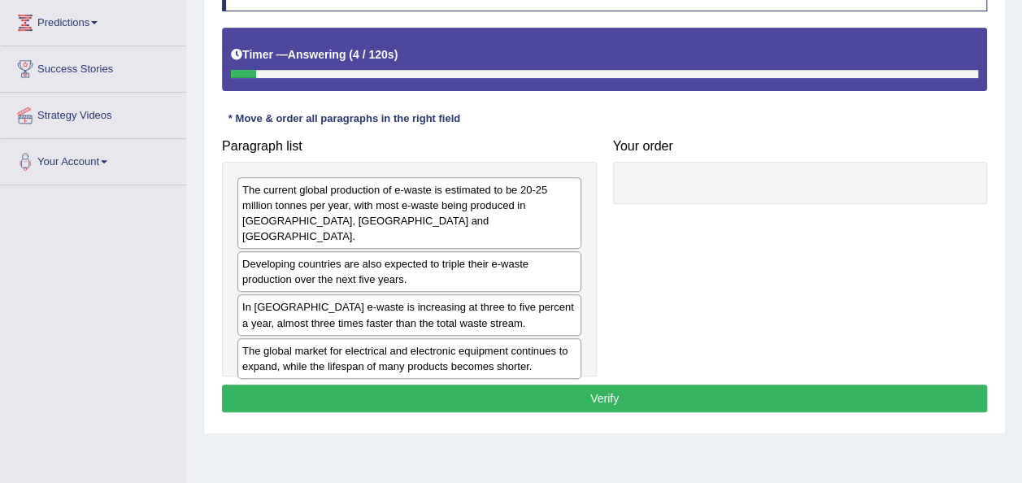
scroll to position [269, 0]
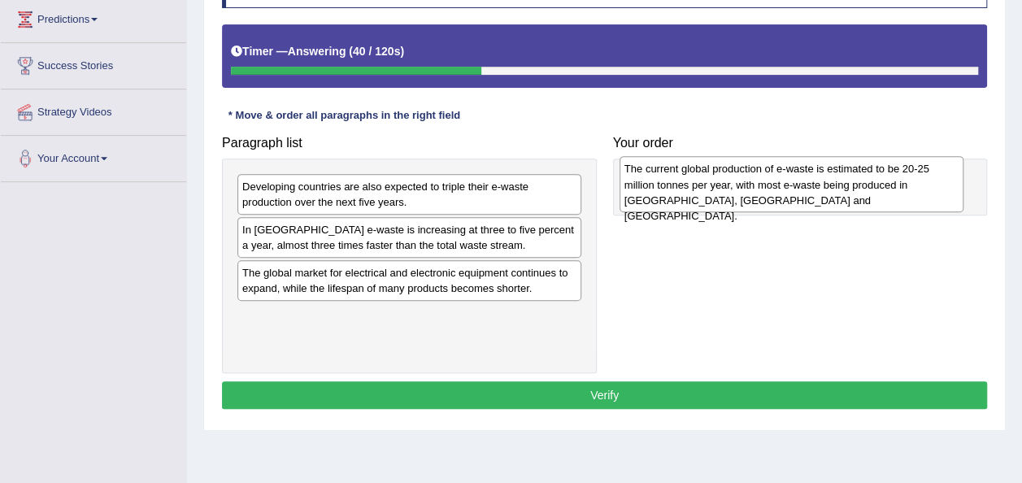
drag, startPoint x: 379, startPoint y: 216, endPoint x: 759, endPoint y: 198, distance: 380.8
click at [759, 198] on div "The current global production of e-waste is estimated to be 20-25 million tonne…" at bounding box center [791, 184] width 344 height 56
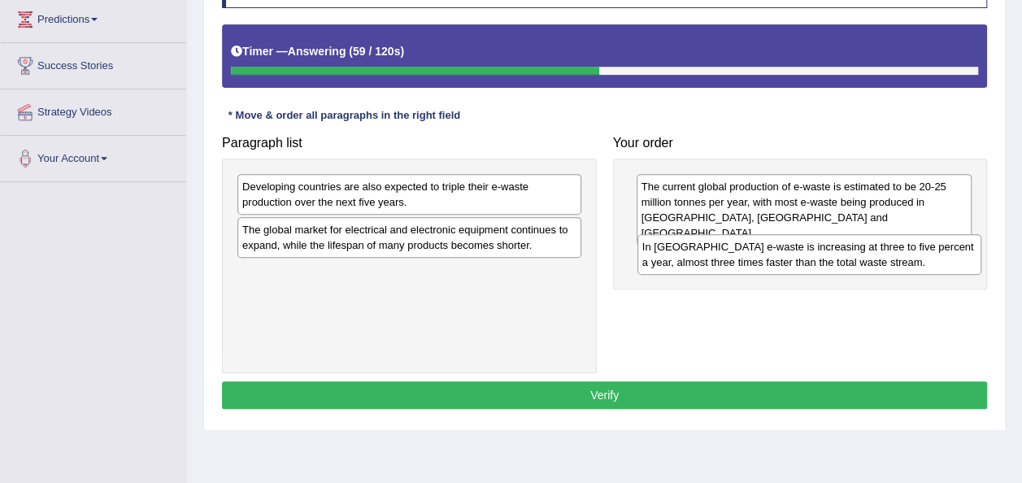
drag, startPoint x: 369, startPoint y: 244, endPoint x: 797, endPoint y: 263, distance: 428.8
click at [797, 263] on div "In [GEOGRAPHIC_DATA] e-waste is increasing at three to five percent a year, alm…" at bounding box center [809, 254] width 344 height 41
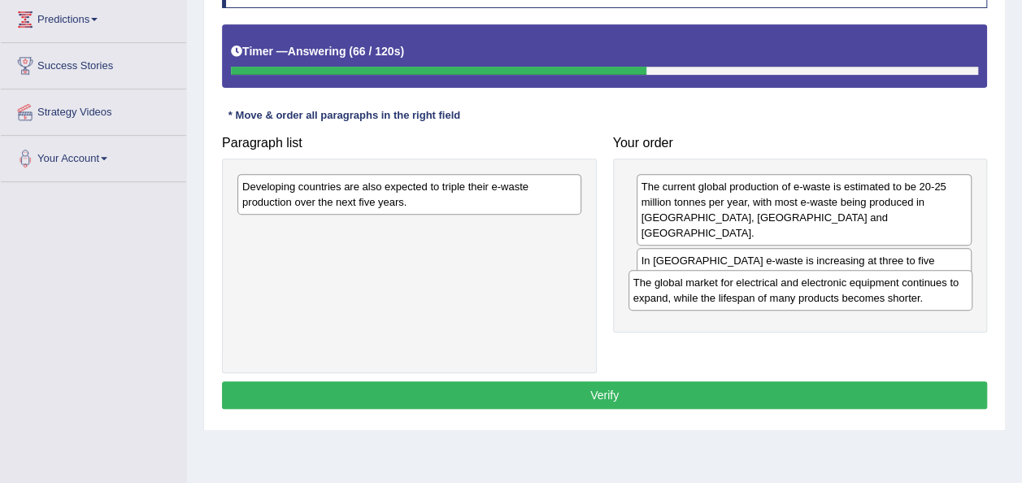
drag, startPoint x: 407, startPoint y: 234, endPoint x: 801, endPoint y: 290, distance: 397.3
click at [801, 290] on div "The global market for electrical and electronic equipment continues to expand, …" at bounding box center [800, 290] width 344 height 41
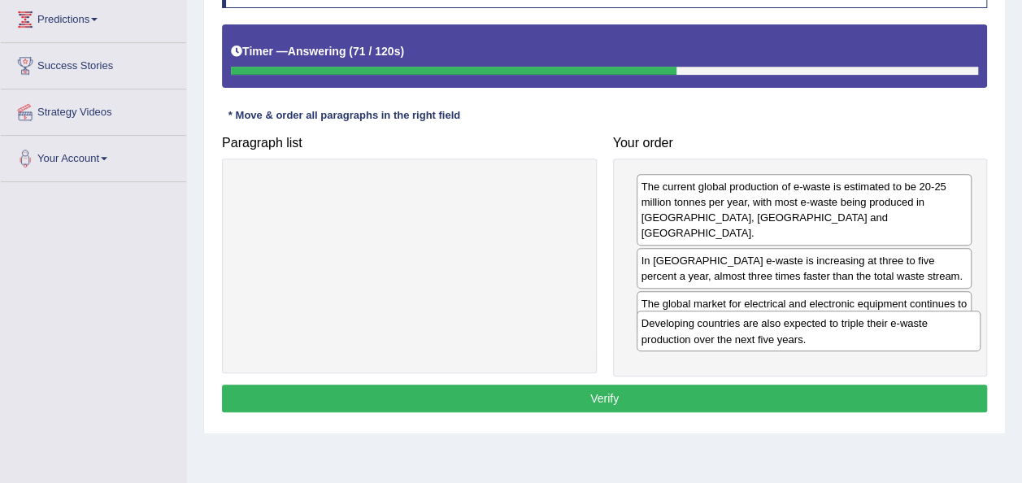
drag, startPoint x: 390, startPoint y: 190, endPoint x: 788, endPoint y: 328, distance: 421.5
click at [788, 328] on div "Developing countries are also expected to triple their e-waste production over …" at bounding box center [808, 330] width 344 height 41
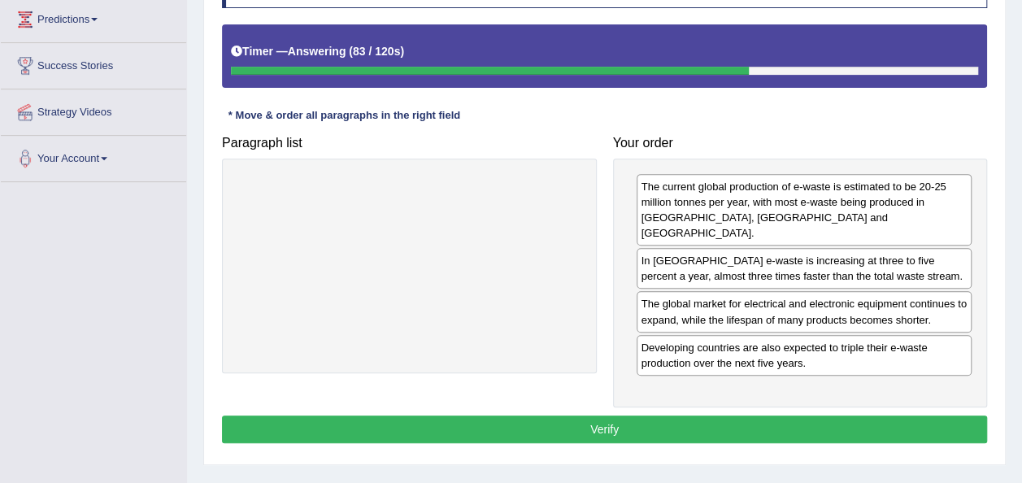
click at [775, 415] on button "Verify" at bounding box center [604, 429] width 765 height 28
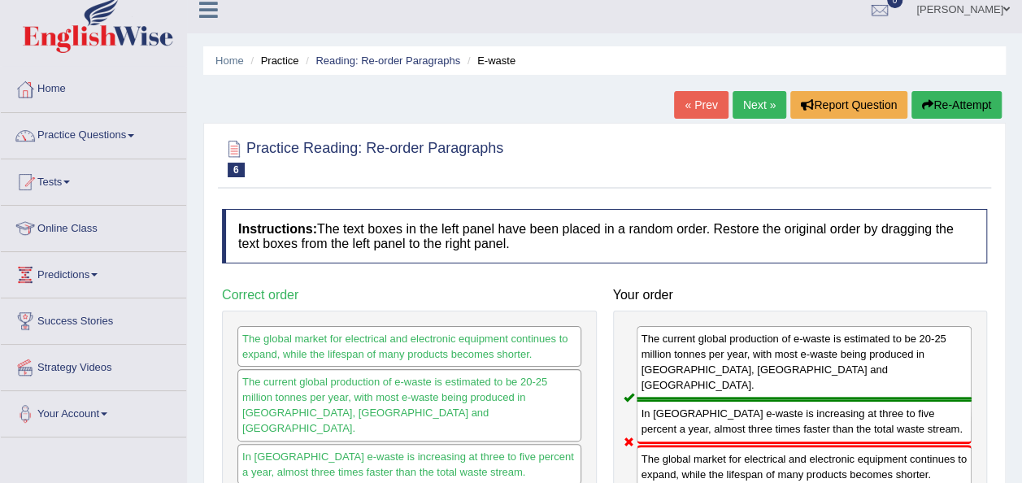
scroll to position [12, 0]
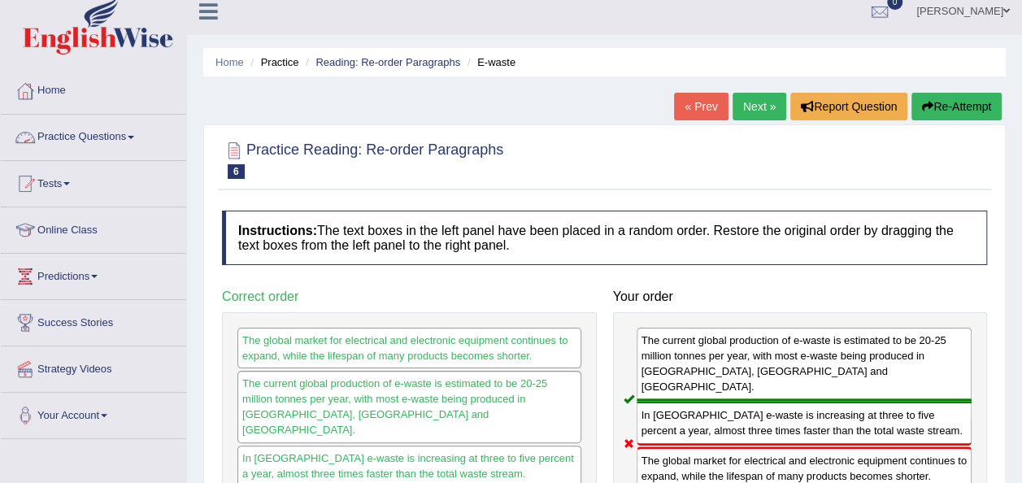
click at [130, 132] on link "Practice Questions" at bounding box center [93, 135] width 185 height 41
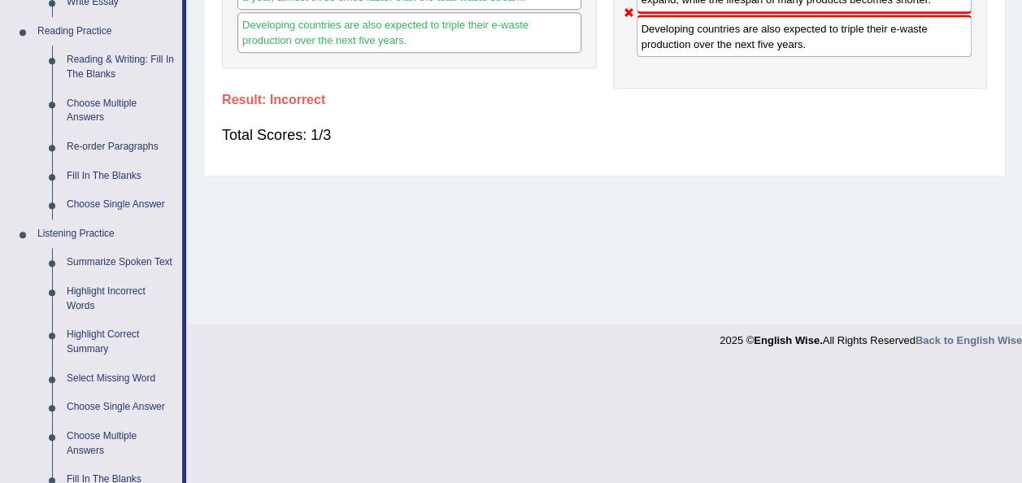
scroll to position [488, 0]
click at [114, 150] on link "Re-order Paragraphs" at bounding box center [120, 147] width 123 height 29
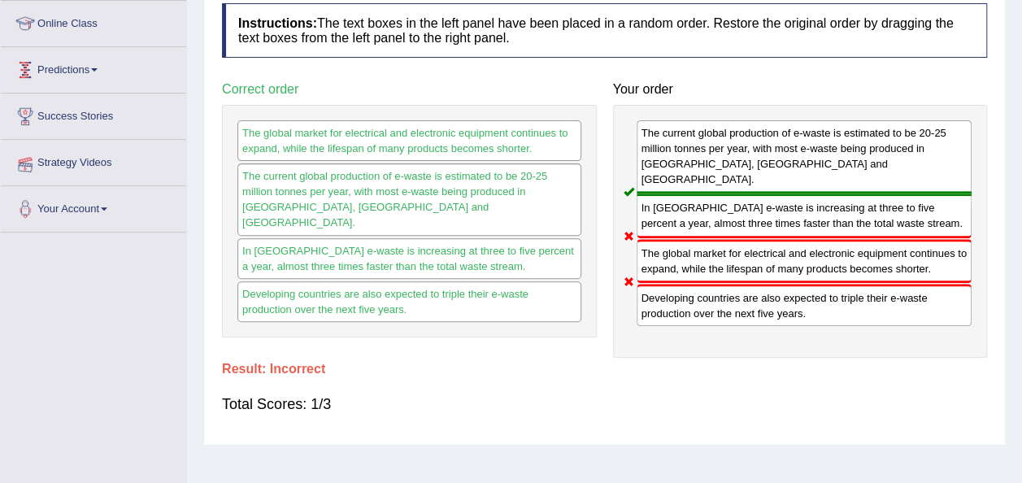
scroll to position [226, 0]
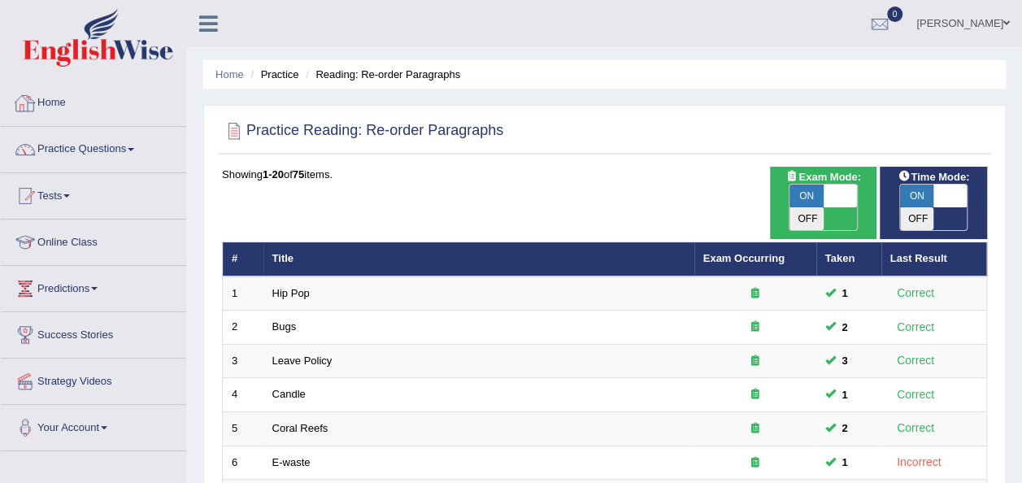
click at [134, 150] on span at bounding box center [131, 149] width 7 height 3
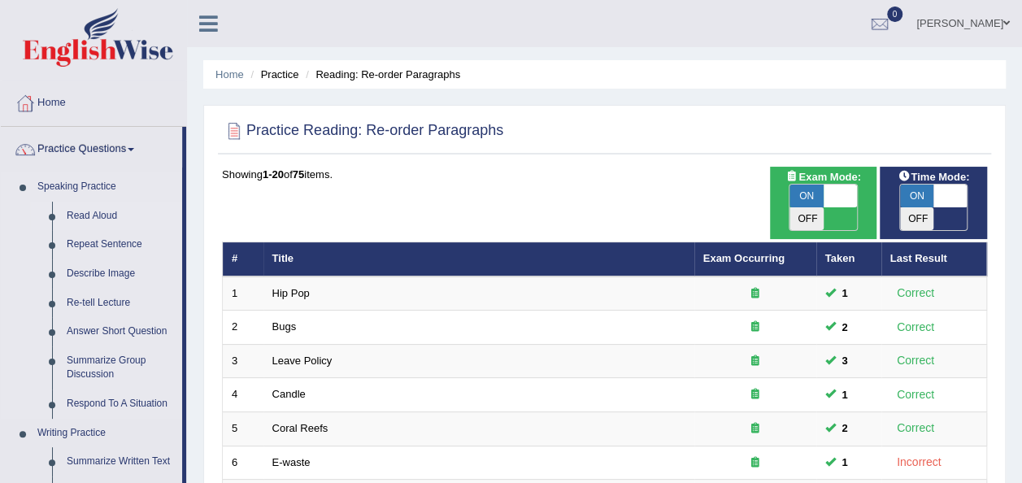
click at [109, 214] on link "Read Aloud" at bounding box center [120, 216] width 123 height 29
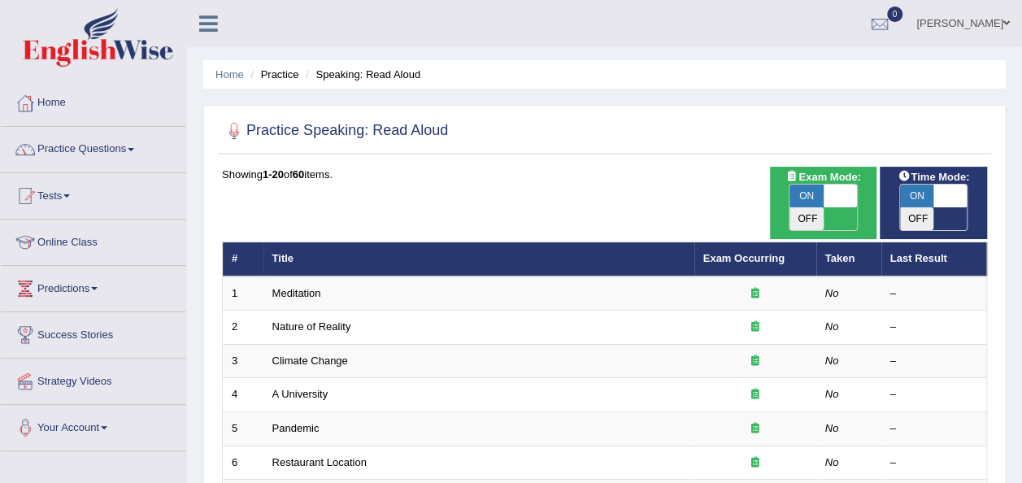
click at [813, 196] on span "ON" at bounding box center [806, 195] width 34 height 23
checkbox input "false"
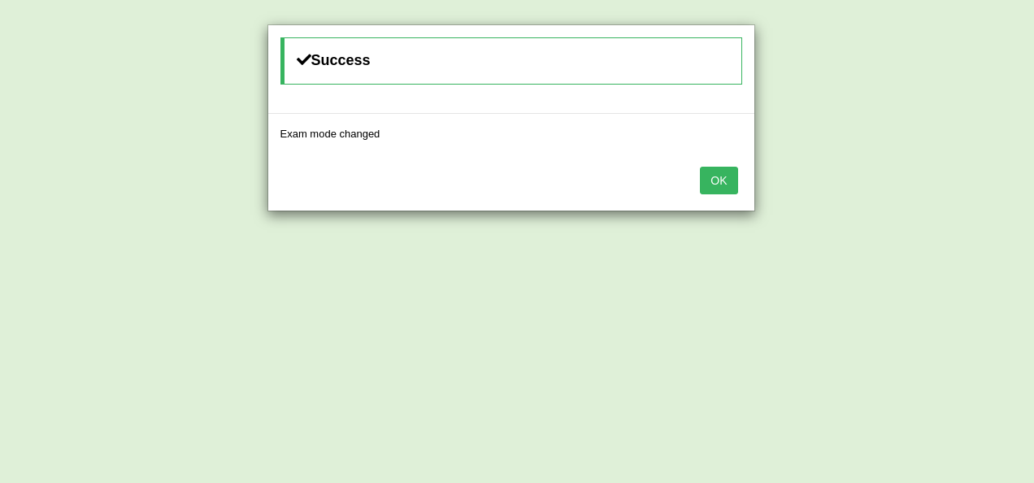
click at [719, 186] on button "OK" at bounding box center [718, 181] width 37 height 28
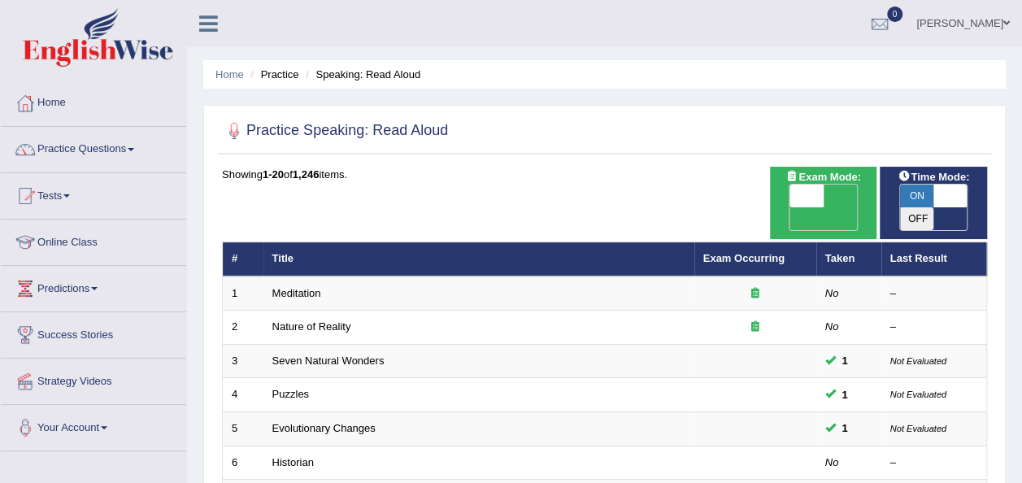
click at [919, 193] on span "ON" at bounding box center [917, 195] width 34 height 23
checkbox input "false"
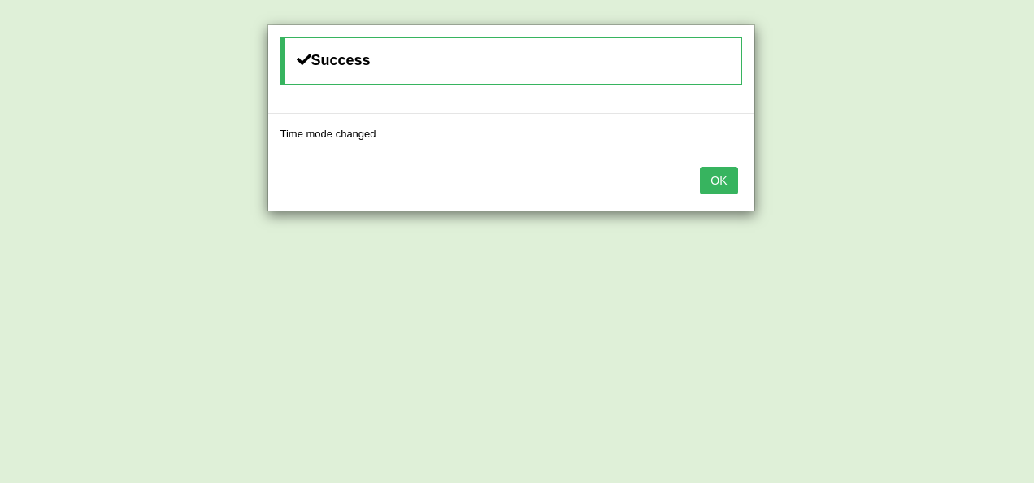
click at [707, 174] on button "OK" at bounding box center [718, 181] width 37 height 28
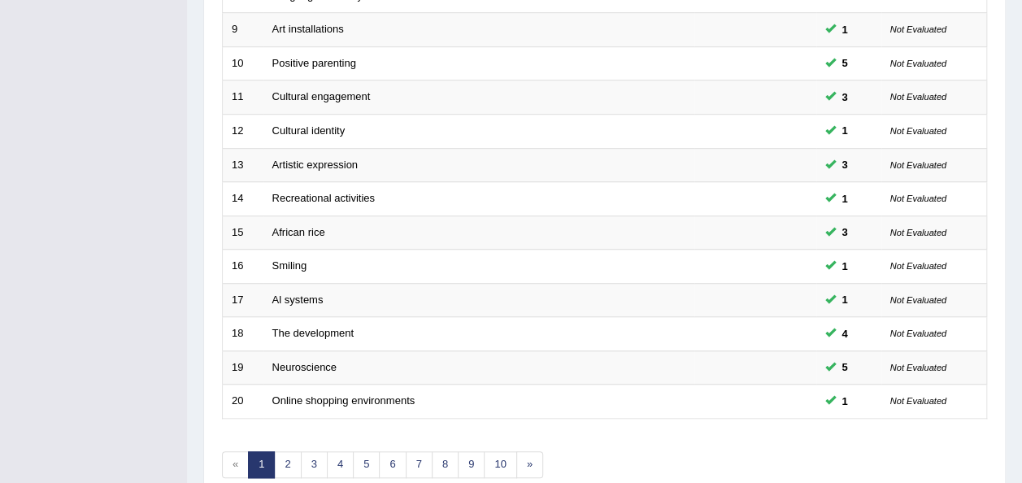
scroll to position [585, 0]
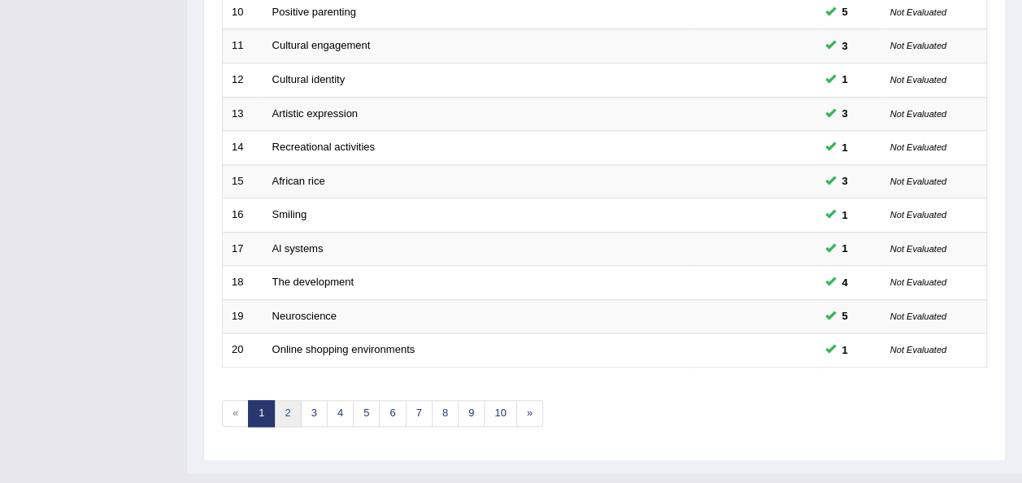
click at [289, 400] on link "2" at bounding box center [287, 413] width 27 height 27
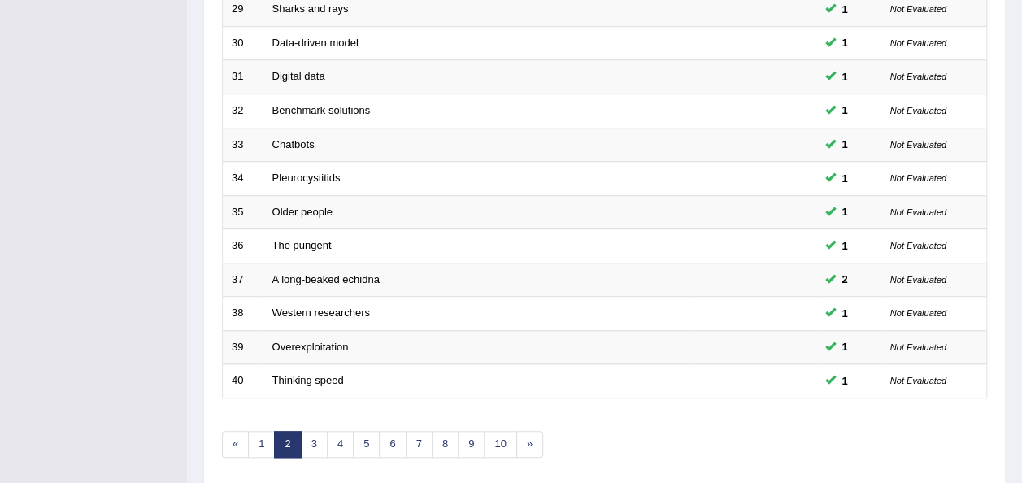
scroll to position [585, 0]
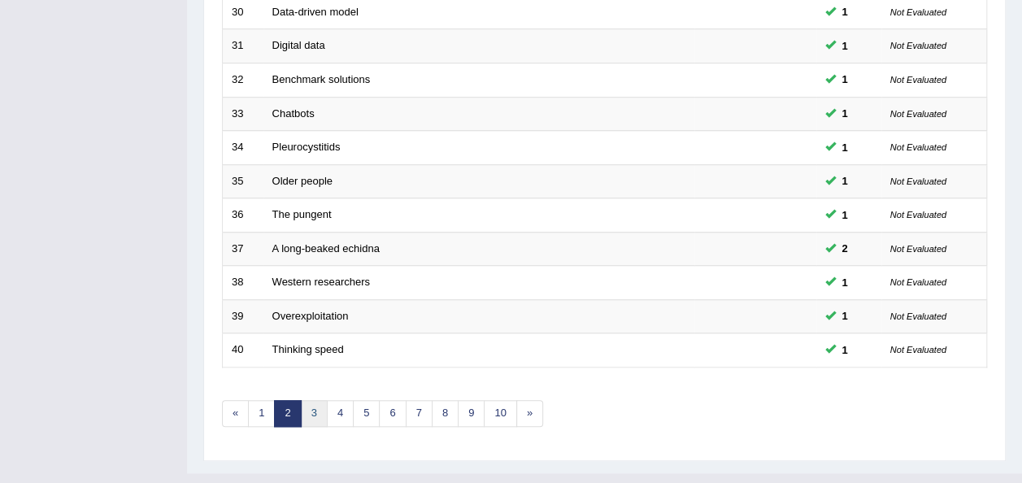
click at [309, 400] on link "3" at bounding box center [314, 413] width 27 height 27
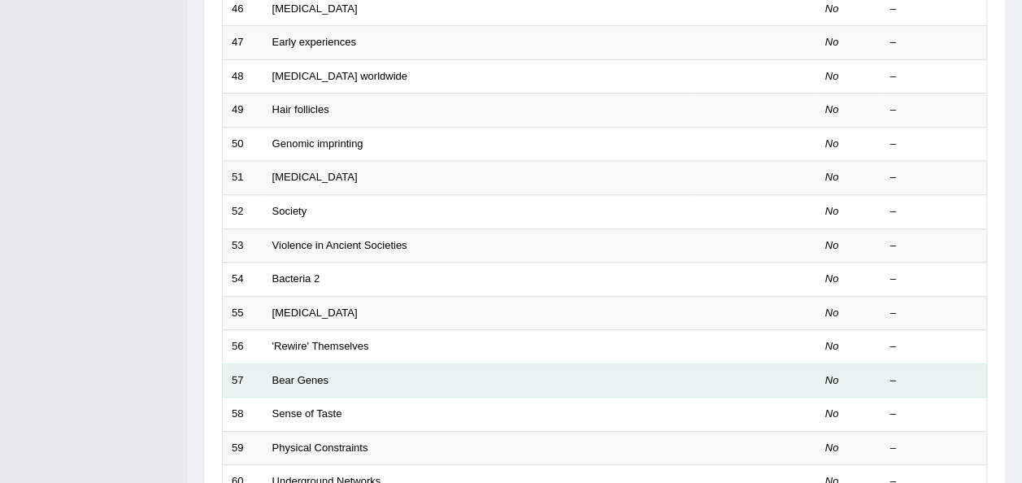
scroll to position [585, 0]
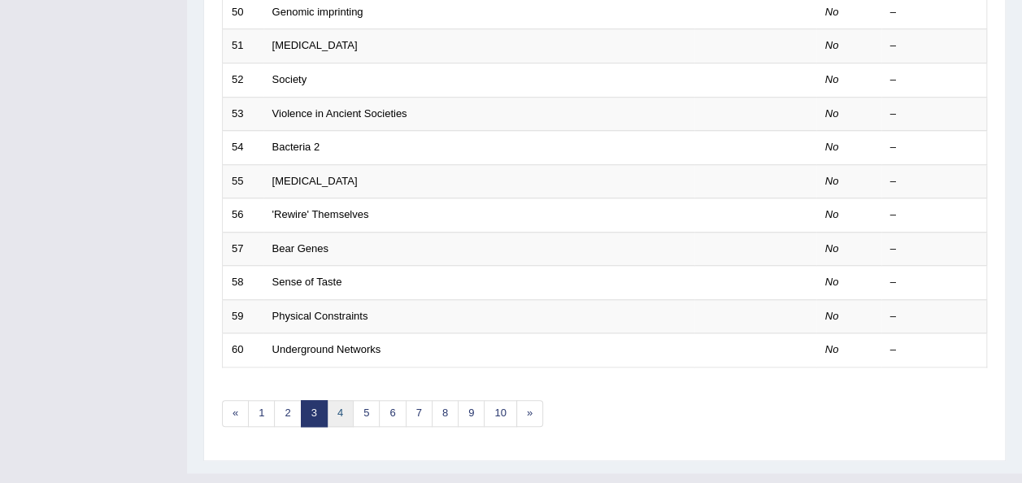
click at [345, 400] on link "4" at bounding box center [340, 413] width 27 height 27
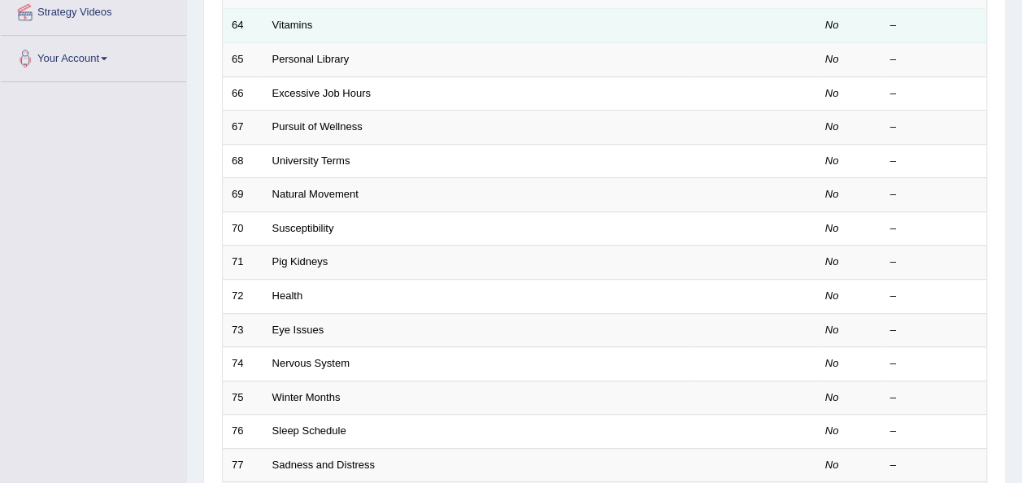
scroll to position [585, 0]
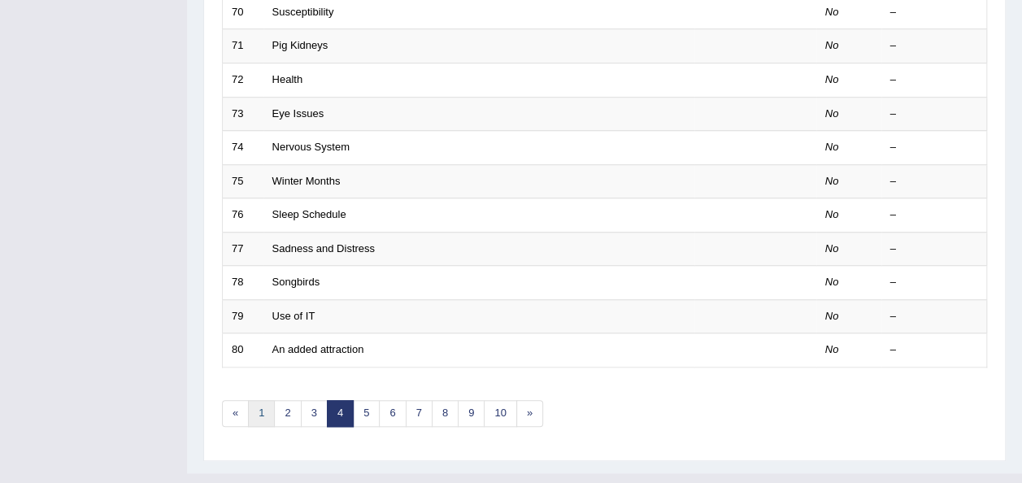
click at [254, 400] on link "1" at bounding box center [261, 413] width 27 height 27
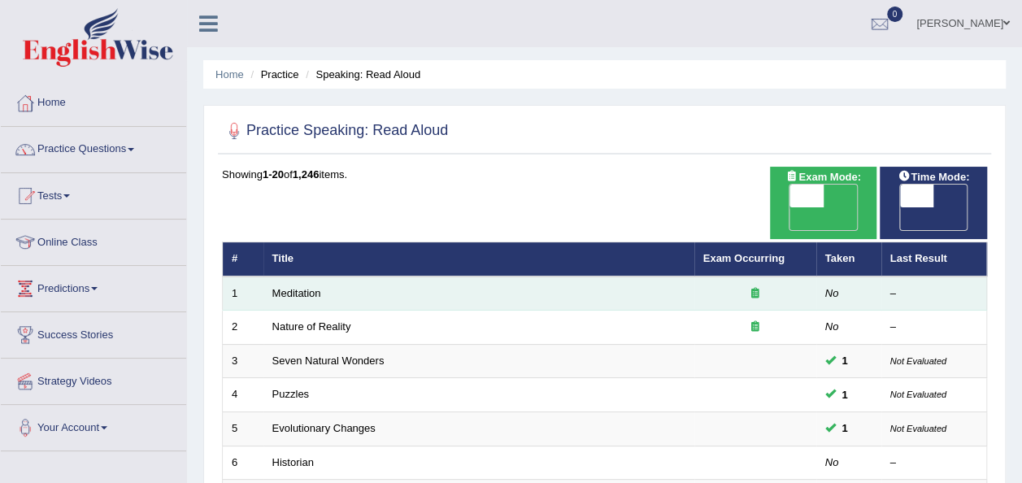
click at [754, 288] on icon at bounding box center [755, 293] width 8 height 11
click at [292, 276] on td "Meditation" at bounding box center [478, 293] width 431 height 34
click at [294, 287] on link "Meditation" at bounding box center [296, 293] width 49 height 12
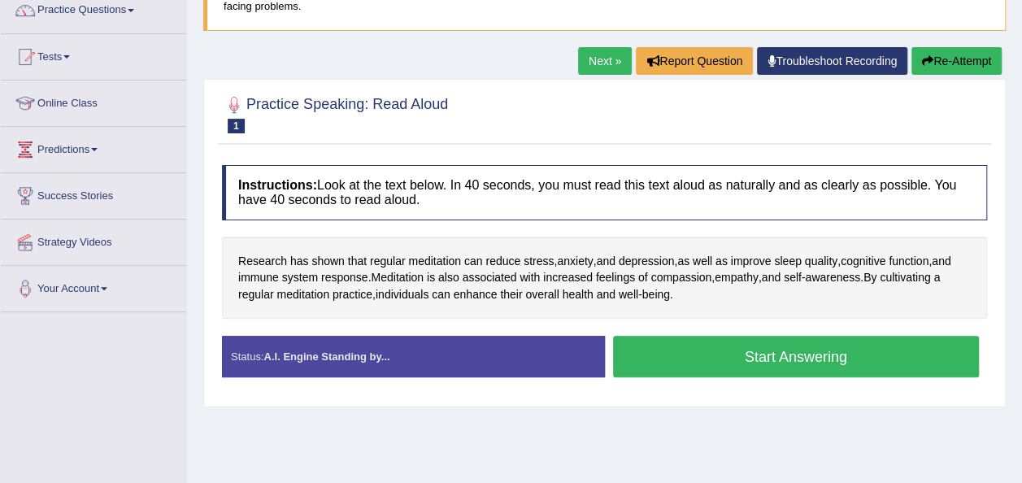
scroll to position [140, 0]
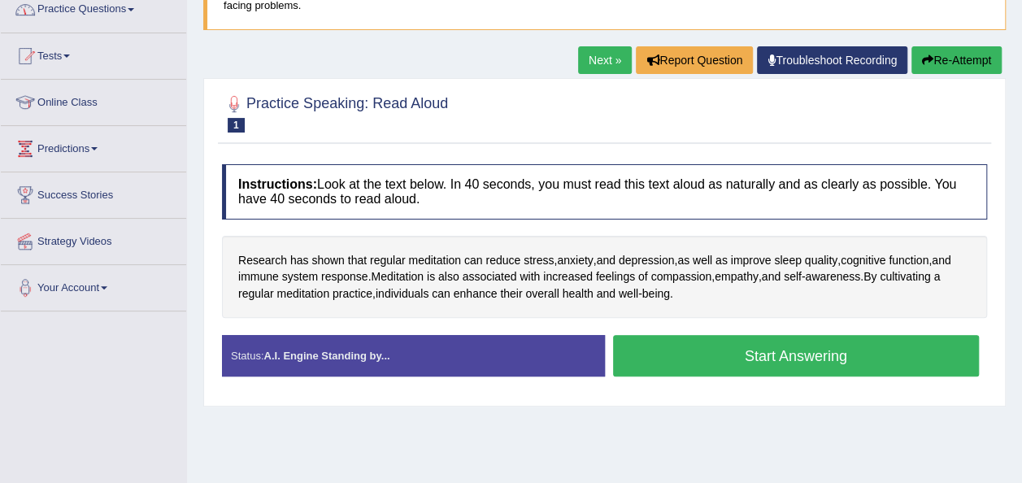
click at [134, 8] on span at bounding box center [131, 9] width 7 height 3
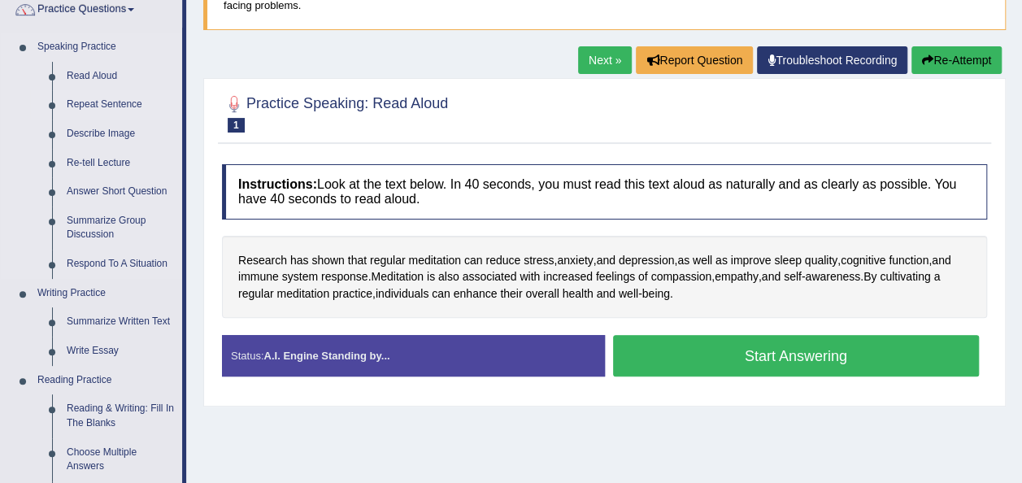
click at [108, 102] on link "Repeat Sentence" at bounding box center [120, 104] width 123 height 29
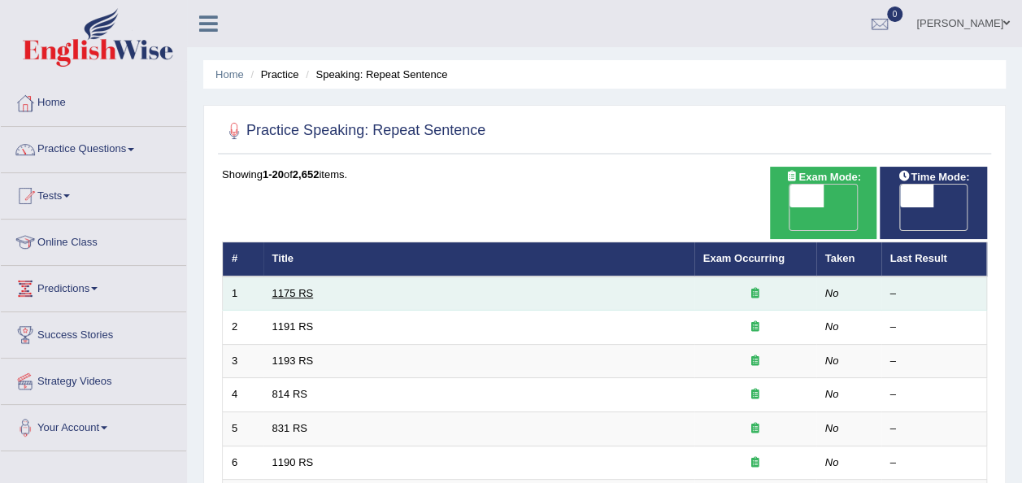
click at [292, 287] on link "1175 RS" at bounding box center [292, 293] width 41 height 12
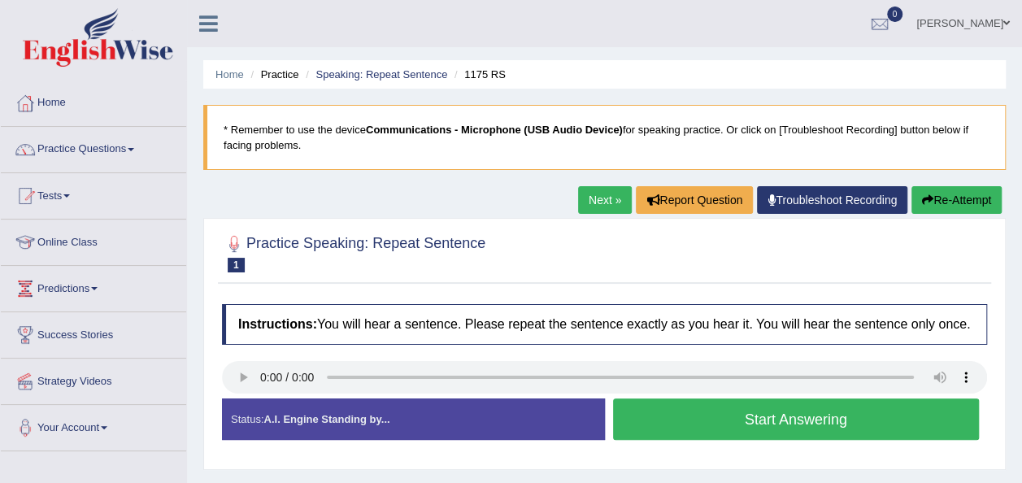
click at [724, 421] on button "Start Answering" at bounding box center [796, 418] width 367 height 41
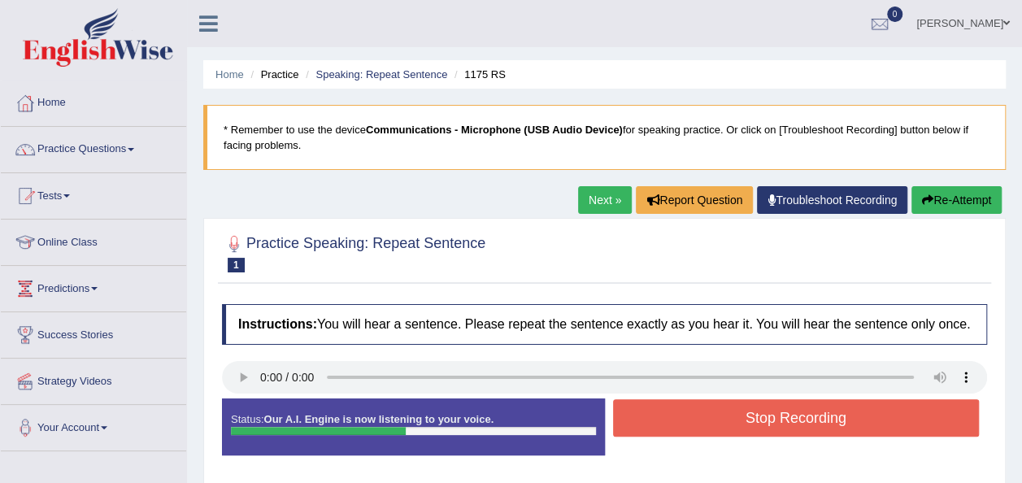
click at [724, 421] on button "Stop Recording" at bounding box center [796, 417] width 367 height 37
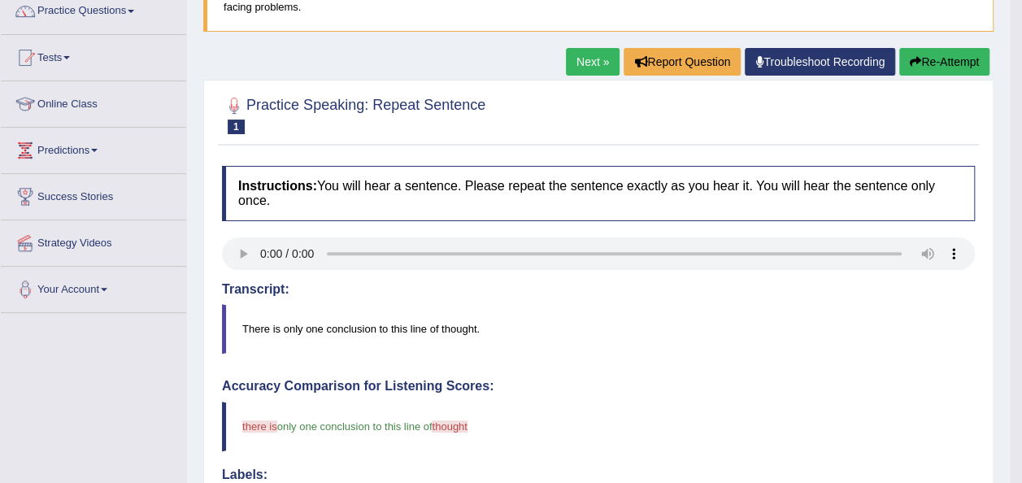
scroll to position [137, 0]
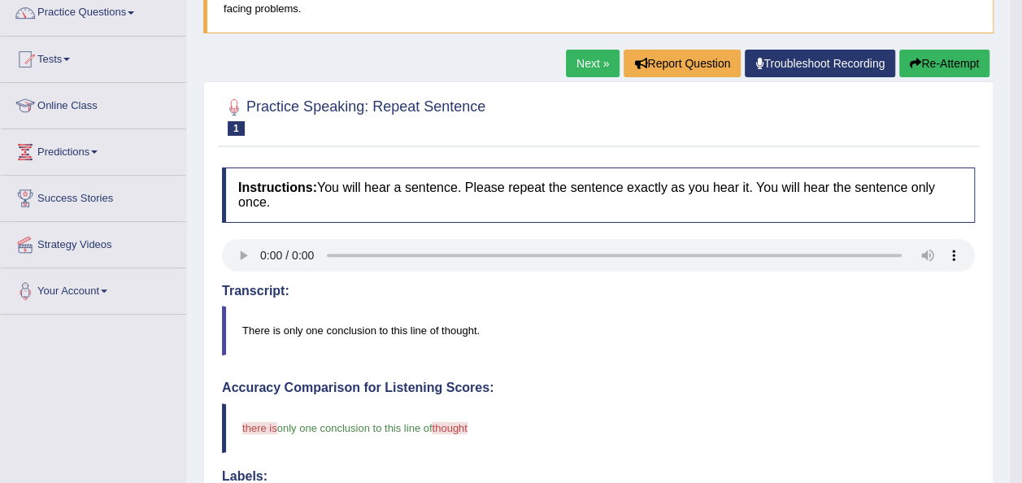
click at [578, 56] on link "Next »" at bounding box center [593, 64] width 54 height 28
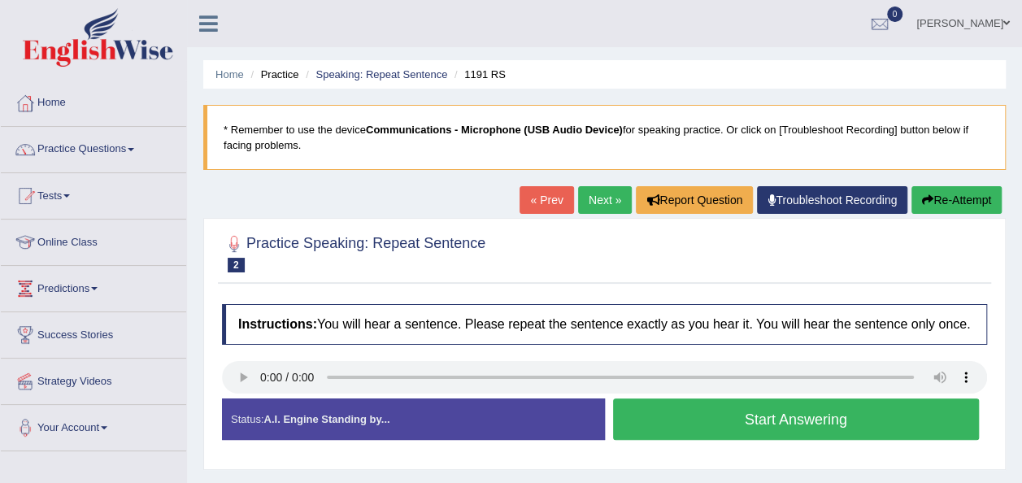
click at [699, 410] on button "Start Answering" at bounding box center [796, 418] width 367 height 41
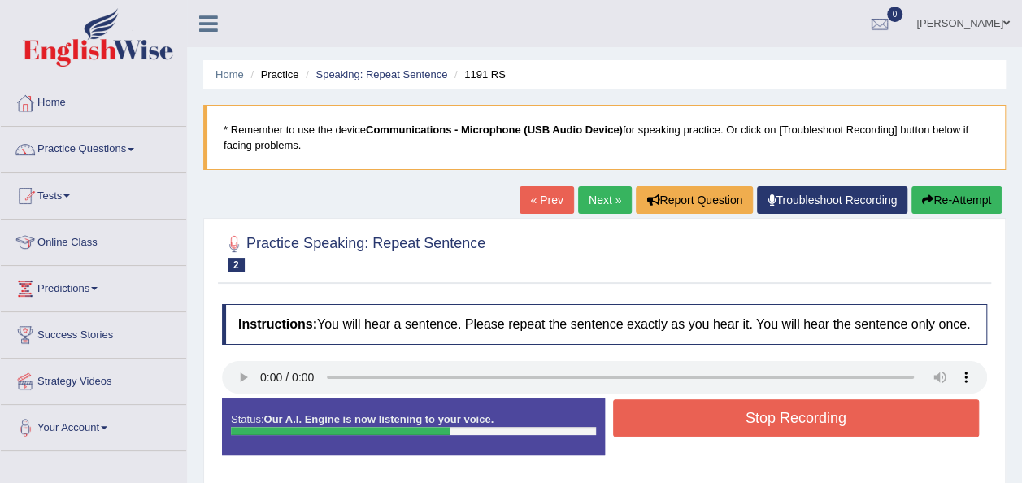
click at [699, 410] on button "Stop Recording" at bounding box center [796, 417] width 367 height 37
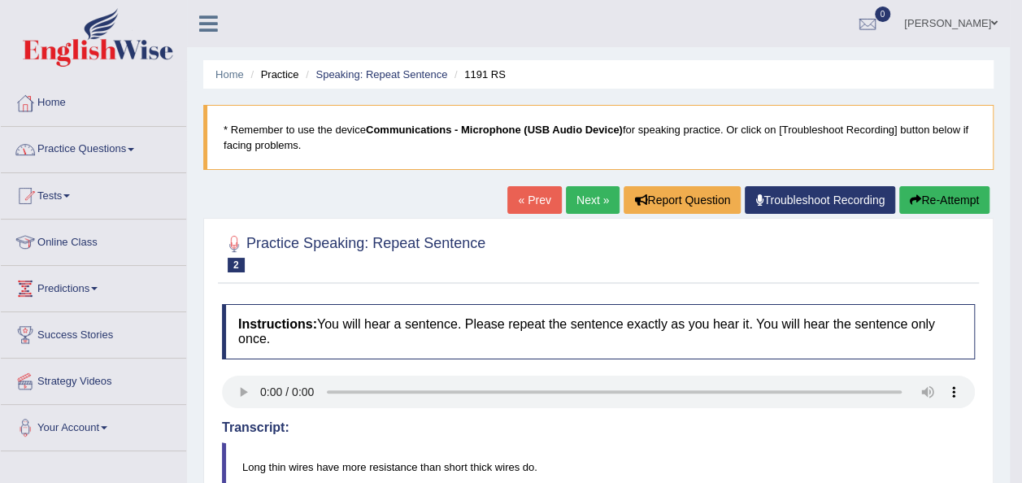
click at [132, 143] on link "Practice Questions" at bounding box center [93, 147] width 185 height 41
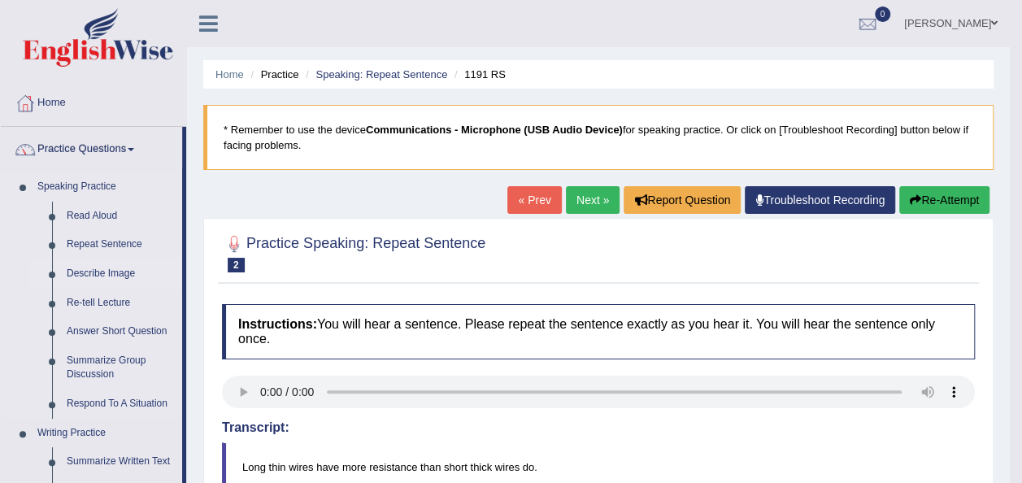
click at [124, 274] on link "Describe Image" at bounding box center [120, 273] width 123 height 29
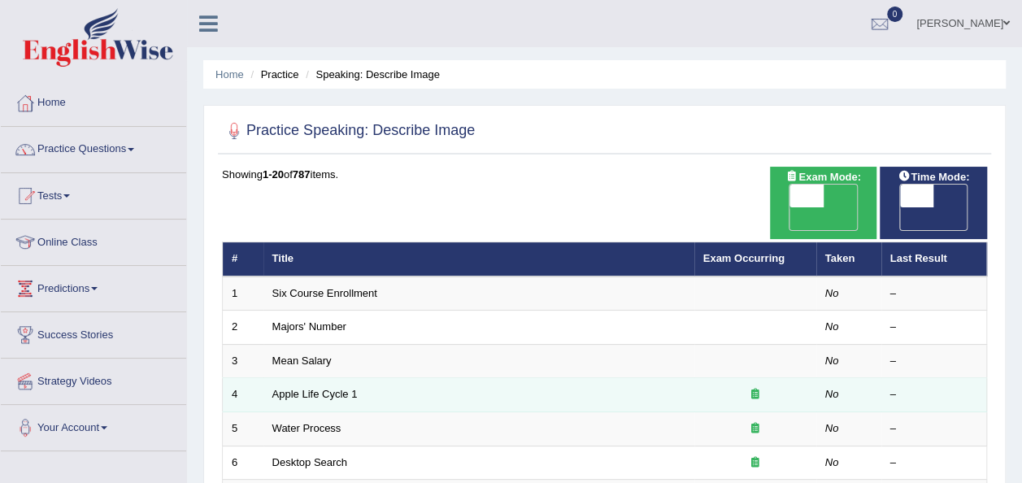
scroll to position [143, 0]
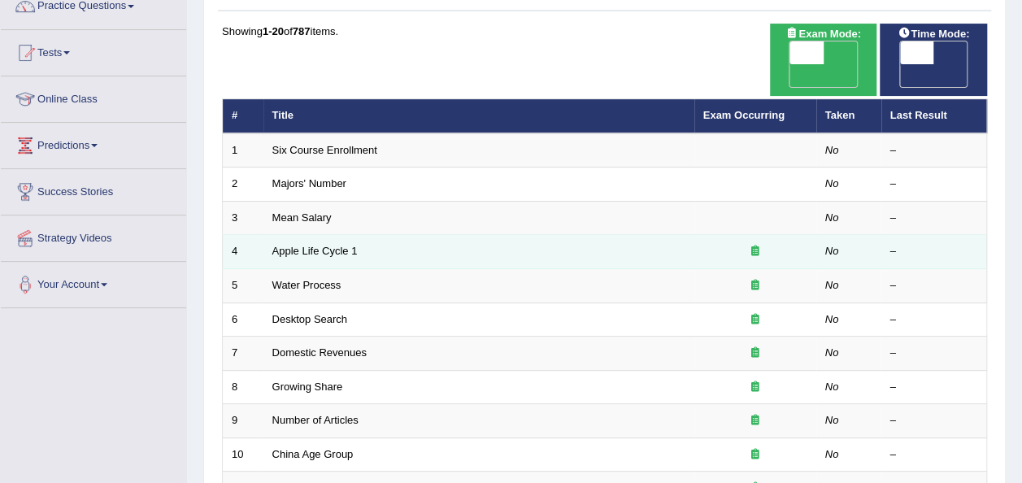
click at [756, 245] on icon at bounding box center [755, 250] width 8 height 11
click at [323, 245] on link "Apple Life Cycle 1" at bounding box center [314, 251] width 85 height 12
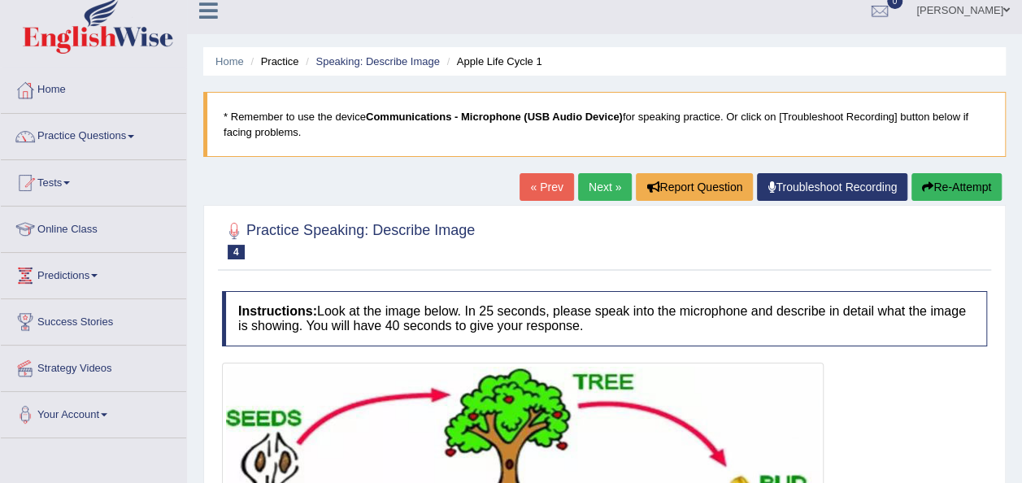
scroll to position [7, 0]
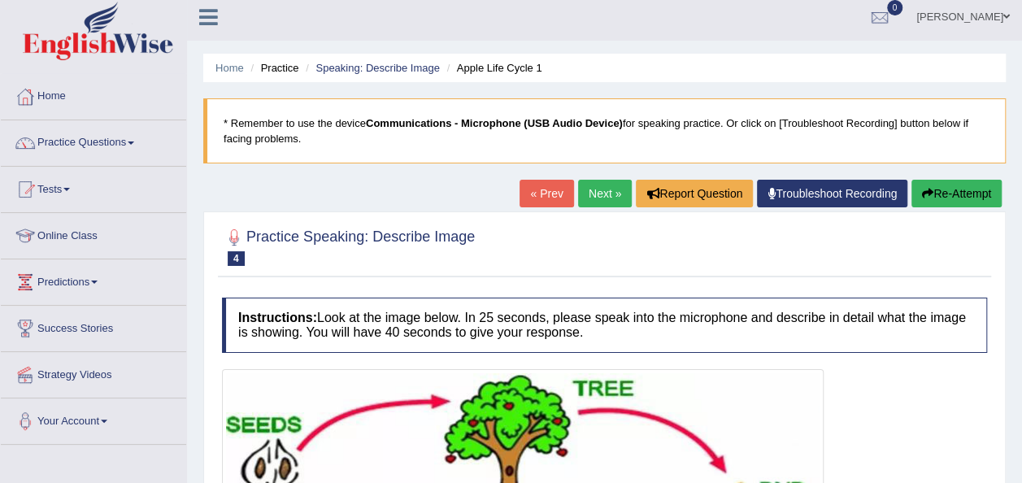
click at [580, 189] on link "Next »" at bounding box center [605, 194] width 54 height 28
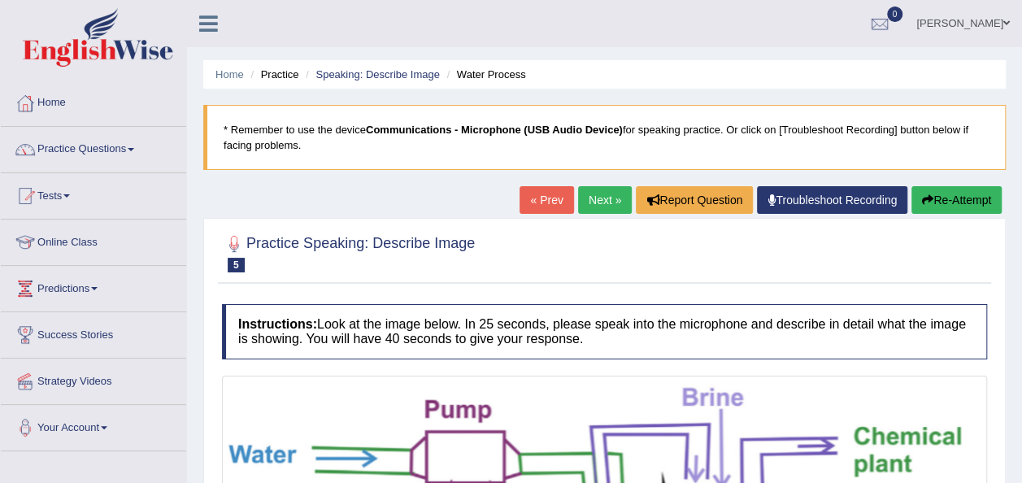
click at [600, 193] on link "Next »" at bounding box center [605, 200] width 54 height 28
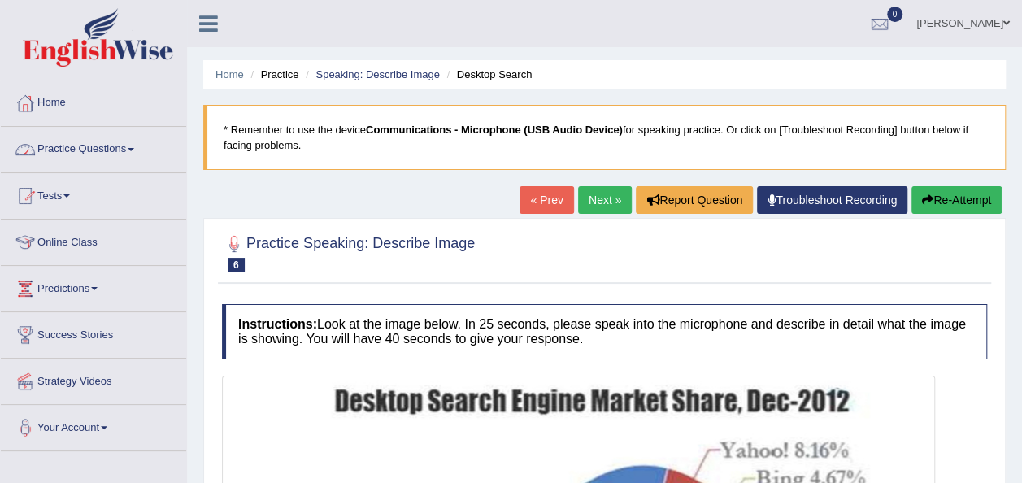
click at [133, 151] on link "Practice Questions" at bounding box center [93, 147] width 185 height 41
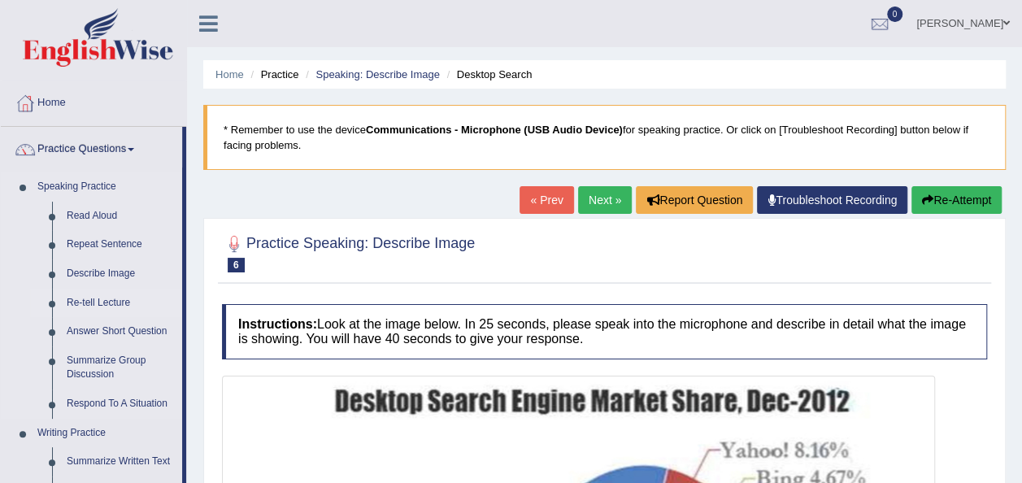
click at [110, 300] on link "Re-tell Lecture" at bounding box center [120, 303] width 123 height 29
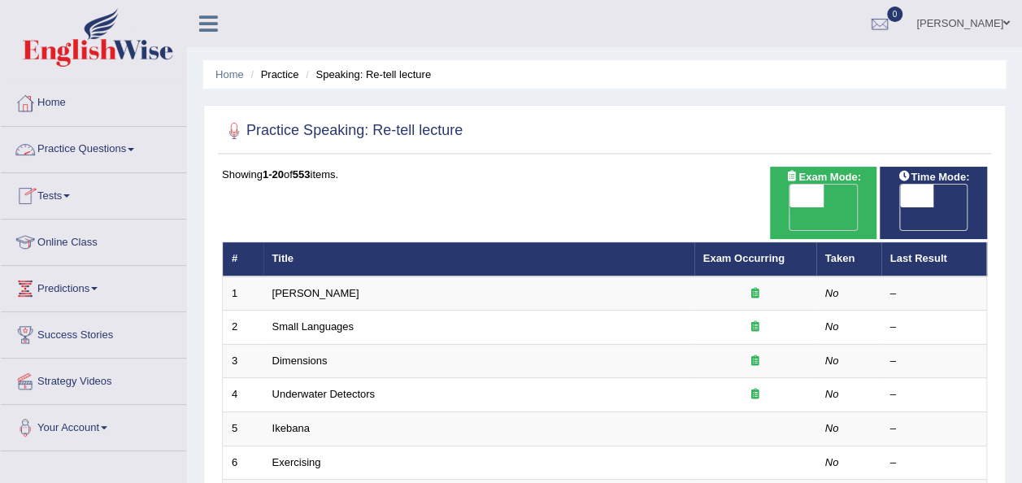
click at [133, 149] on span at bounding box center [131, 149] width 7 height 3
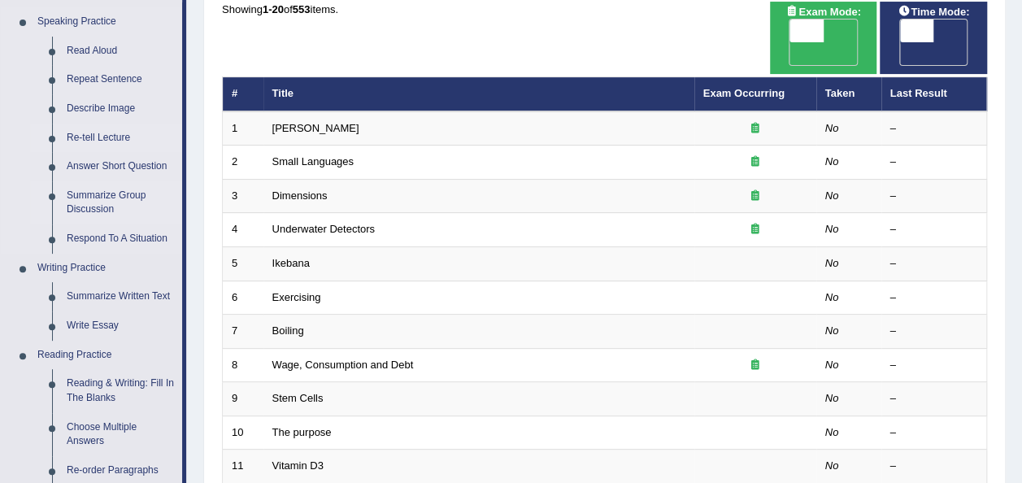
scroll to position [167, 0]
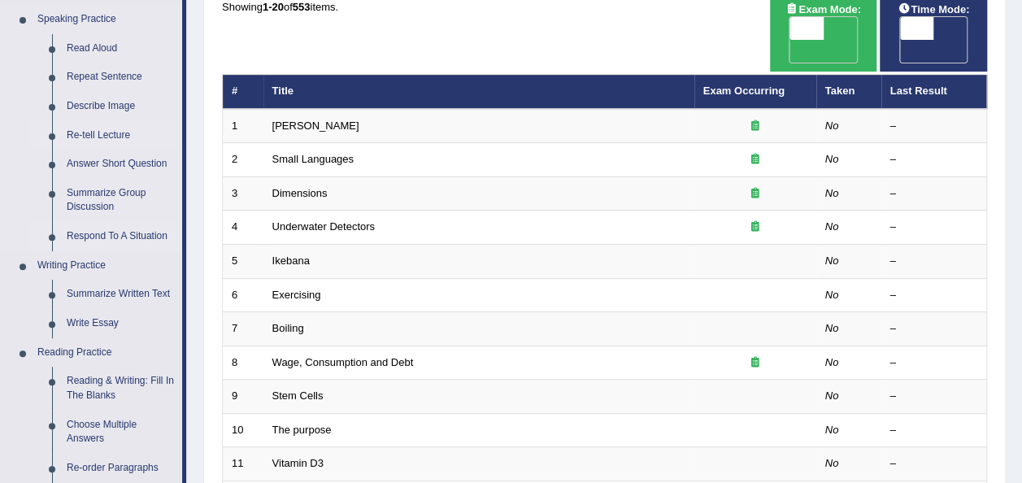
click at [132, 239] on link "Respond To A Situation" at bounding box center [120, 236] width 123 height 29
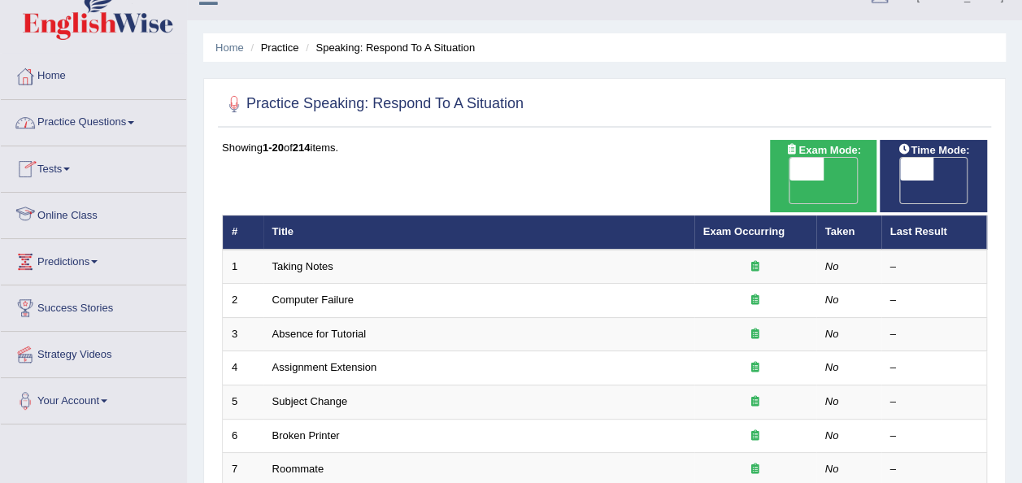
scroll to position [28, 0]
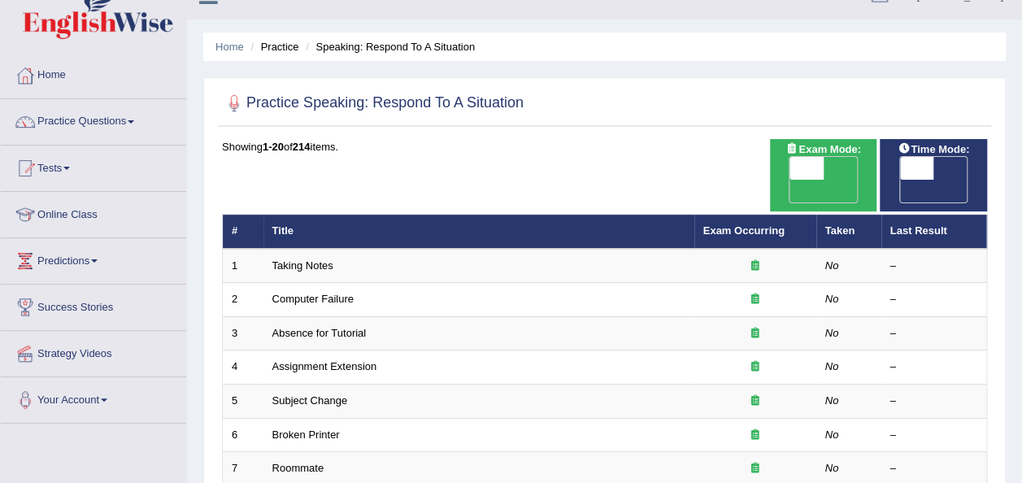
click at [131, 122] on link "Practice Questions" at bounding box center [93, 119] width 185 height 41
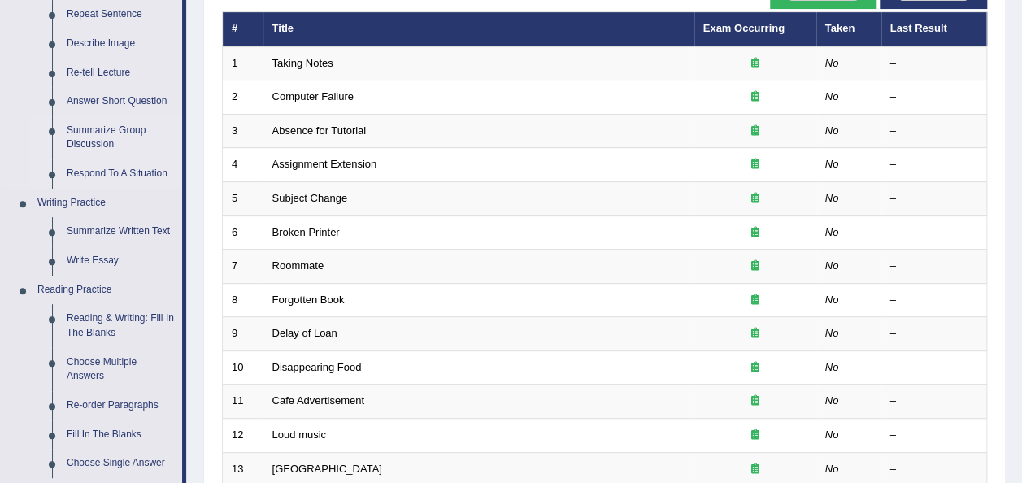
scroll to position [233, 0]
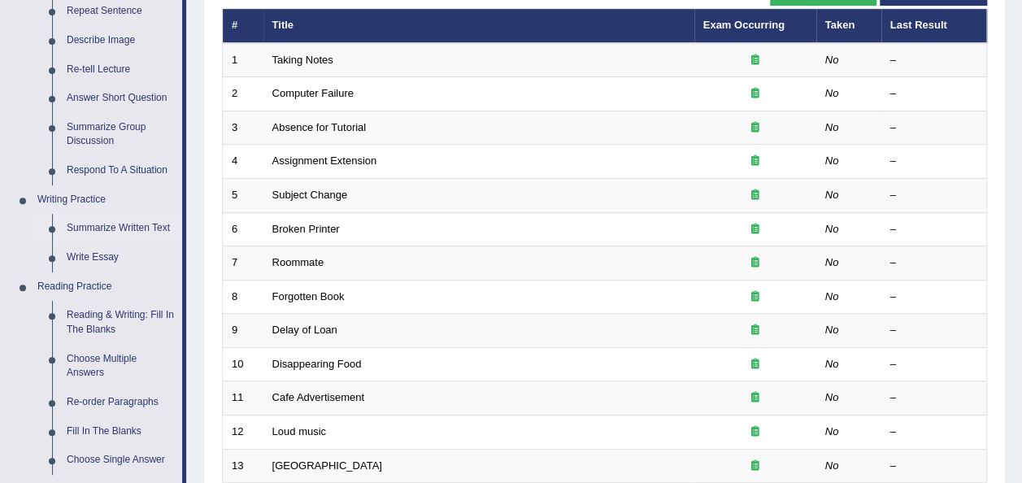
click at [119, 222] on link "Summarize Written Text" at bounding box center [120, 228] width 123 height 29
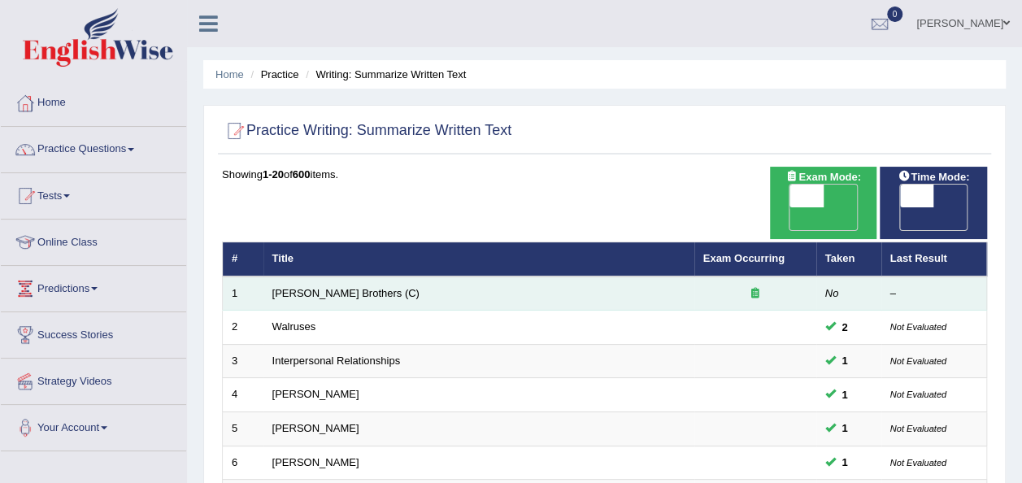
click at [749, 286] on div at bounding box center [755, 293] width 104 height 15
click at [756, 288] on icon at bounding box center [755, 293] width 8 height 11
click at [322, 287] on link "Wright Brothers (C)" at bounding box center [345, 293] width 147 height 12
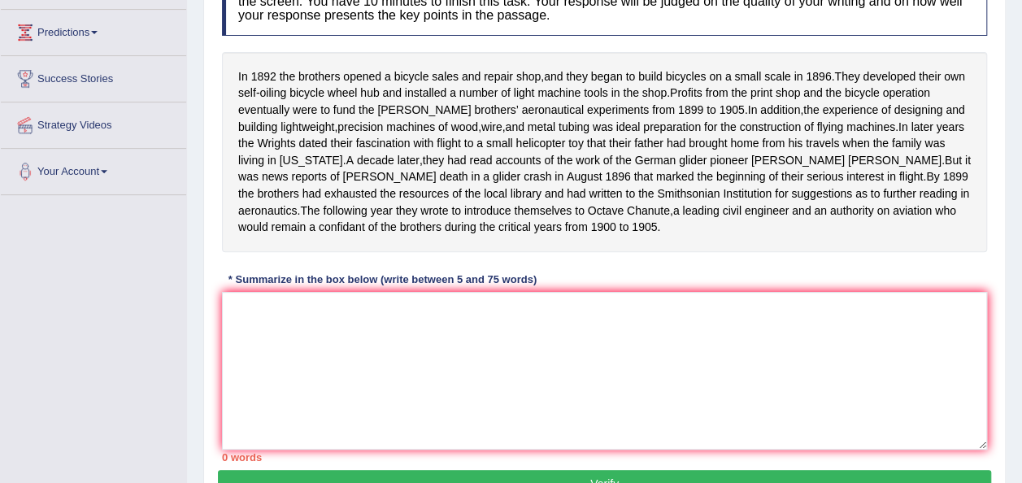
scroll to position [257, 0]
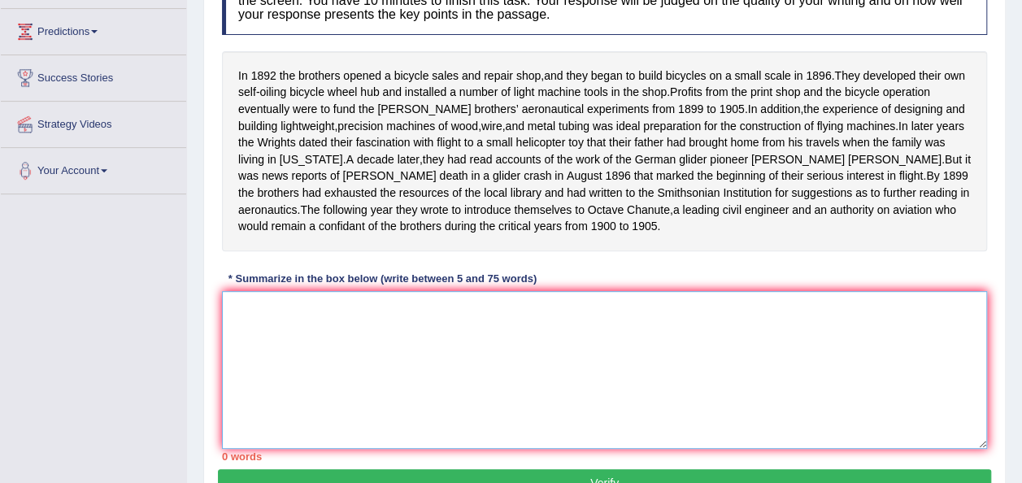
click at [306, 345] on textarea at bounding box center [604, 370] width 765 height 158
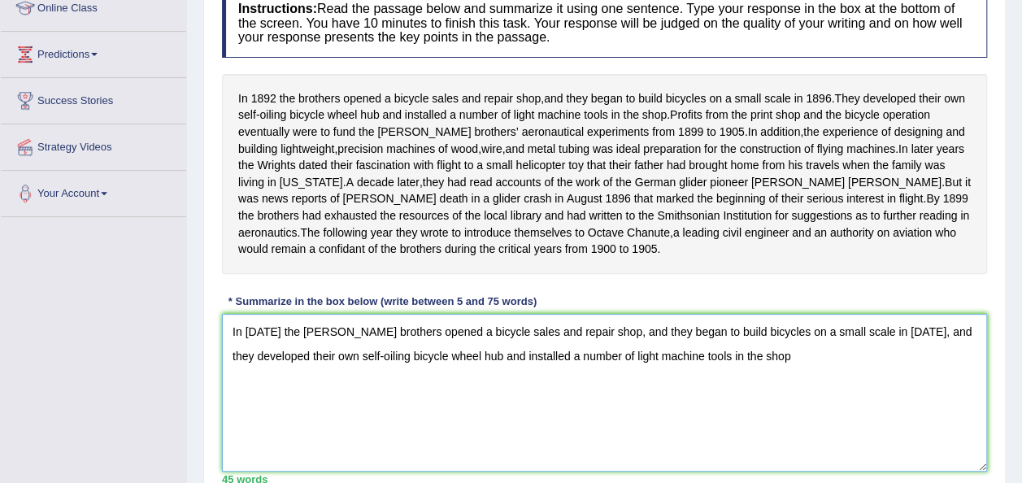
scroll to position [232, 0]
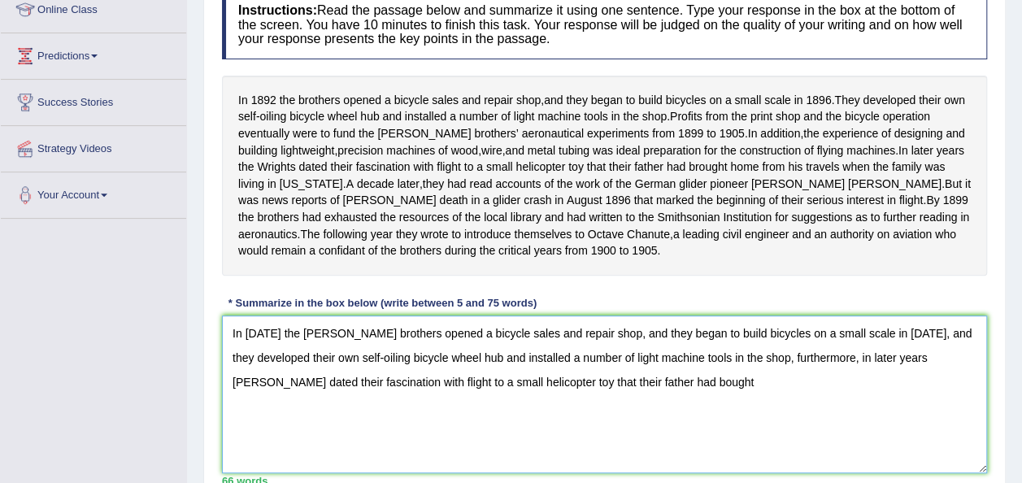
click at [579, 393] on textarea "In 1892 the Wright brothers opened a bicycle sales and repair shop, and they be…" at bounding box center [604, 394] width 765 height 158
click at [576, 393] on textarea "In 1892 the Wright brothers opened a bicycle sales and repair shop, and they be…" at bounding box center [604, 394] width 765 height 158
click at [629, 400] on textarea "In 1892 the Wright brothers opened a bicycle sales and repair shop, and they be…" at bounding box center [604, 394] width 765 height 158
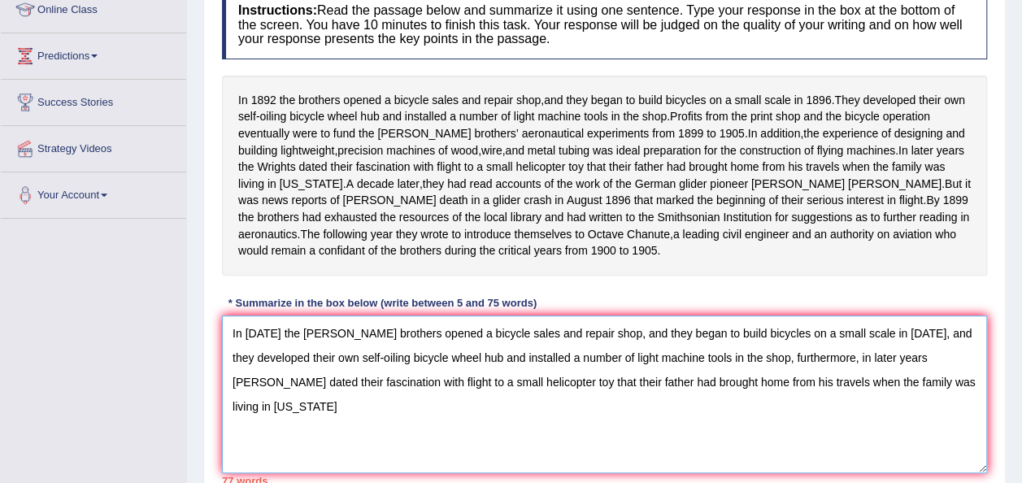
type textarea "In 1892 the Wright brothers opened a bicycle sales and repair shop, and they be…"
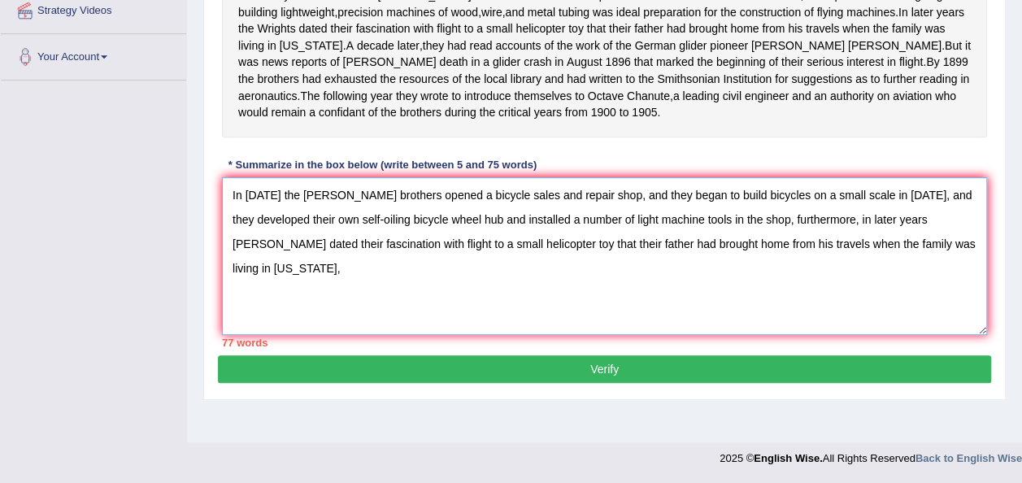
drag, startPoint x: 918, startPoint y: 263, endPoint x: 216, endPoint y: 211, distance: 703.3
click at [216, 211] on div "Practice Writing: Summarize Written Text 1 Wright Brothers (C) Instructions: Re…" at bounding box center [604, 83] width 802 height 634
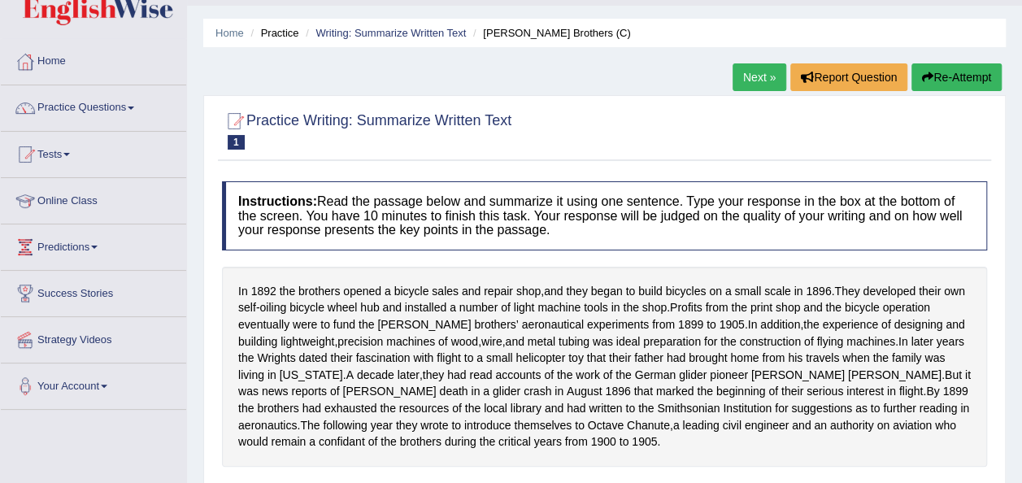
scroll to position [41, 0]
click at [137, 101] on link "Practice Questions" at bounding box center [93, 106] width 185 height 41
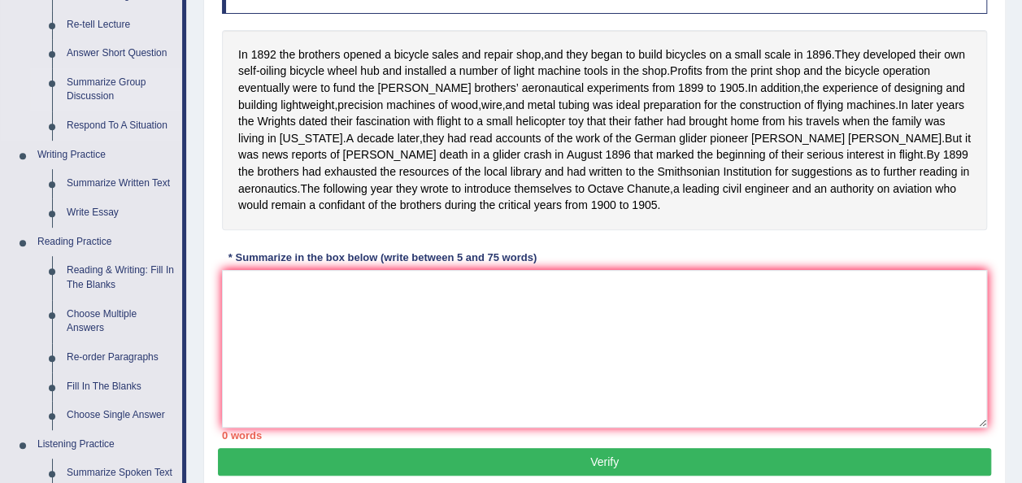
scroll to position [284, 0]
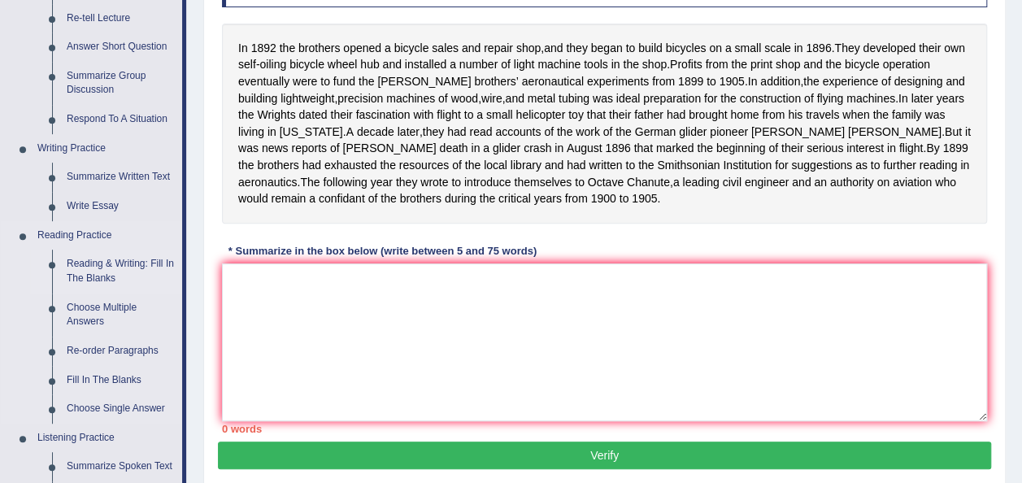
click at [93, 271] on link "Reading & Writing: Fill In The Blanks" at bounding box center [120, 271] width 123 height 43
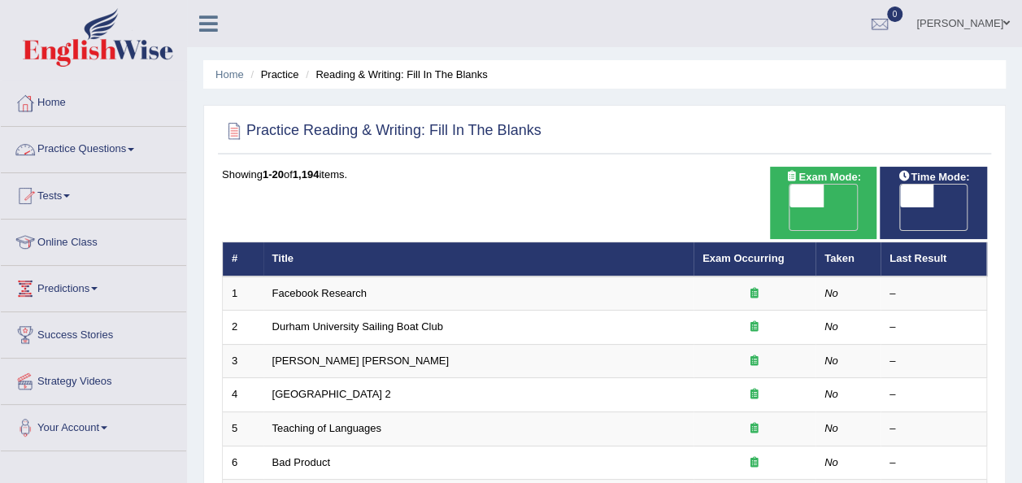
click at [130, 146] on link "Practice Questions" at bounding box center [93, 147] width 185 height 41
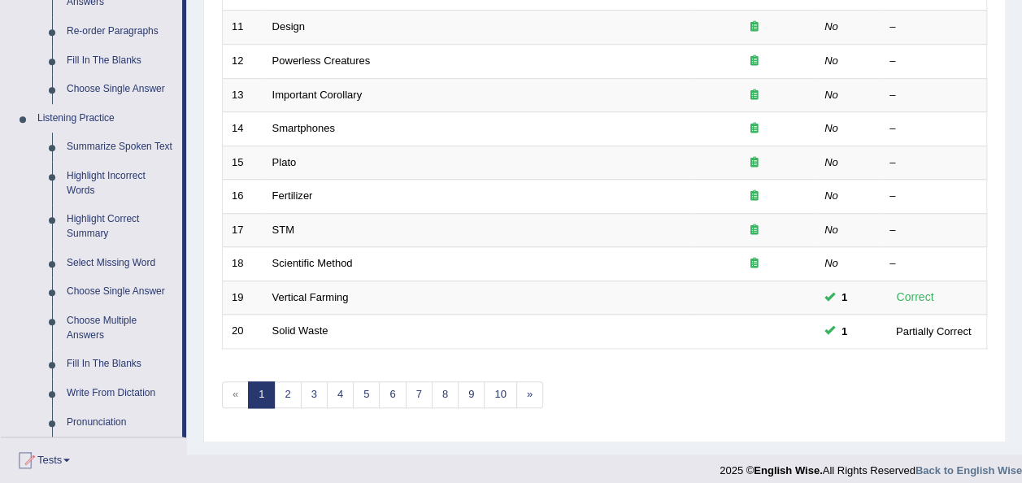
scroll to position [598, 0]
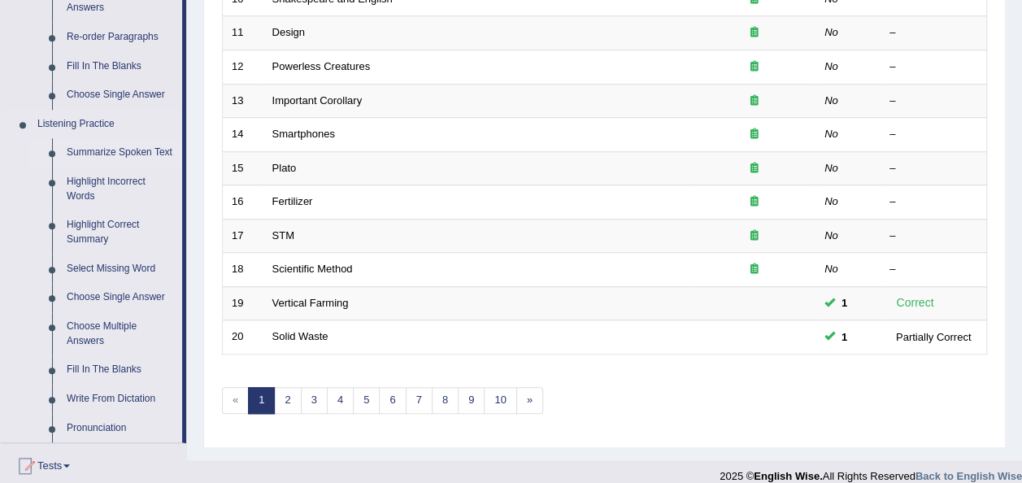
click at [135, 154] on link "Summarize Spoken Text" at bounding box center [120, 152] width 123 height 29
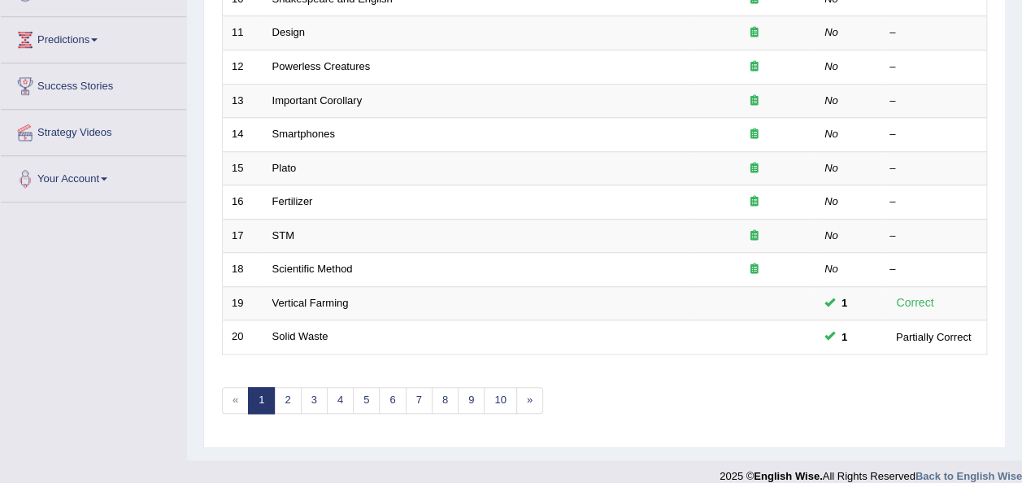
scroll to position [585, 0]
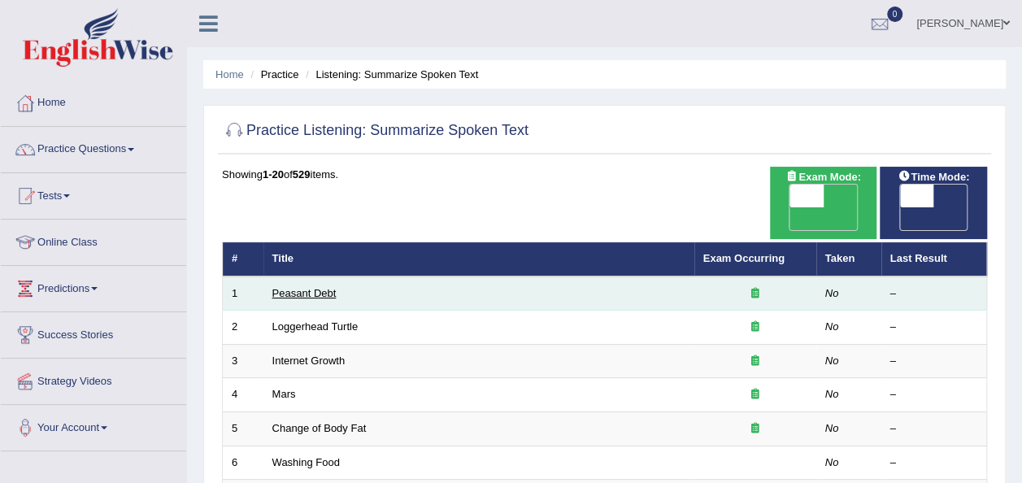
click at [308, 287] on link "Peasant Debt" at bounding box center [304, 293] width 64 height 12
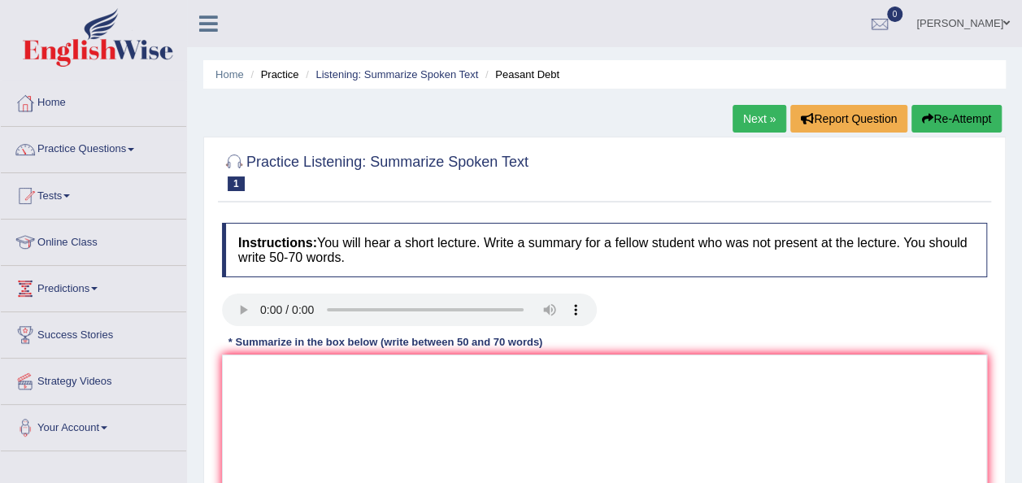
click at [335, 193] on div at bounding box center [604, 171] width 765 height 50
click at [330, 206] on div "Practice Listening: Summarize Spoken Text 1 Peasant Debt Instructions: You will…" at bounding box center [604, 357] width 802 height 441
click at [327, 213] on p "Verify" at bounding box center [604, 385] width 773 height 349
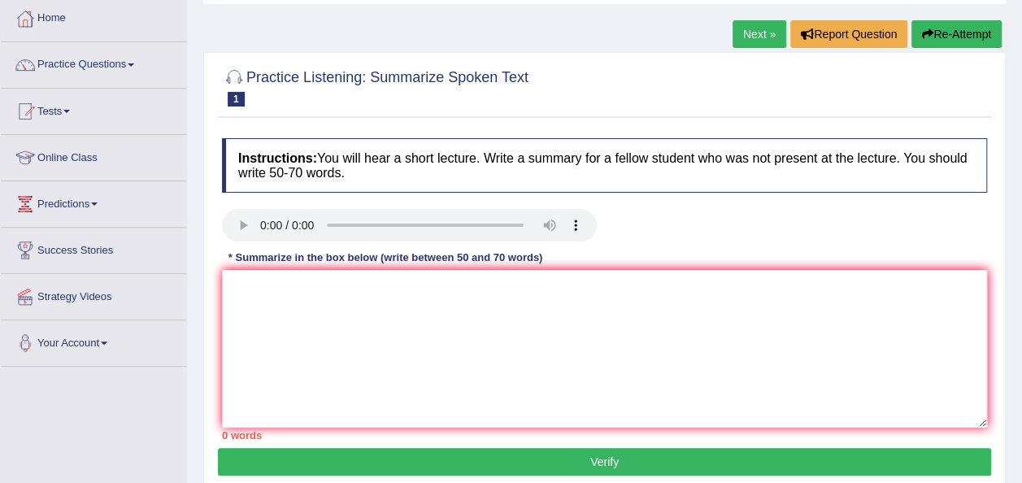
scroll to position [86, 0]
